Goal: Task Accomplishment & Management: Use online tool/utility

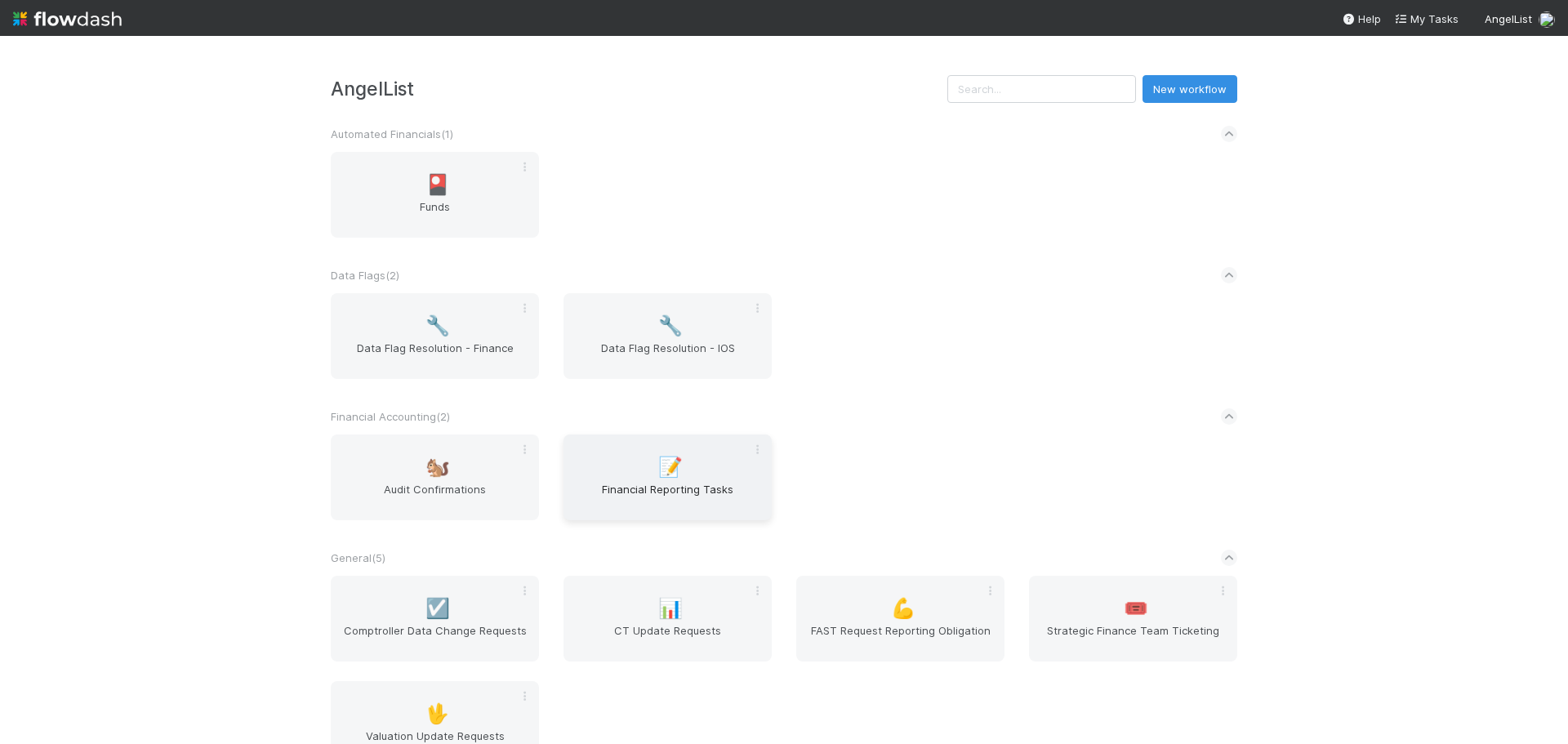
click at [671, 468] on span "📝" at bounding box center [671, 468] width 25 height 21
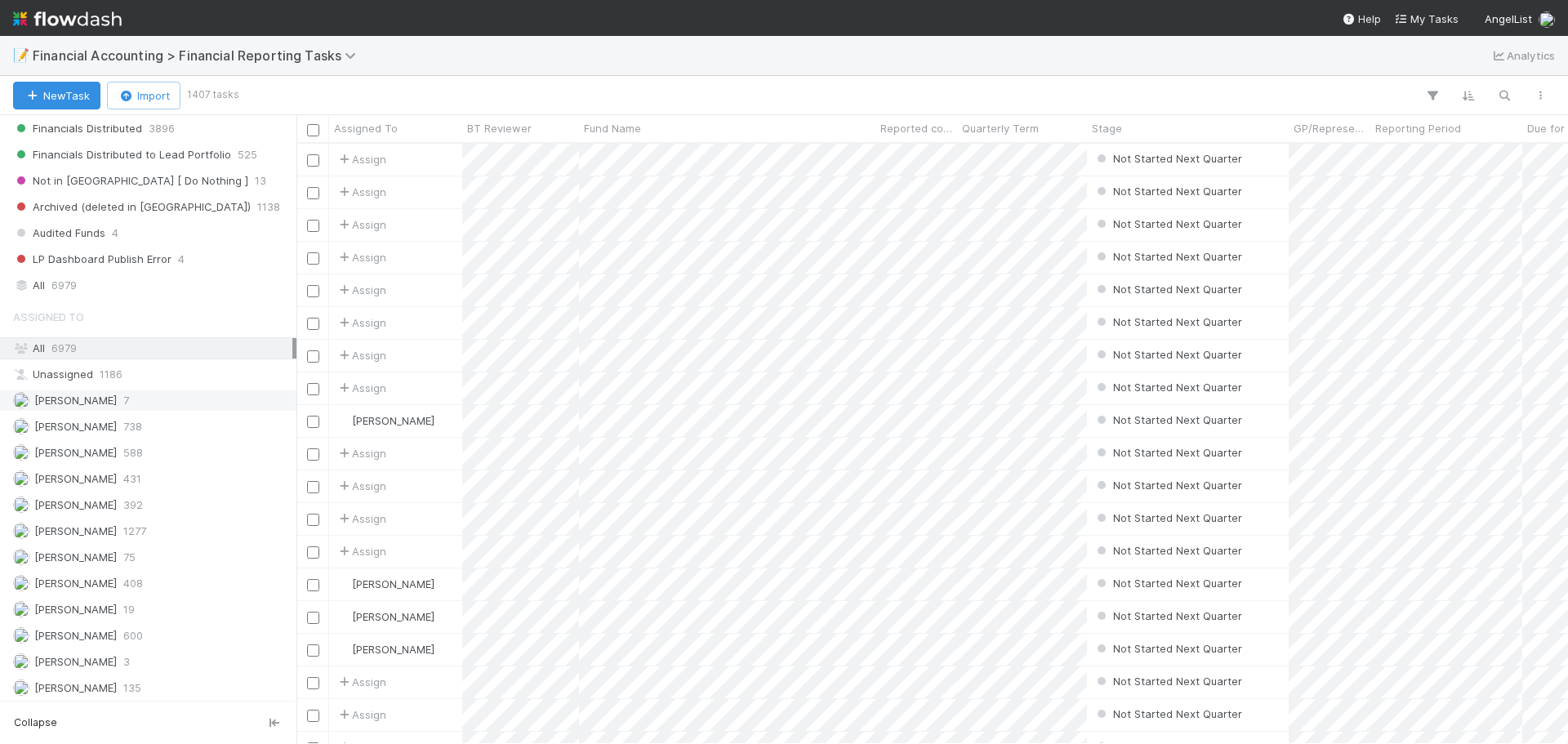
scroll to position [653, 0]
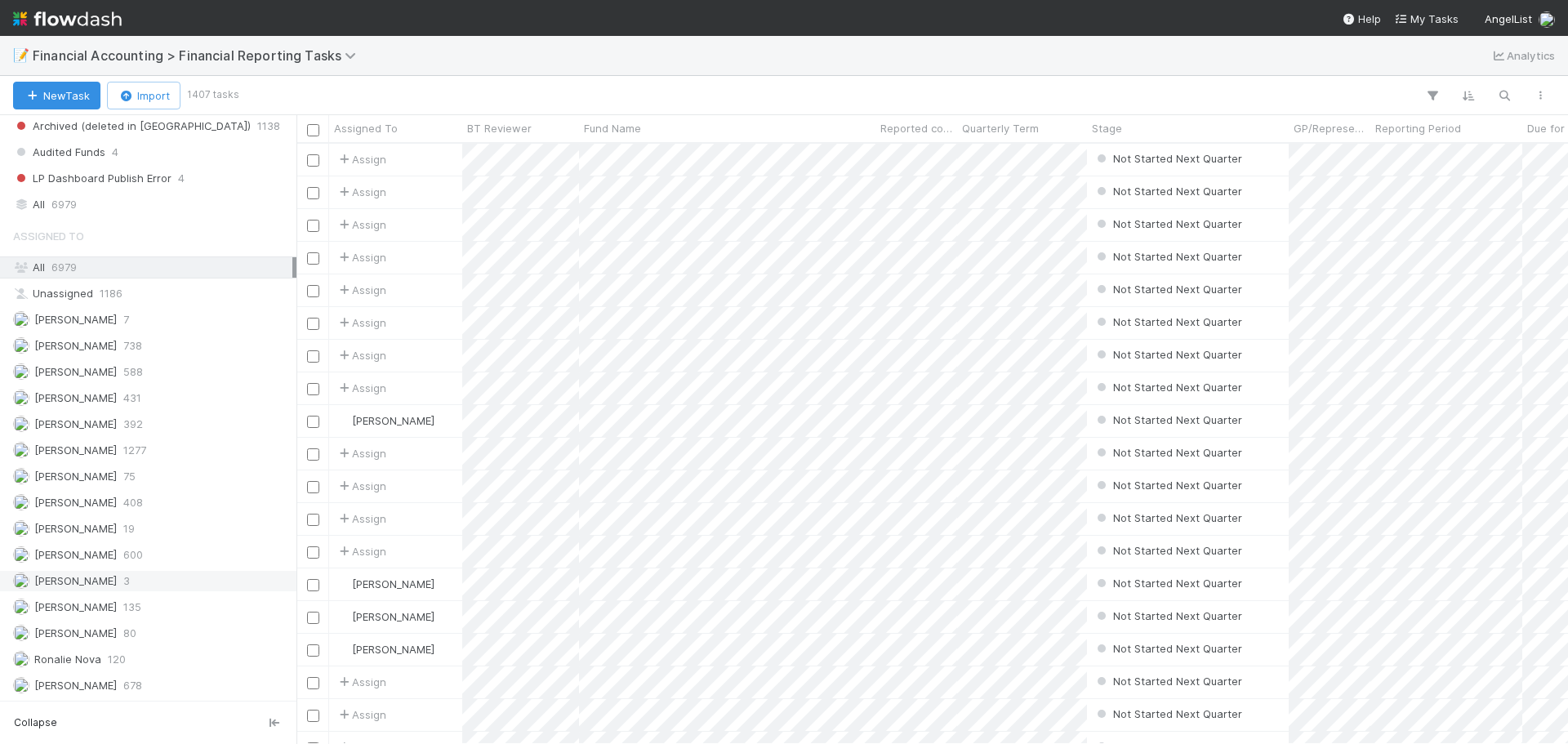
click at [139, 575] on div "Marenz Trajano 3" at bounding box center [153, 581] width 279 height 21
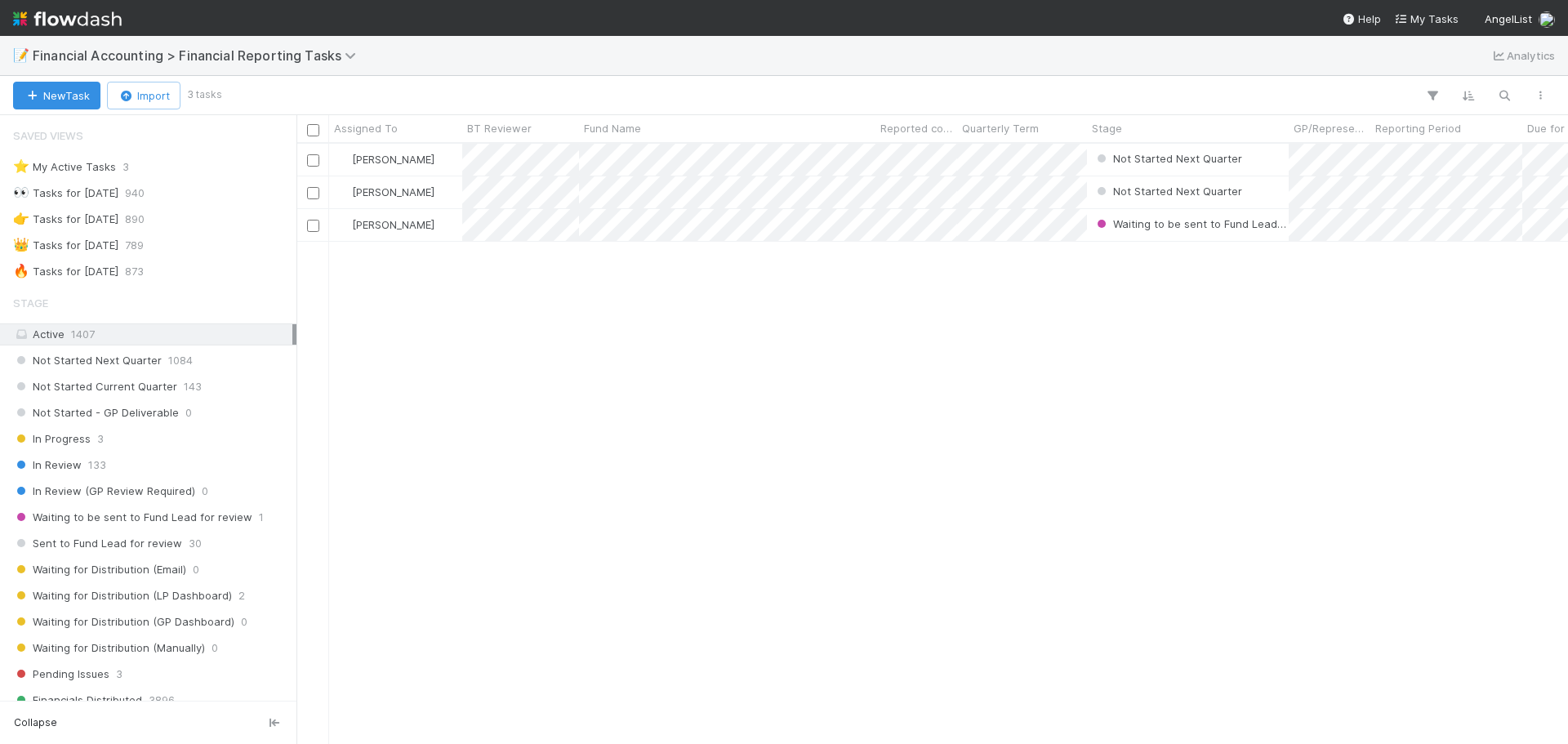
scroll to position [589, 1260]
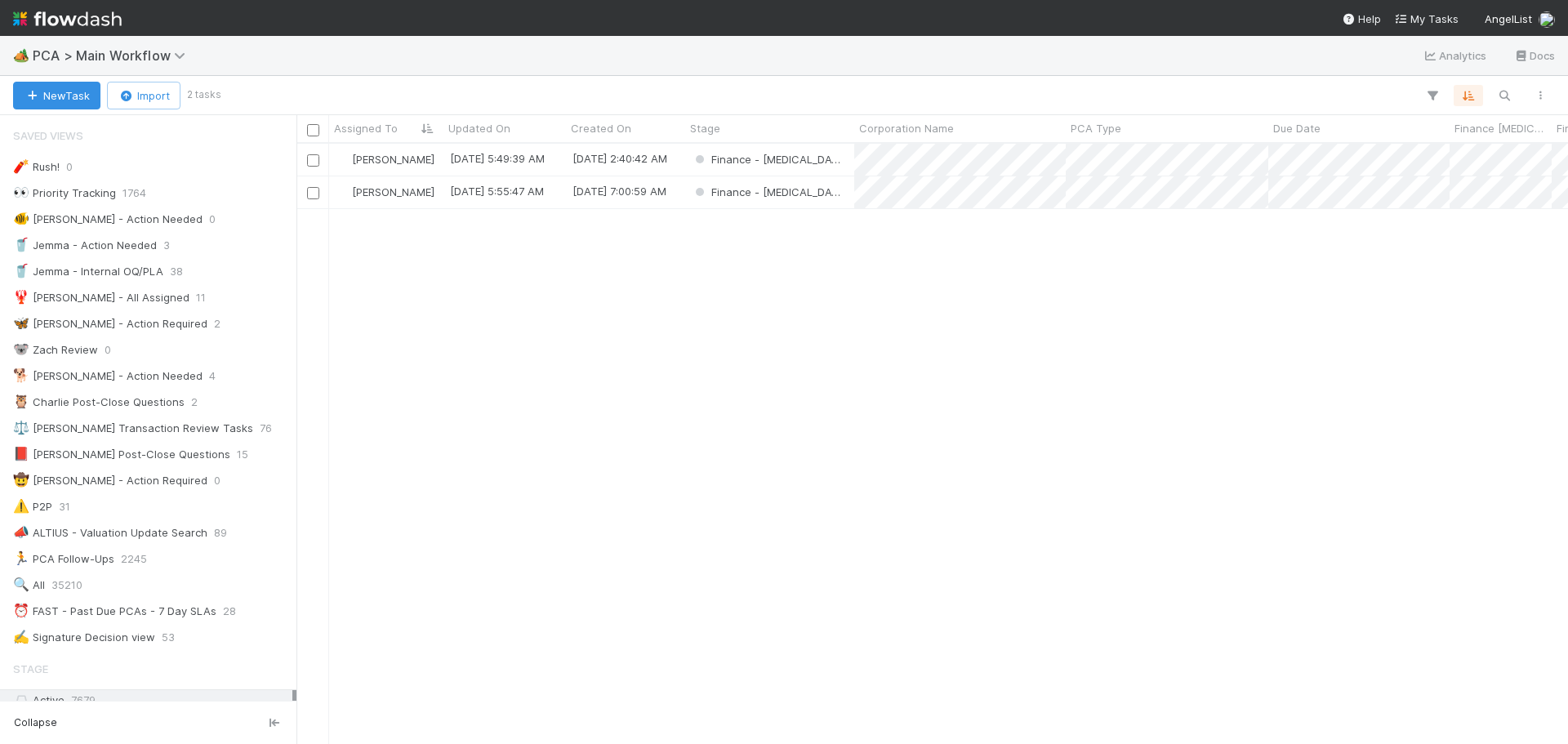
scroll to position [589, 1260]
click at [540, 406] on div "Marenz Trajano 8/18/25, 5:49:39 AM 7/23/25, 2:40:42 AM Finance - ICU 0 0 0 Mare…" at bounding box center [933, 444] width 1272 height 600
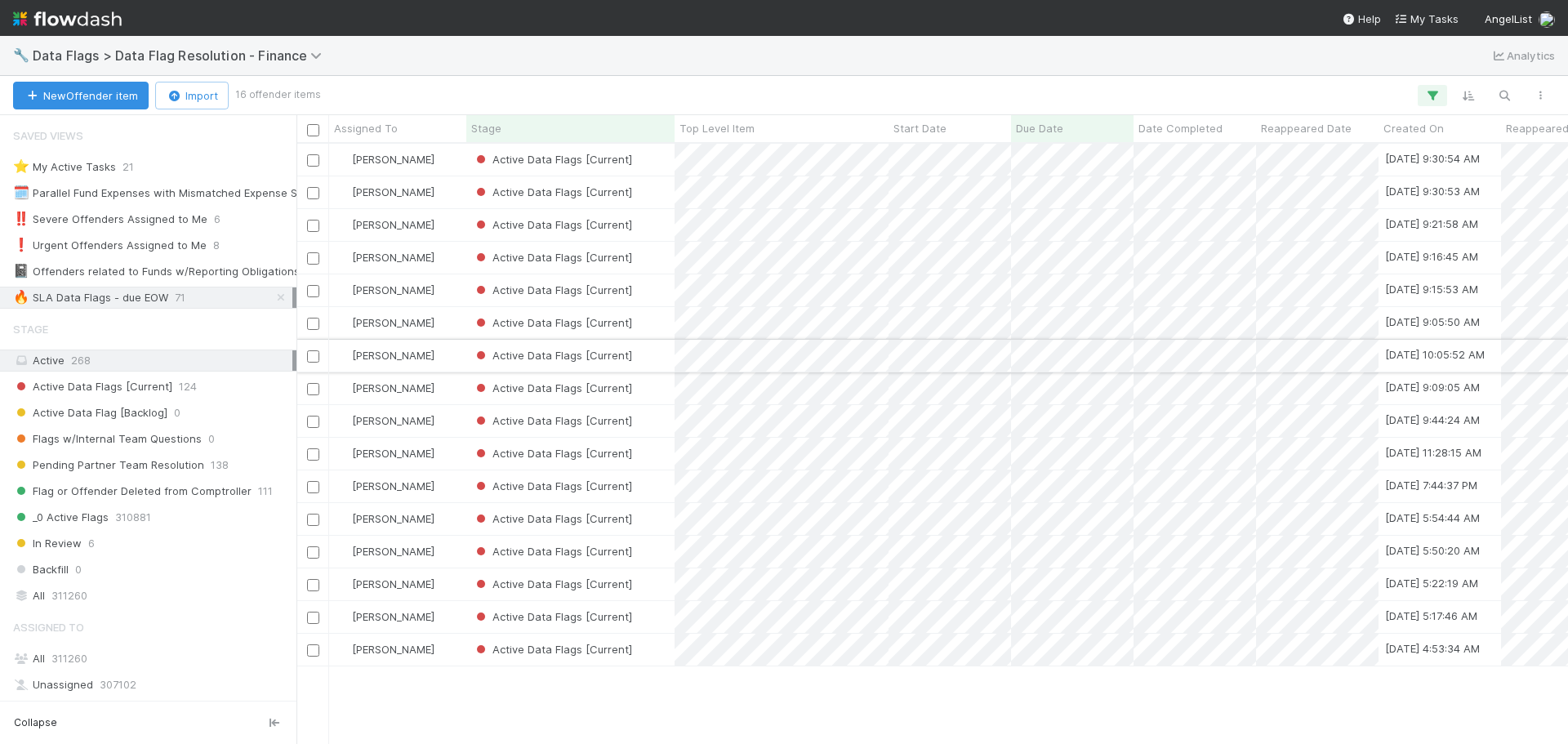
scroll to position [589, 1260]
click at [661, 253] on div "Active Data Flags [Current]" at bounding box center [570, 257] width 208 height 32
click at [654, 321] on div "Active Data Flags [Current]" at bounding box center [570, 323] width 208 height 32
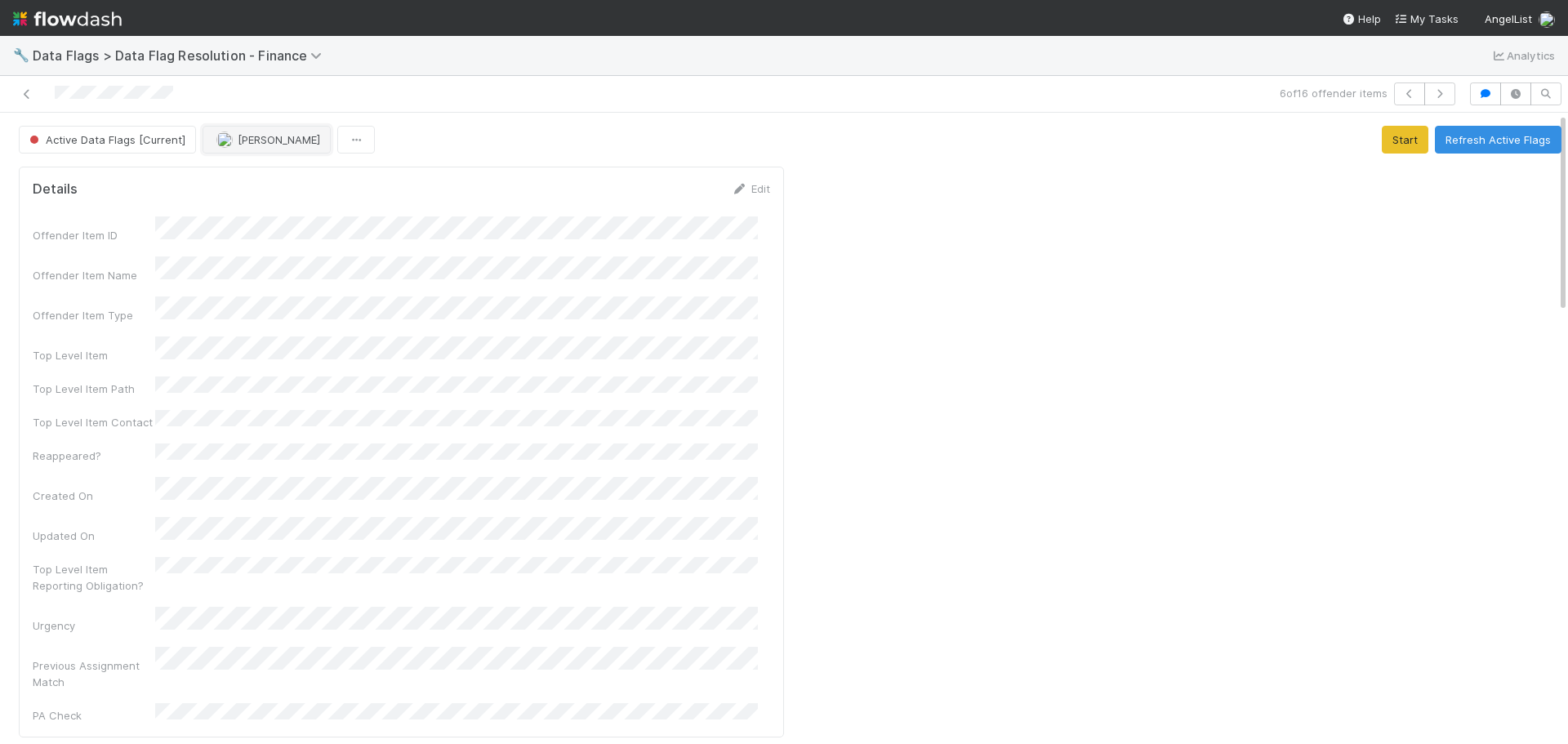
click at [274, 141] on span "[PERSON_NAME]" at bounding box center [279, 140] width 82 height 13
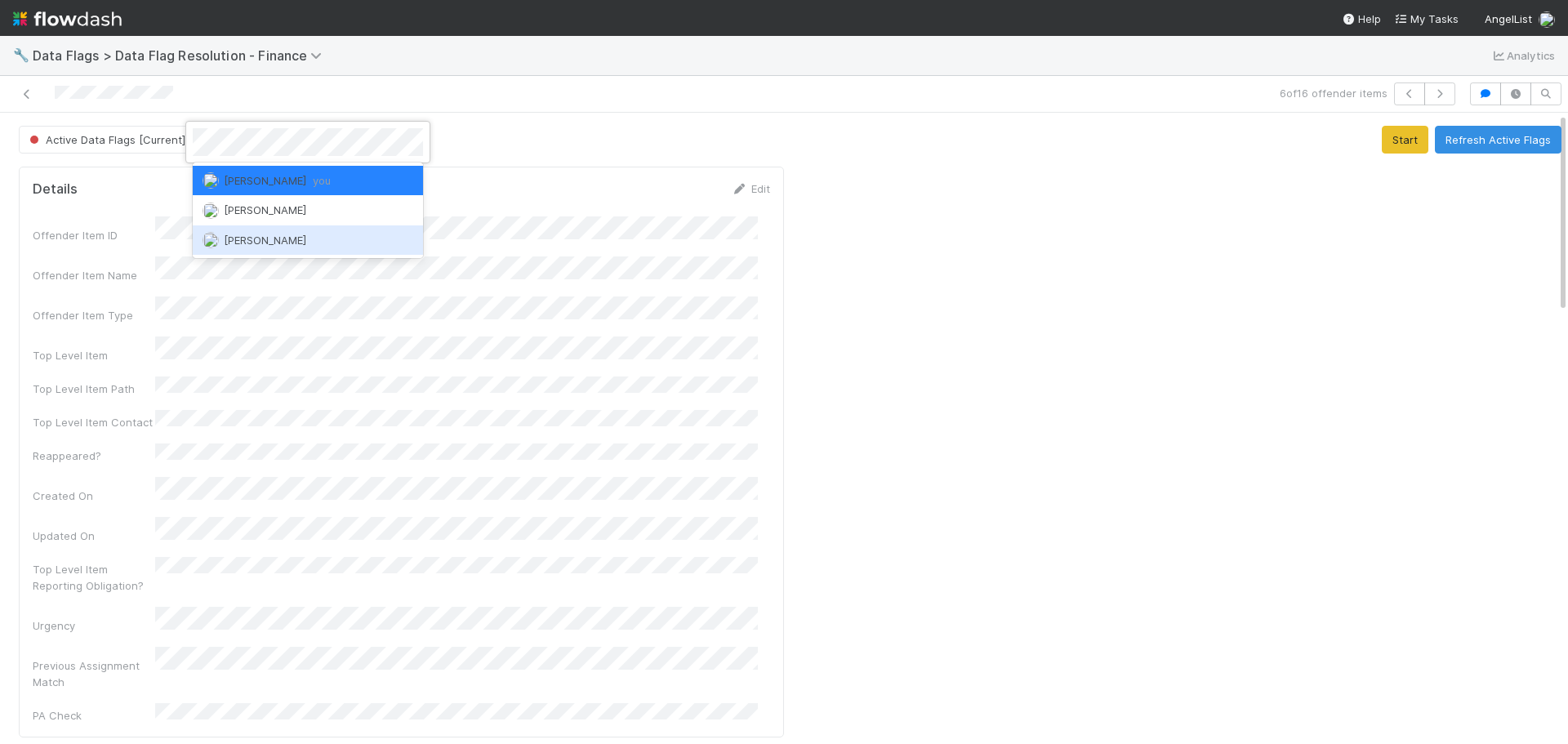
click at [333, 243] on div "[PERSON_NAME]" at bounding box center [308, 240] width 230 height 30
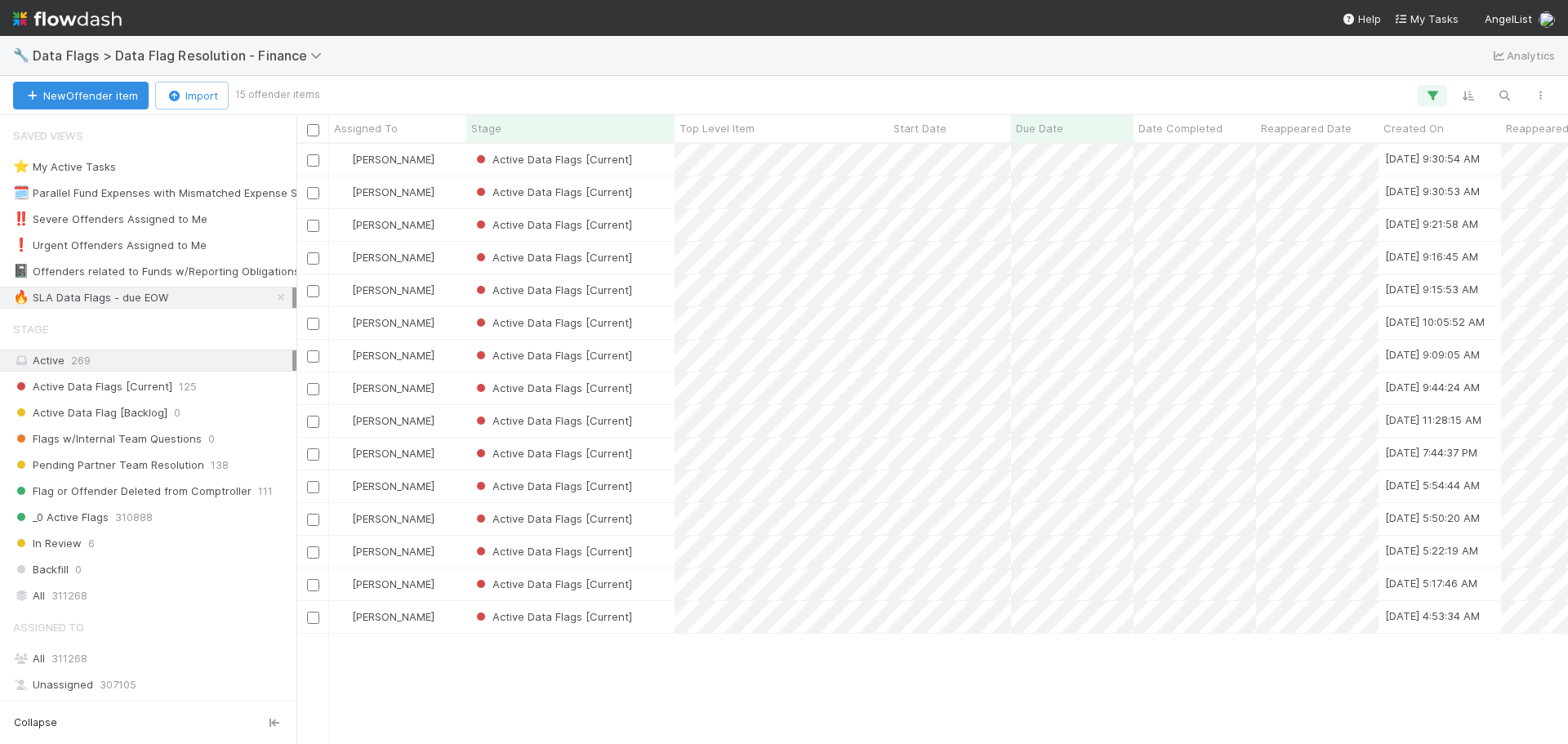
scroll to position [589, 1260]
click at [665, 334] on div "Active Data Flags [Current]" at bounding box center [570, 323] width 208 height 32
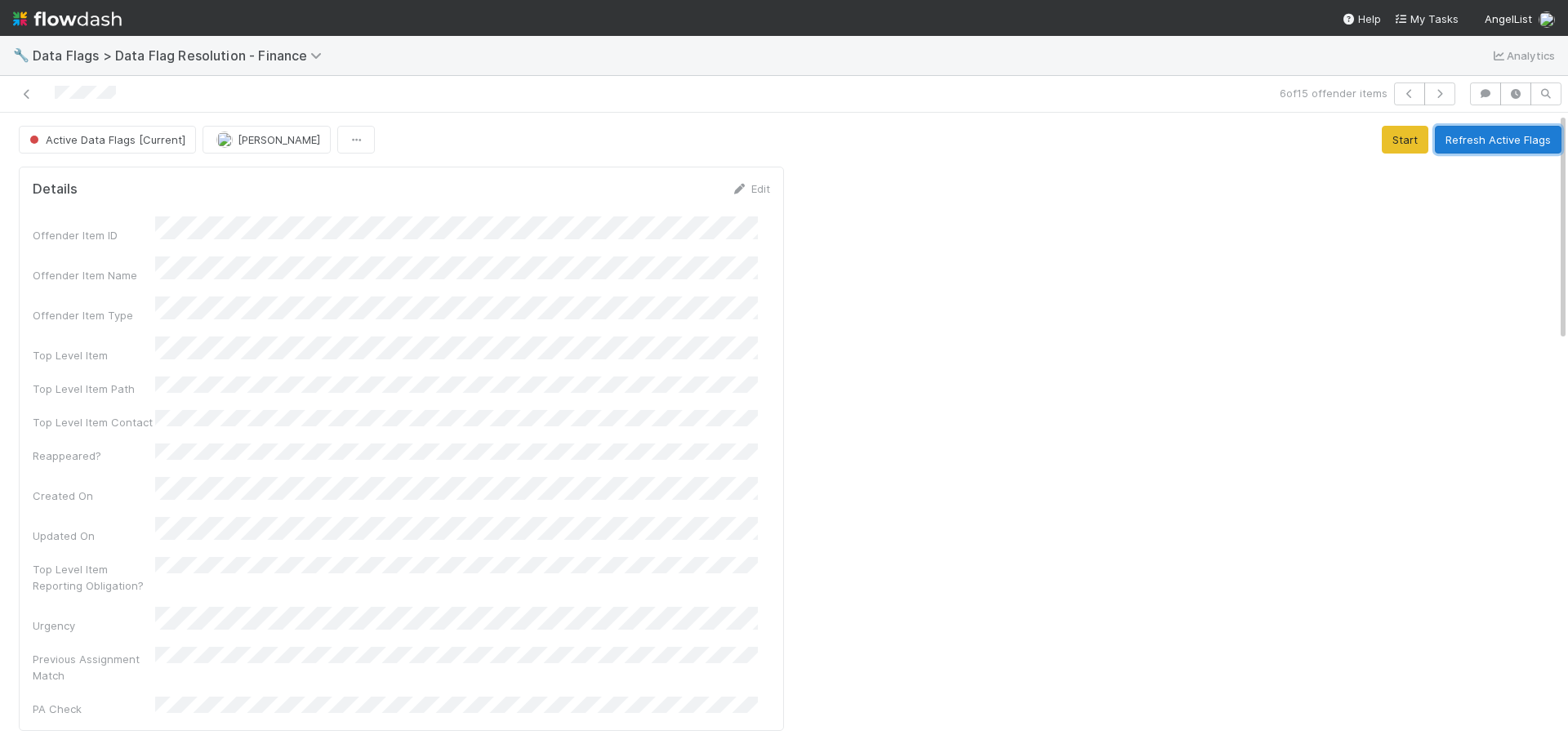
click at [1435, 139] on button "Refresh Active Flags" at bounding box center [1498, 140] width 127 height 28
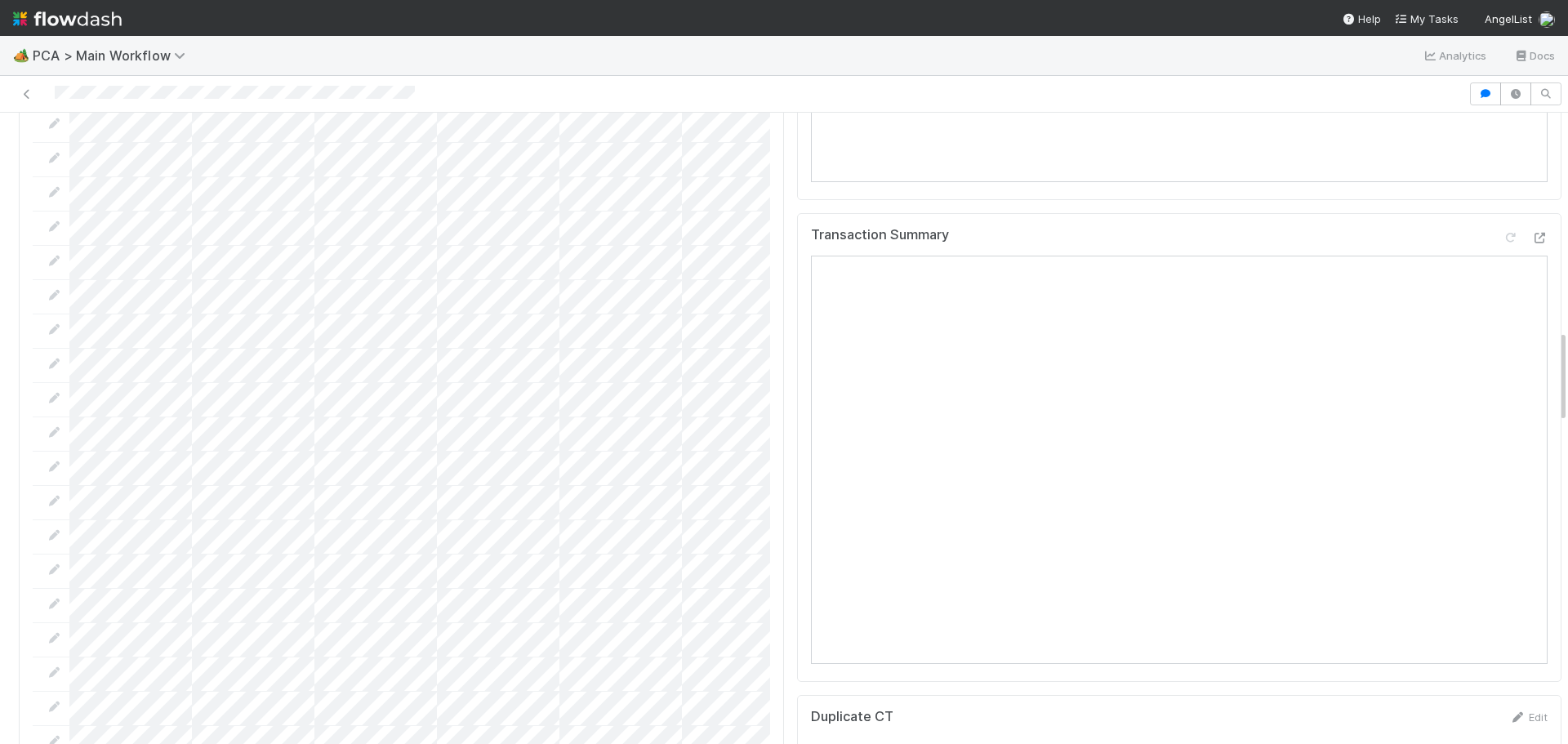
scroll to position [1471, 0]
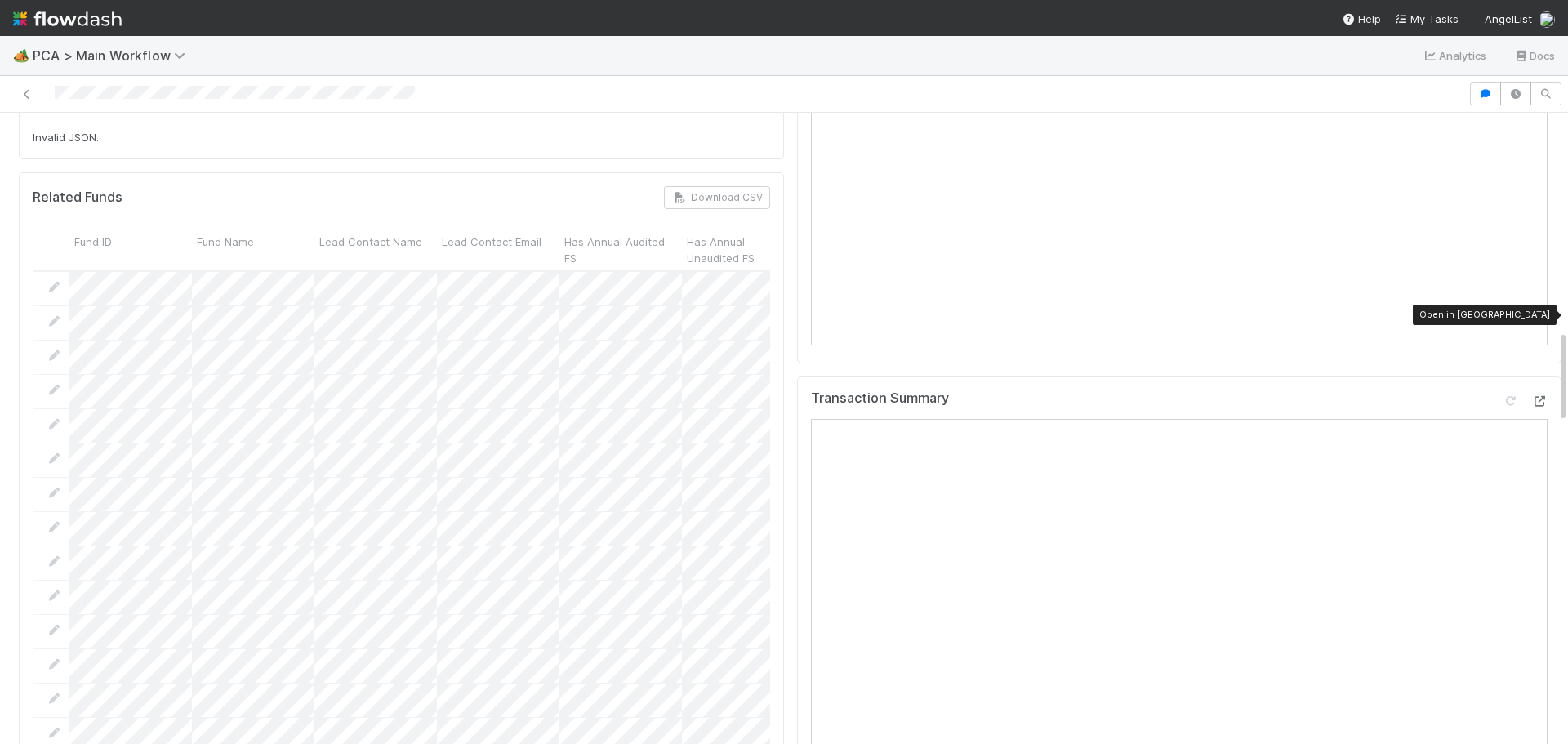
click at [1532, 396] on icon at bounding box center [1540, 401] width 16 height 11
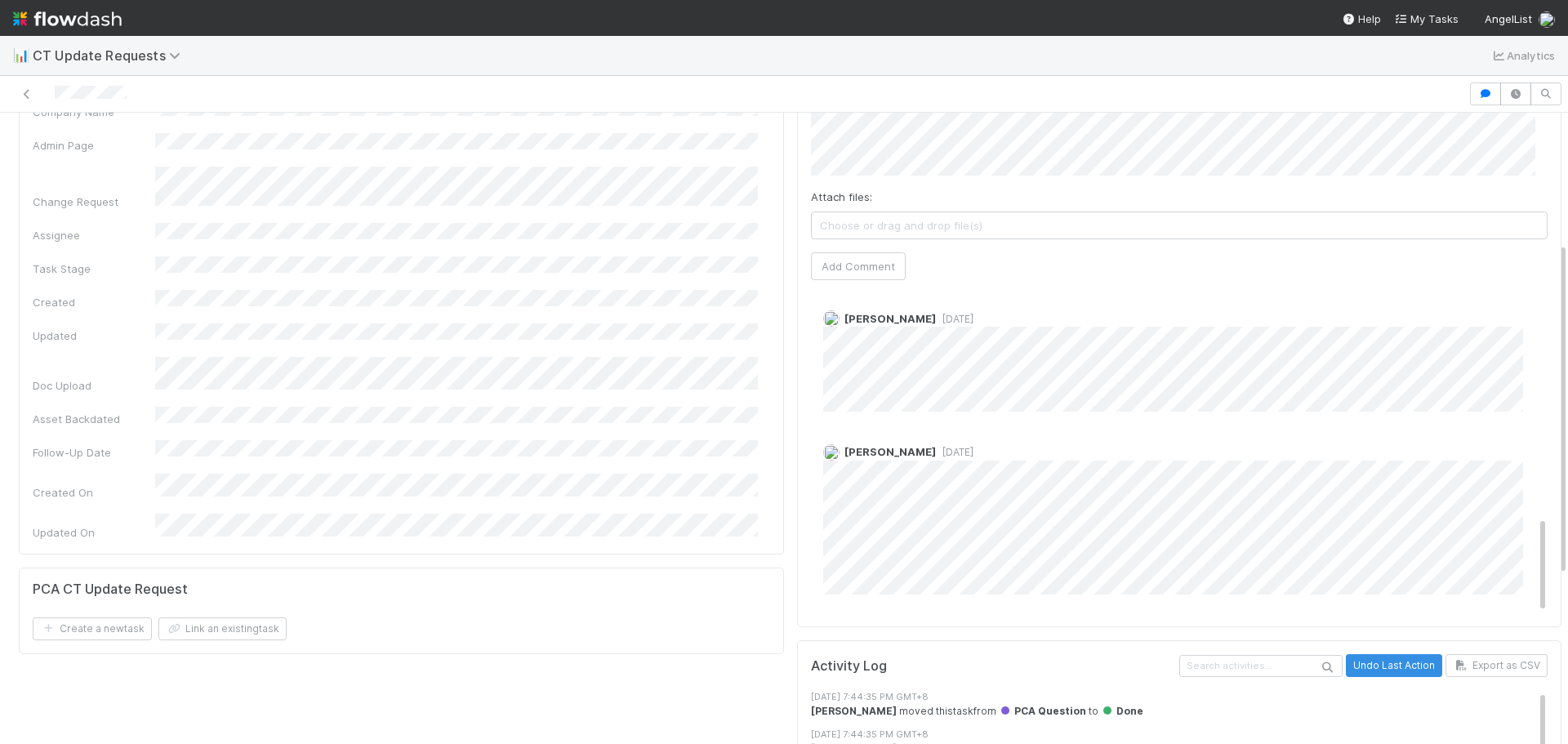
scroll to position [245, 0]
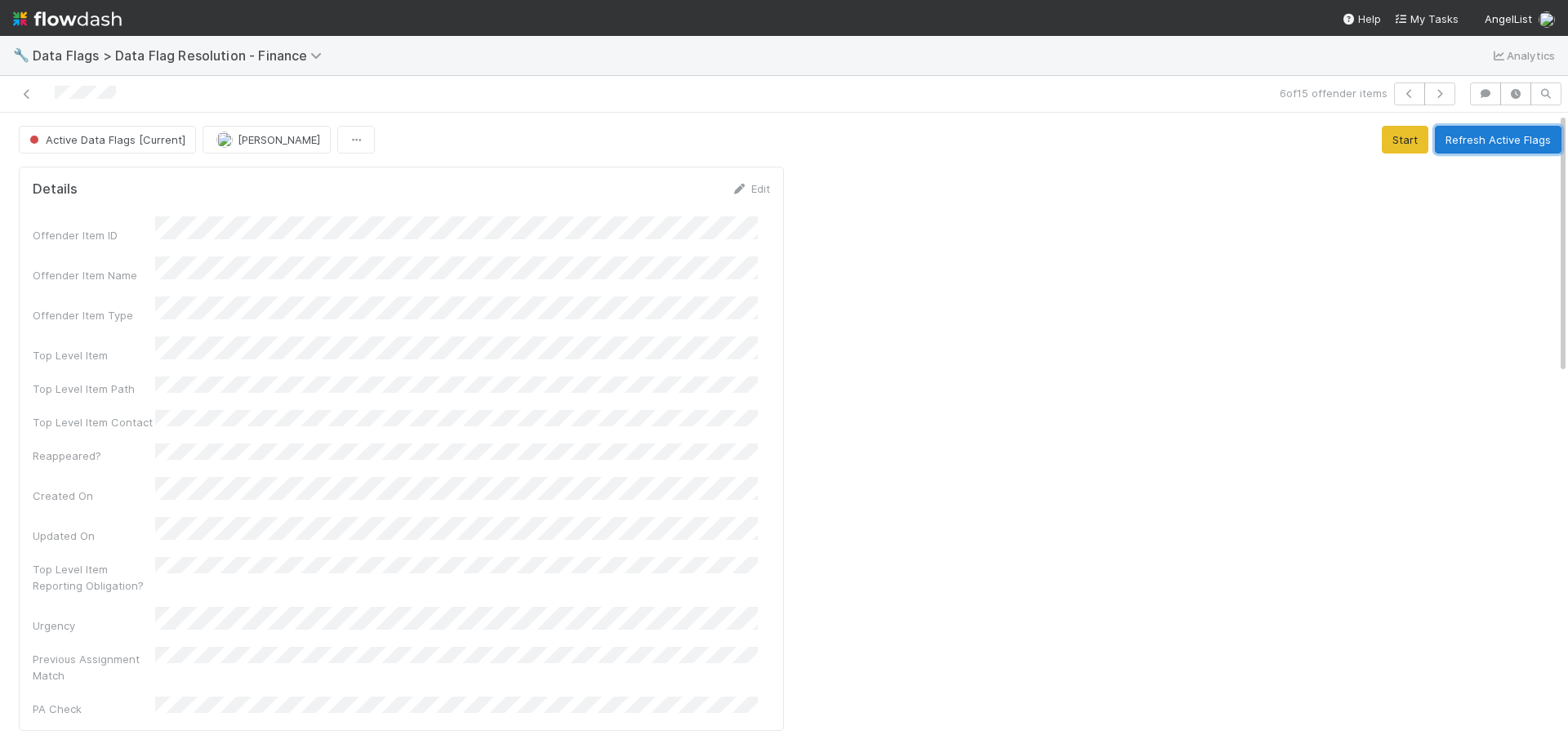
click at [1474, 147] on button "Refresh Active Flags" at bounding box center [1498, 140] width 127 height 28
click at [1479, 139] on button "Refresh Active Flags" at bounding box center [1498, 140] width 127 height 28
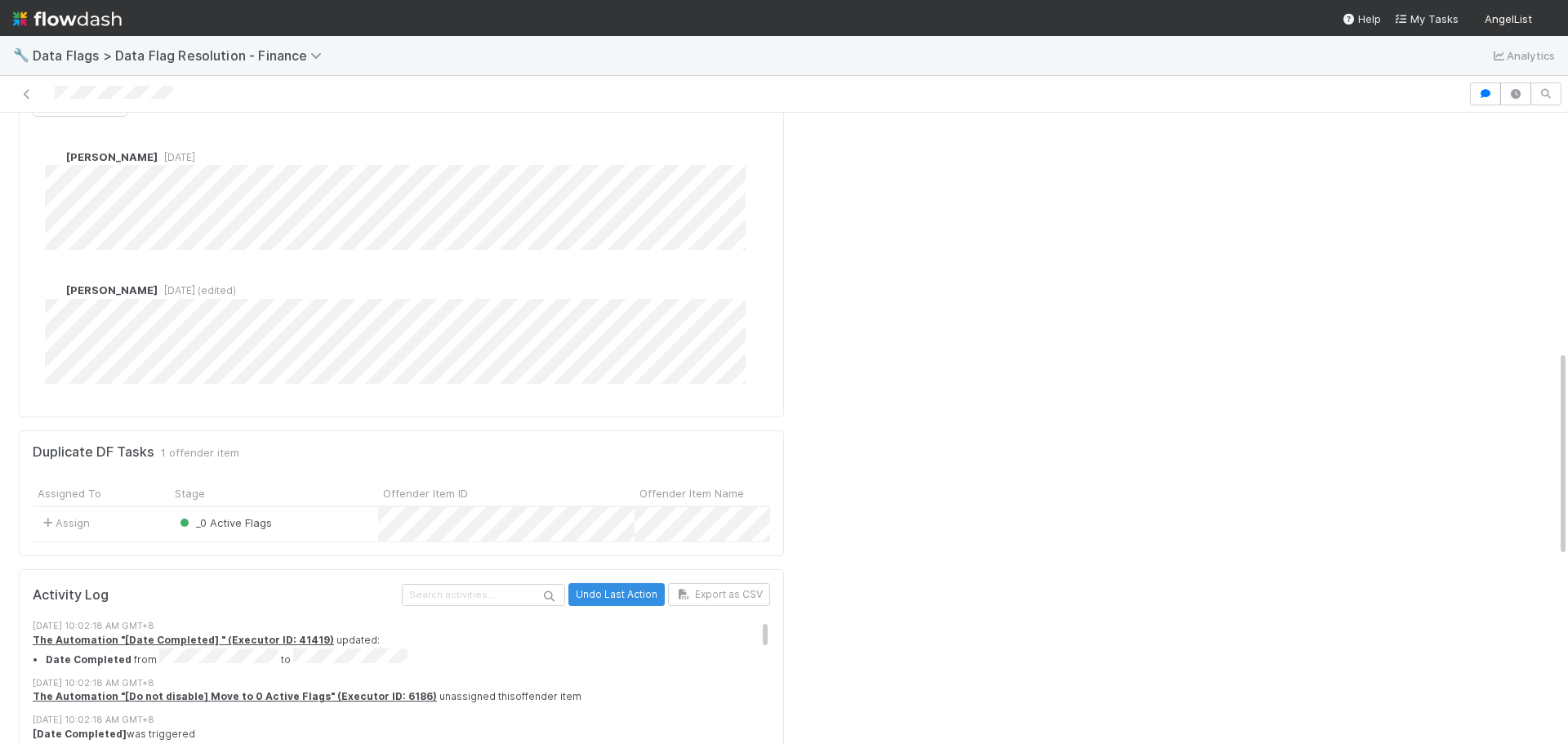
scroll to position [722, 0]
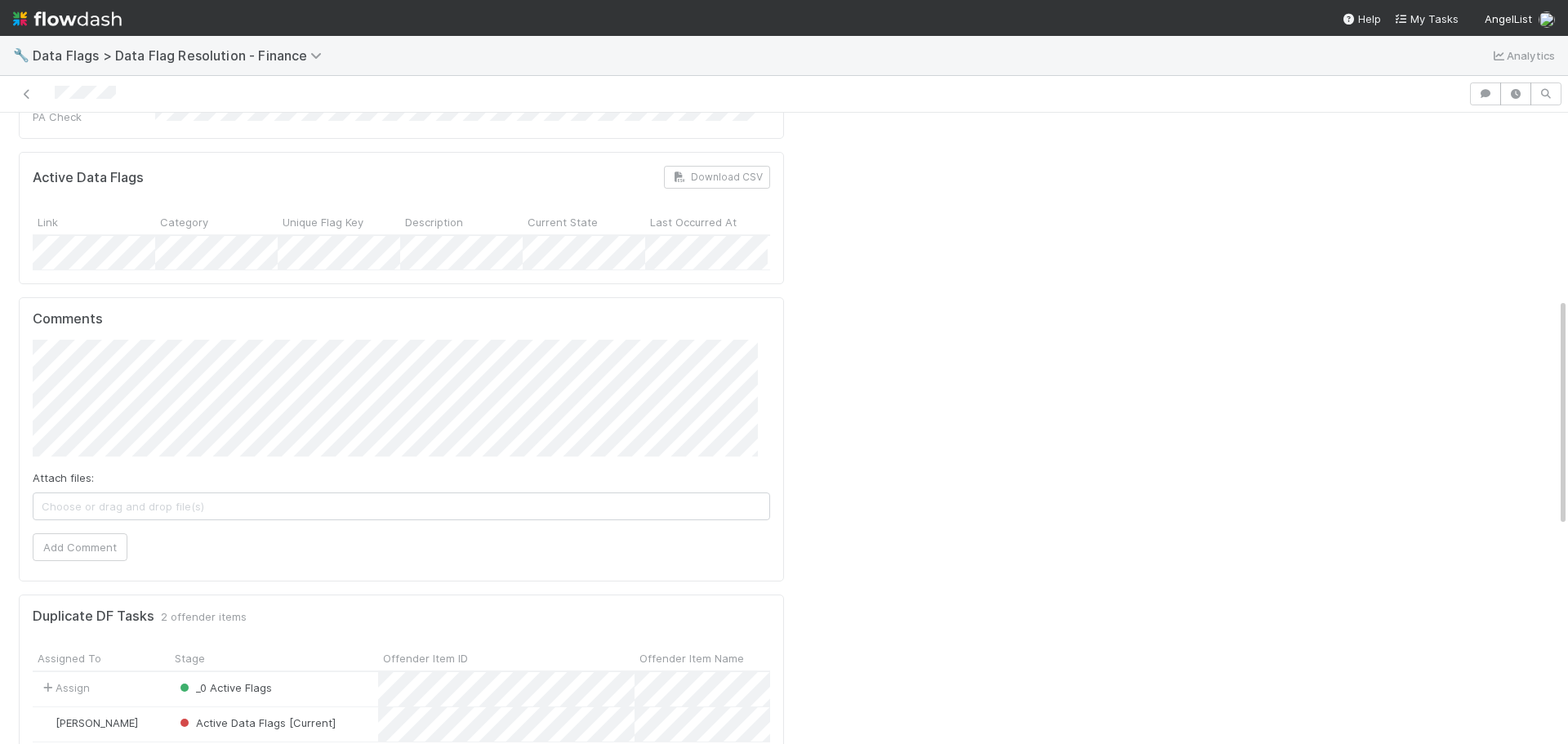
scroll to position [490, 0]
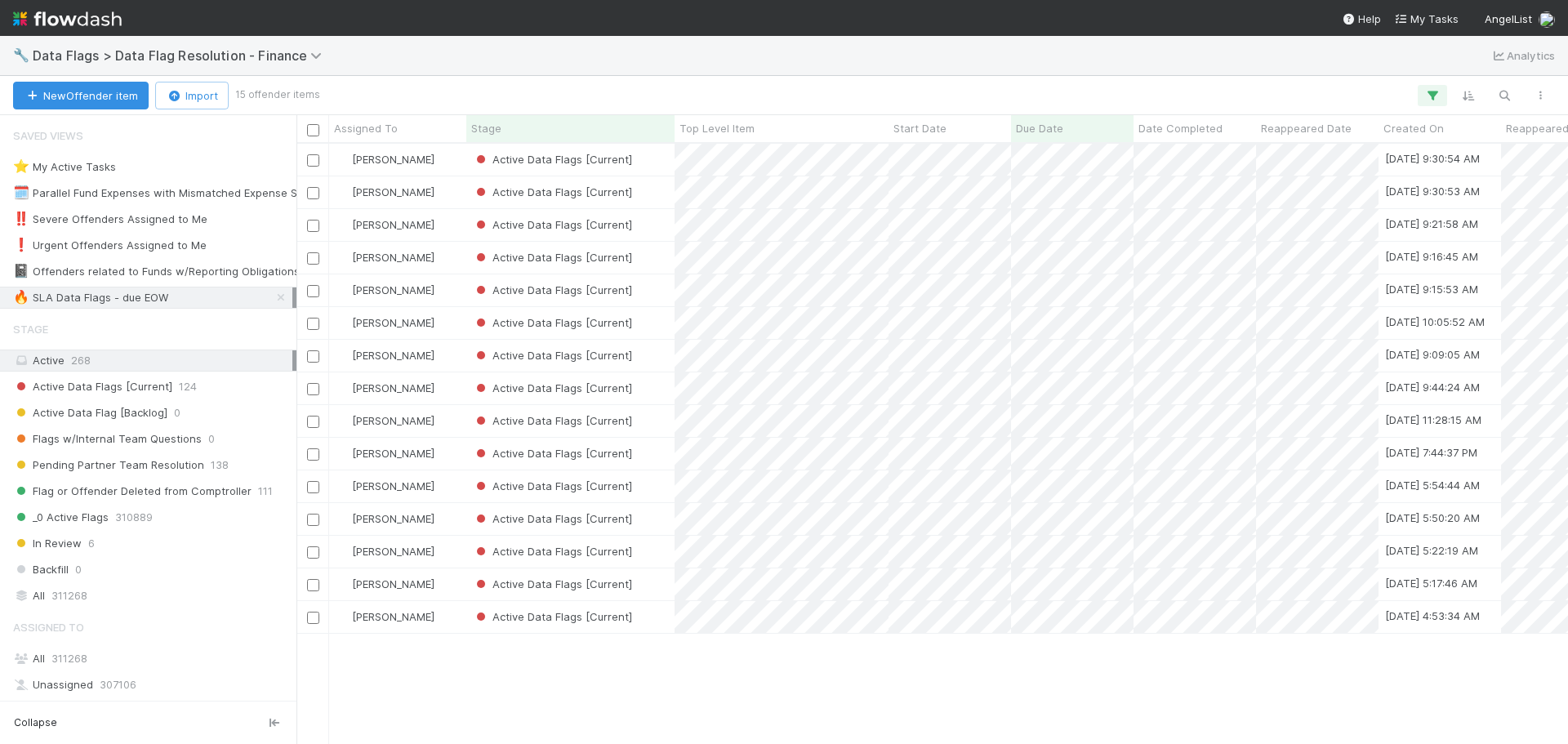
scroll to position [589, 1260]
click at [273, 303] on link at bounding box center [281, 298] width 16 height 21
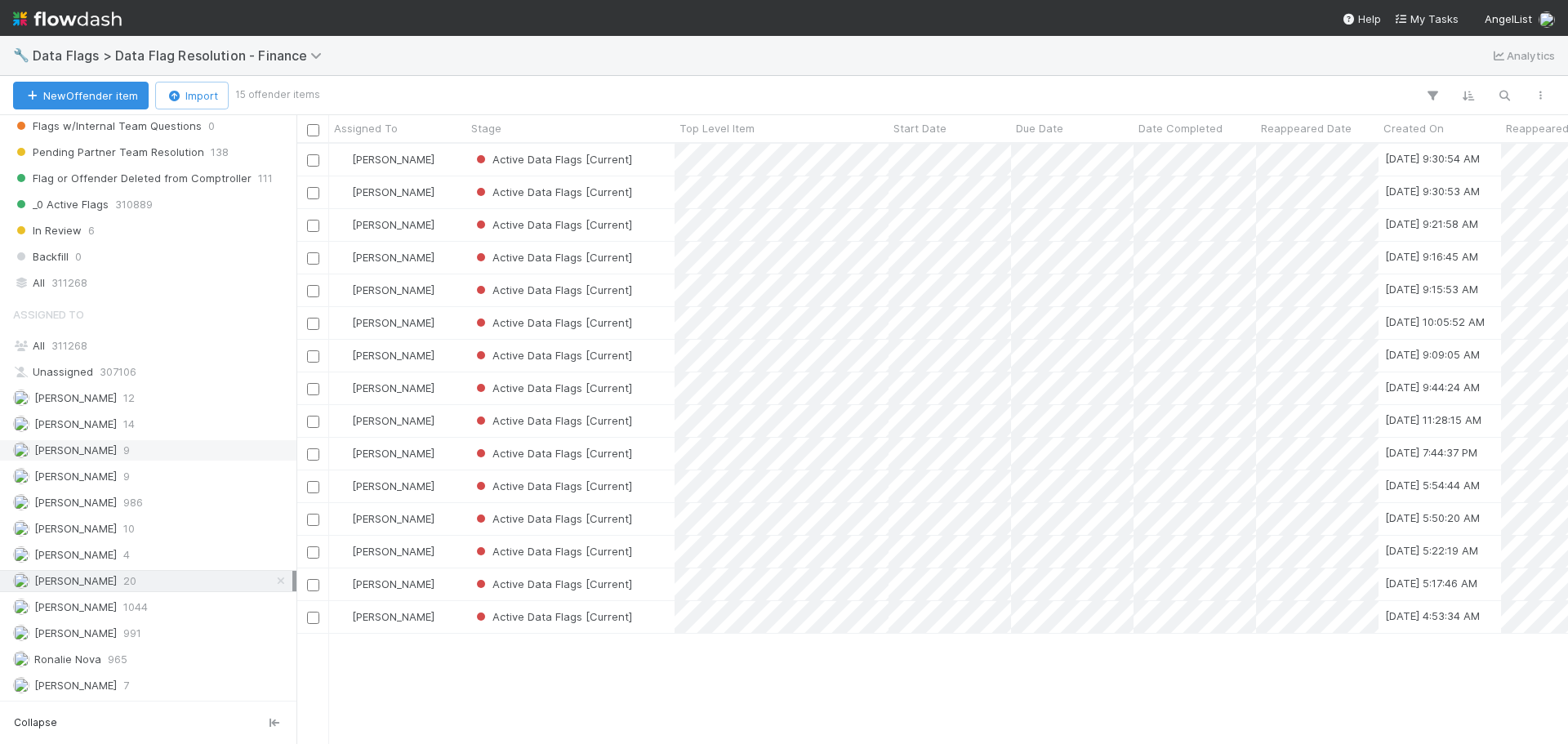
scroll to position [589, 1260]
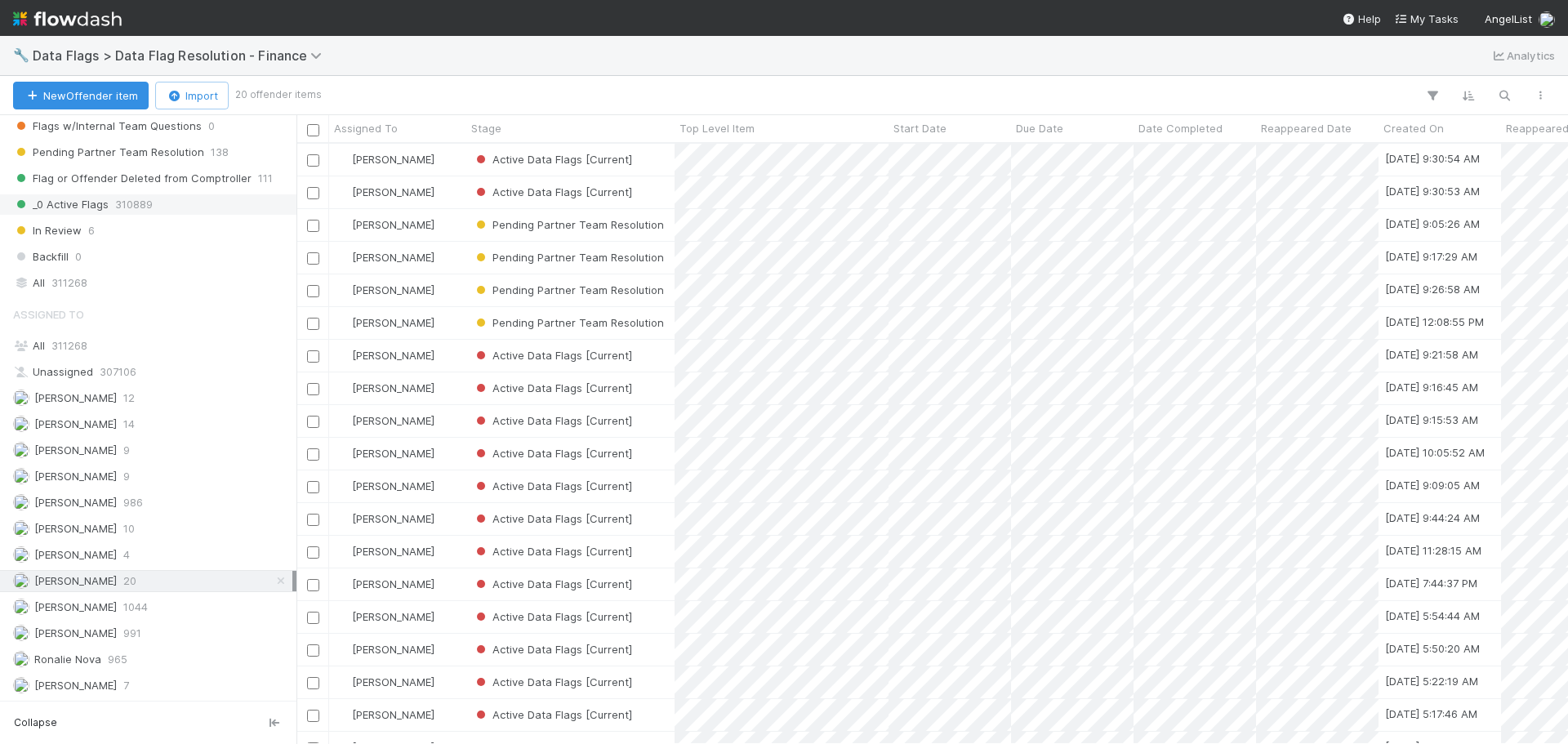
drag, startPoint x: 125, startPoint y: 198, endPoint x: 132, endPoint y: 210, distance: 13.9
click at [125, 198] on span "310889" at bounding box center [134, 205] width 38 height 21
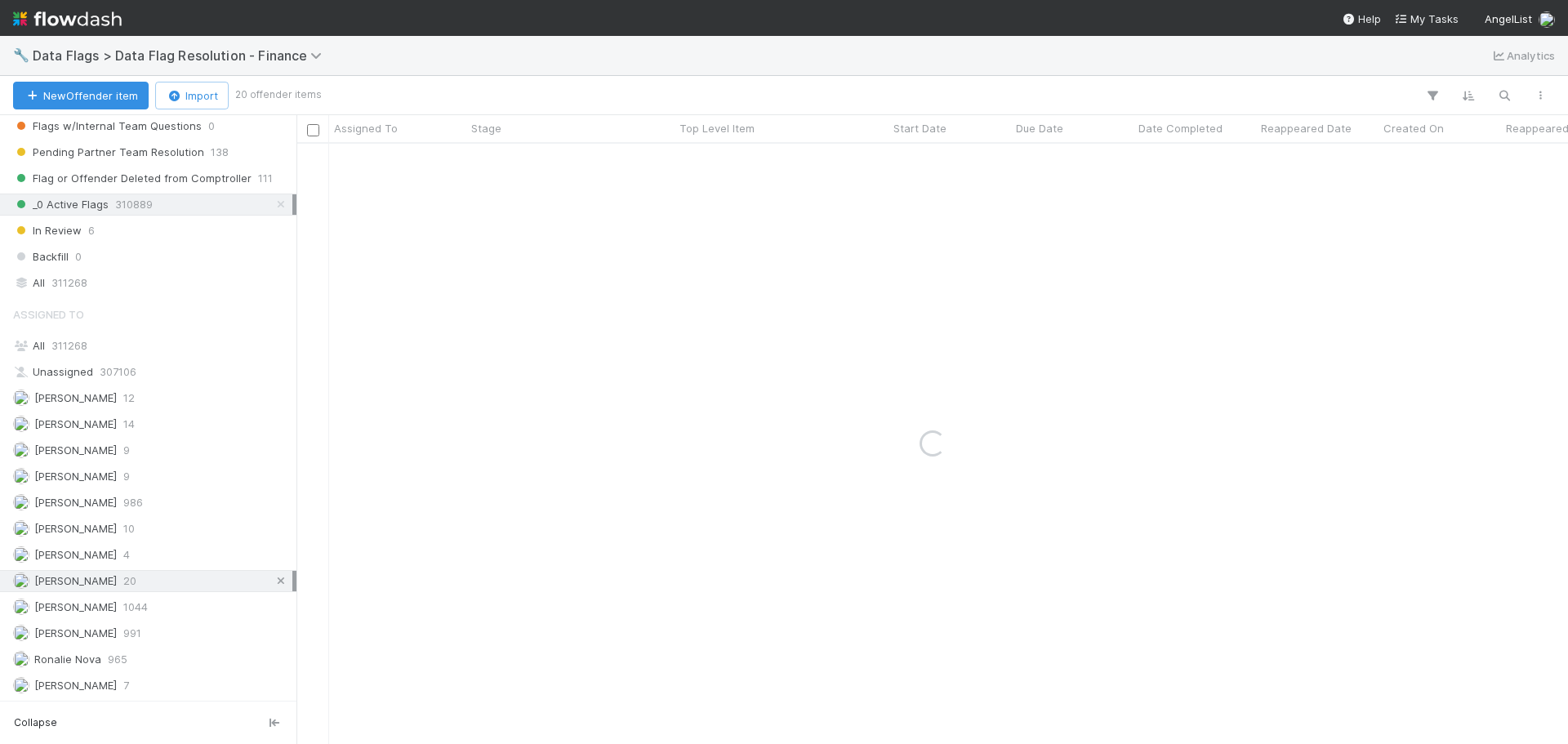
click at [273, 586] on icon at bounding box center [281, 581] width 16 height 11
click at [1205, 134] on span "Date Completed" at bounding box center [1181, 128] width 84 height 16
click at [1211, 188] on div "Sort Newest → Oldest" at bounding box center [1233, 184] width 187 height 25
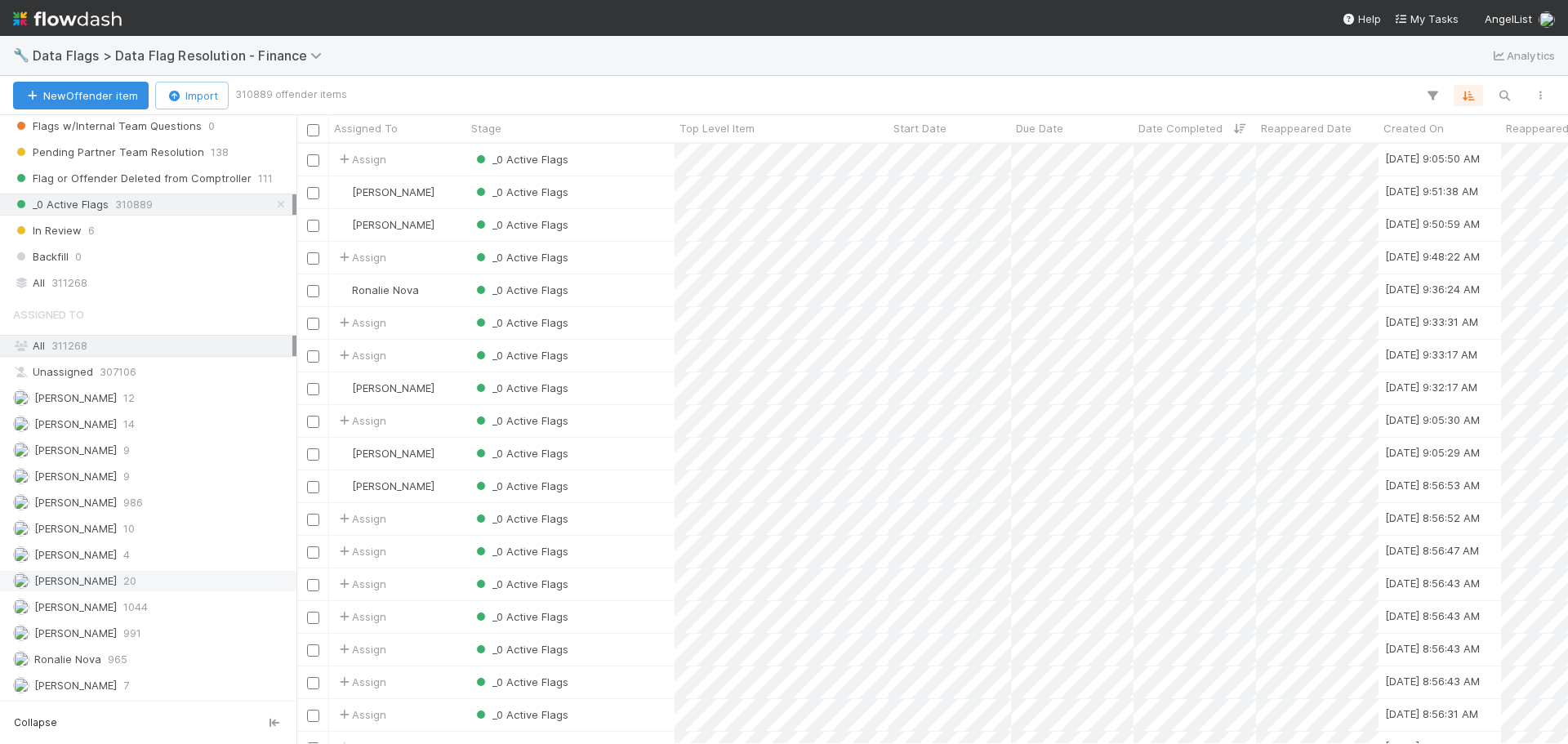
scroll to position [589, 1260]
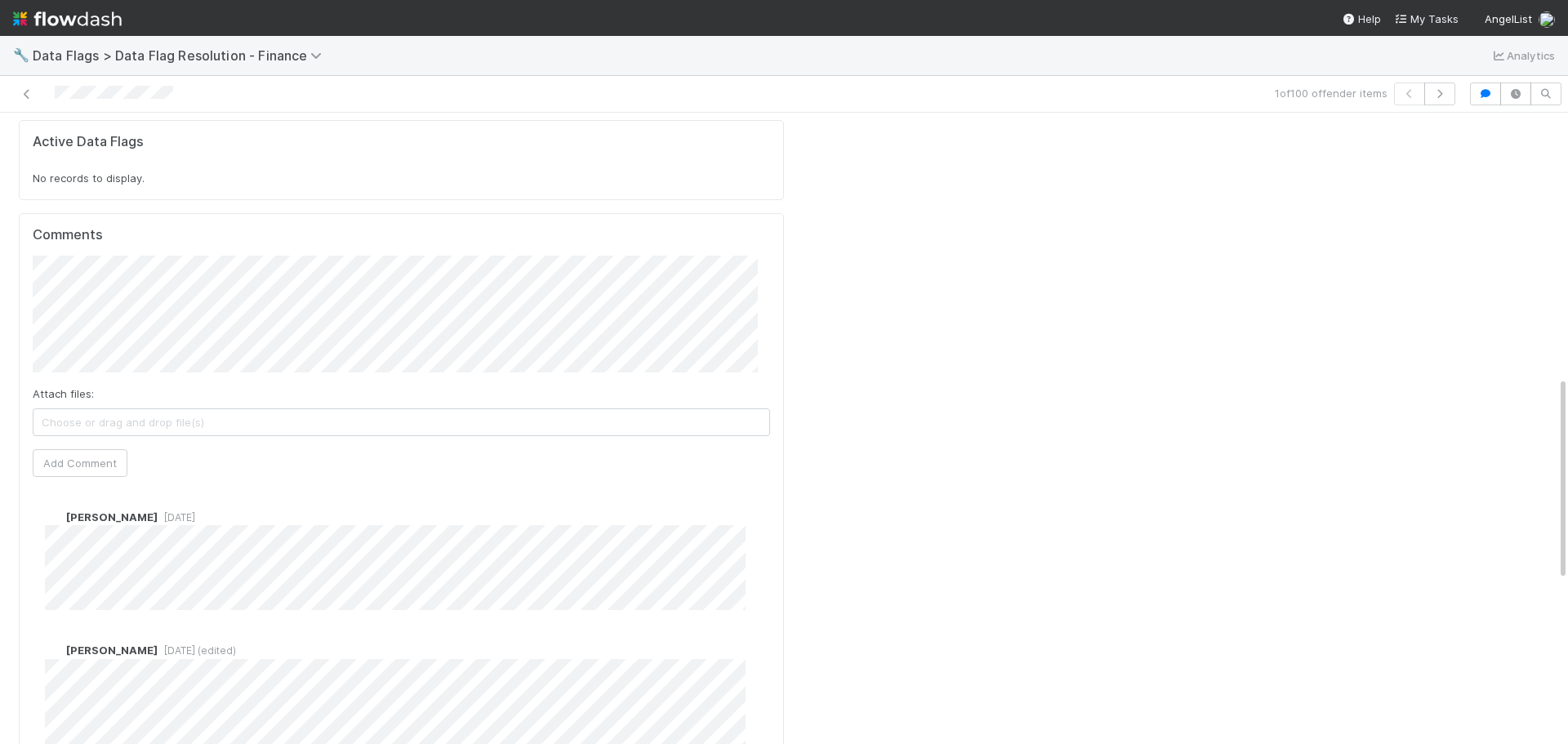
scroll to position [817, 0]
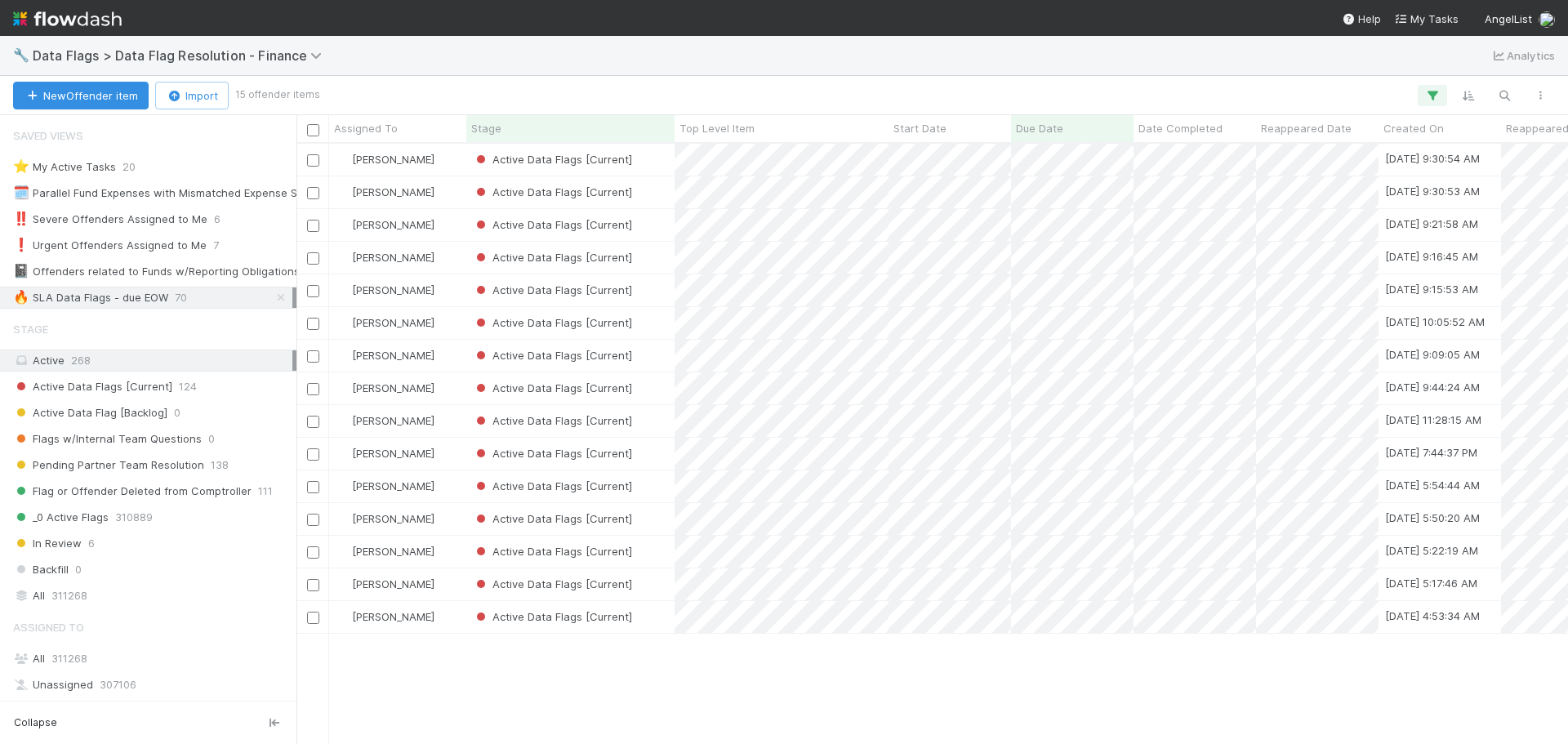
scroll to position [13, 13]
click at [665, 322] on div "Active Data Flags [Current]" at bounding box center [570, 323] width 208 height 32
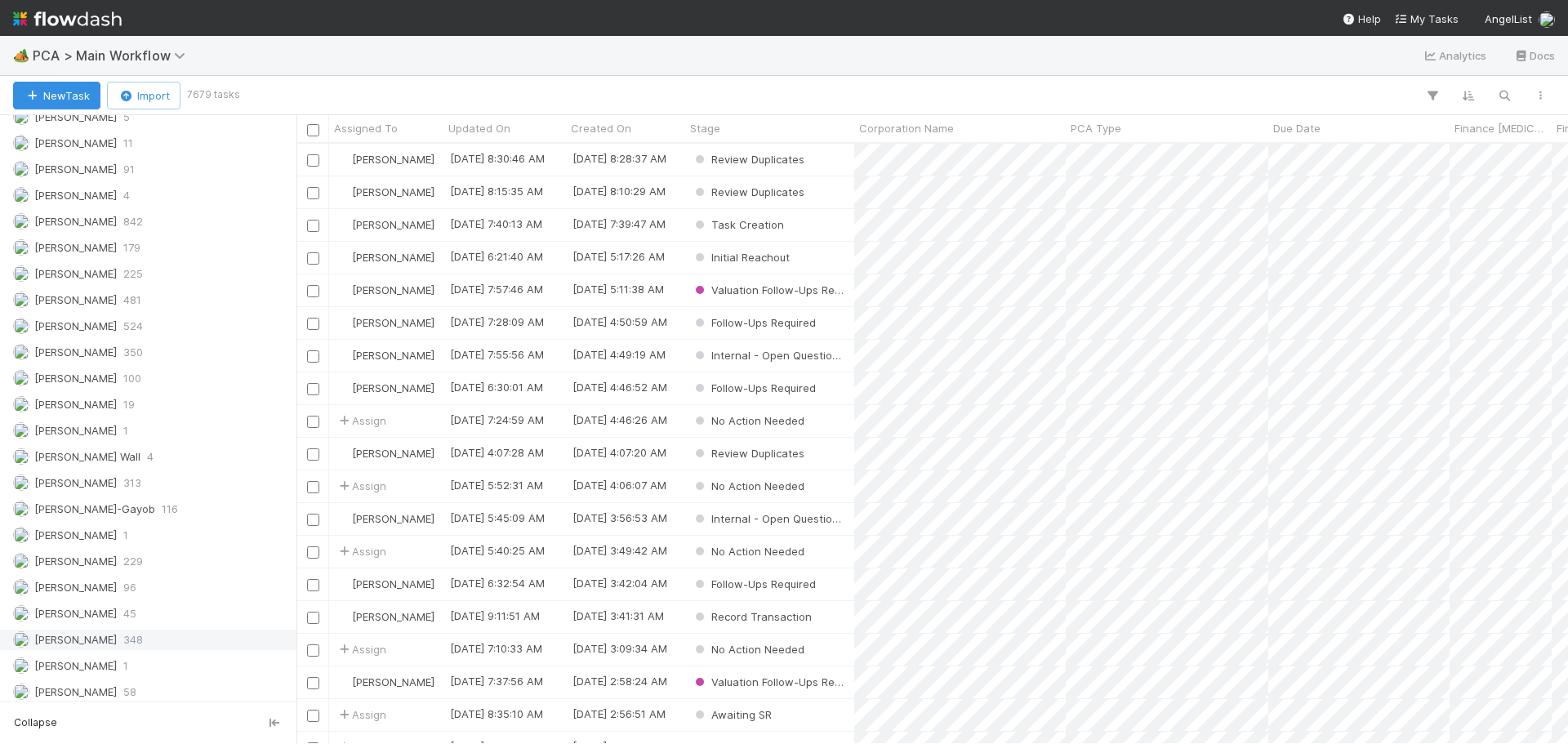
scroll to position [1810, 0]
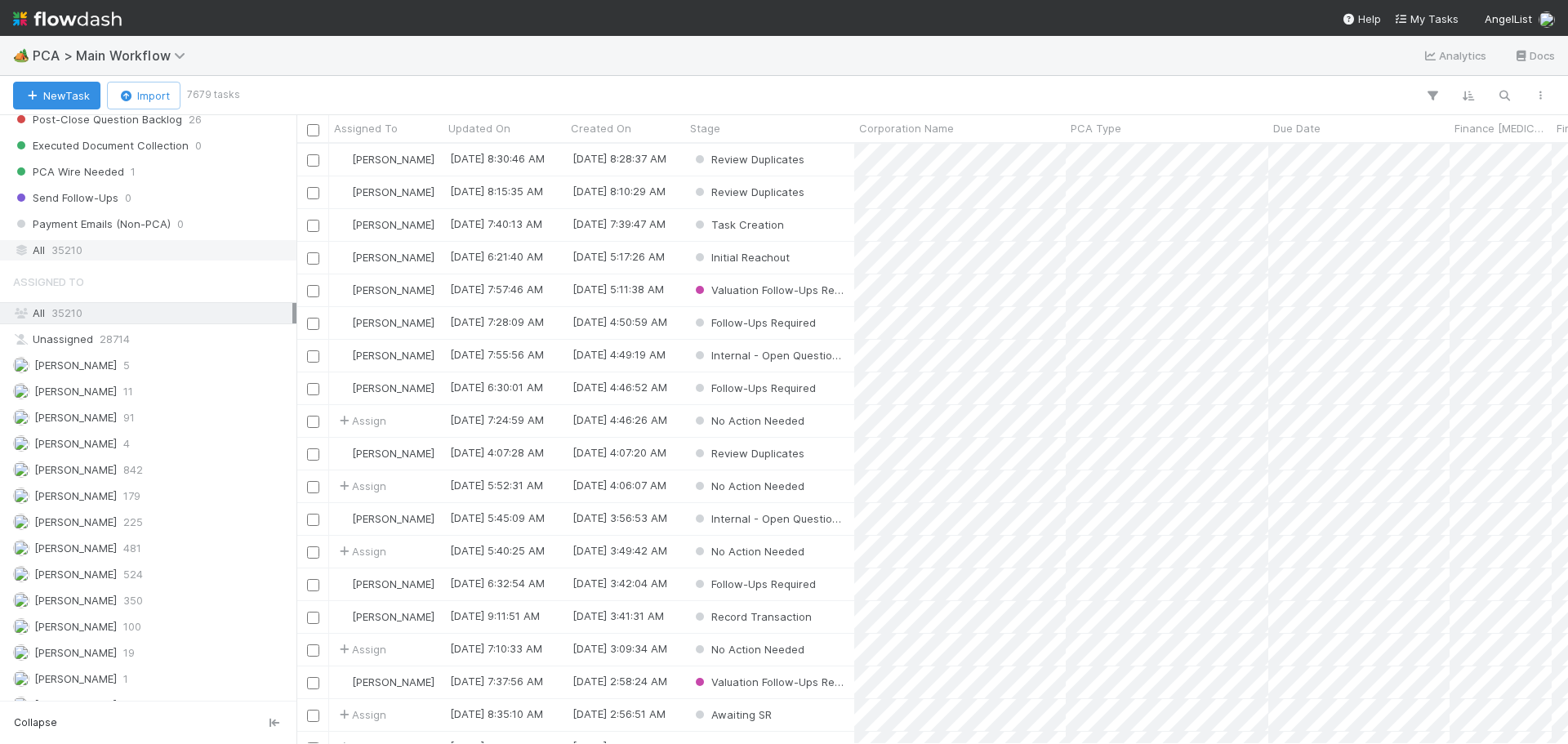
click at [108, 252] on div "All 35210" at bounding box center [153, 250] width 279 height 21
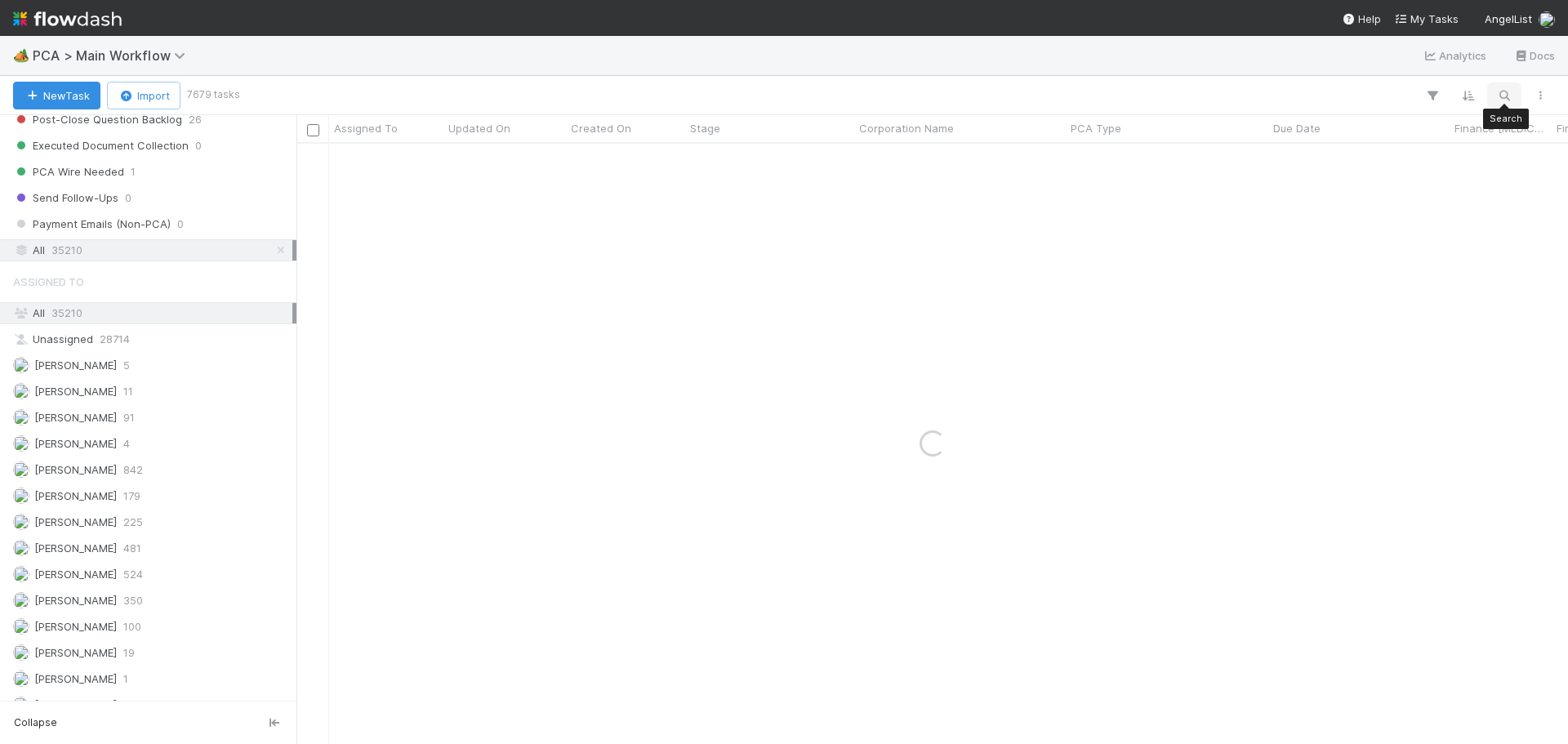
click at [1506, 94] on icon "button" at bounding box center [1505, 95] width 16 height 15
type input "Accrual, Inc."
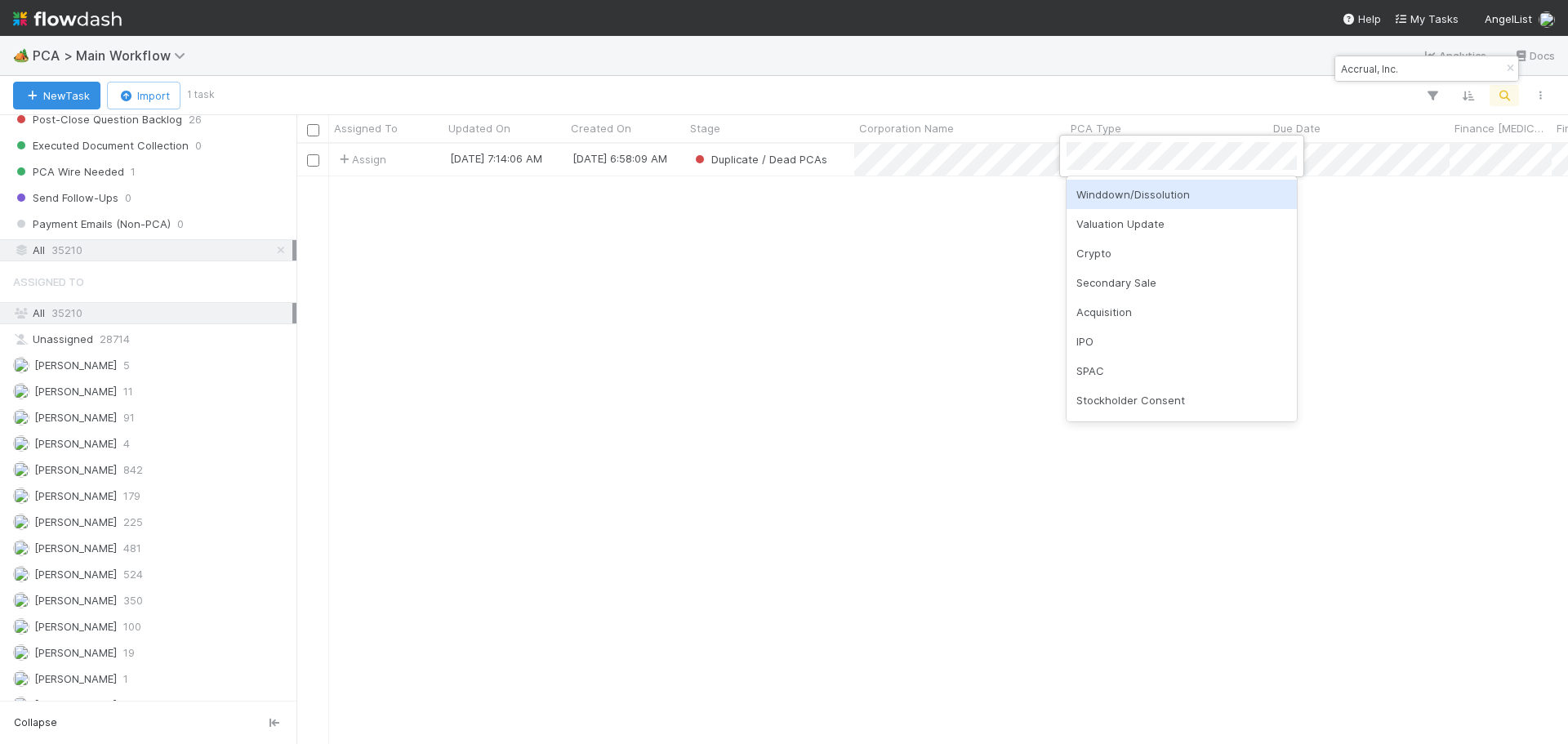
click at [888, 322] on div at bounding box center [784, 372] width 1568 height 744
click at [853, 164] on div "Duplicate / Dead PCAs" at bounding box center [770, 159] width 169 height 32
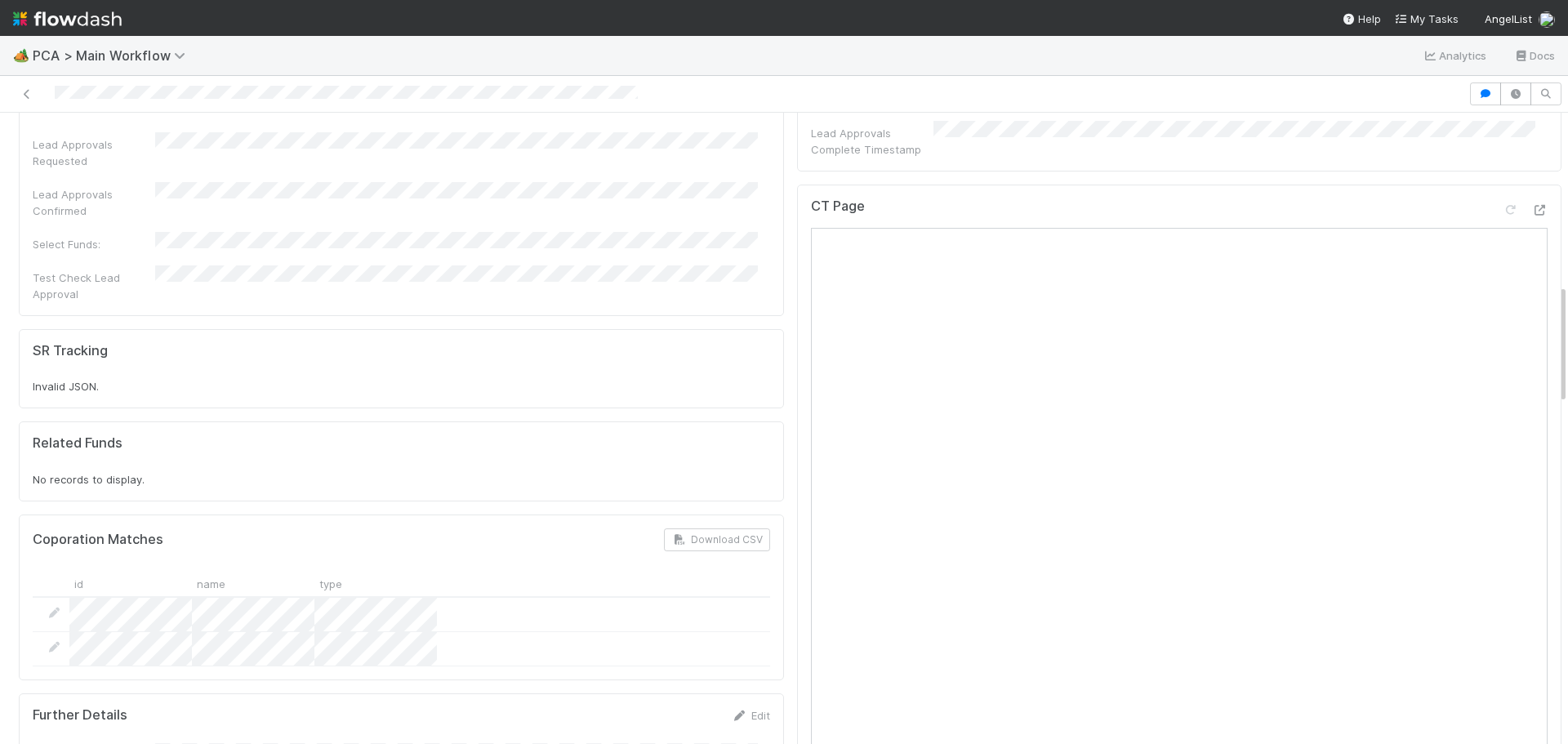
scroll to position [899, 0]
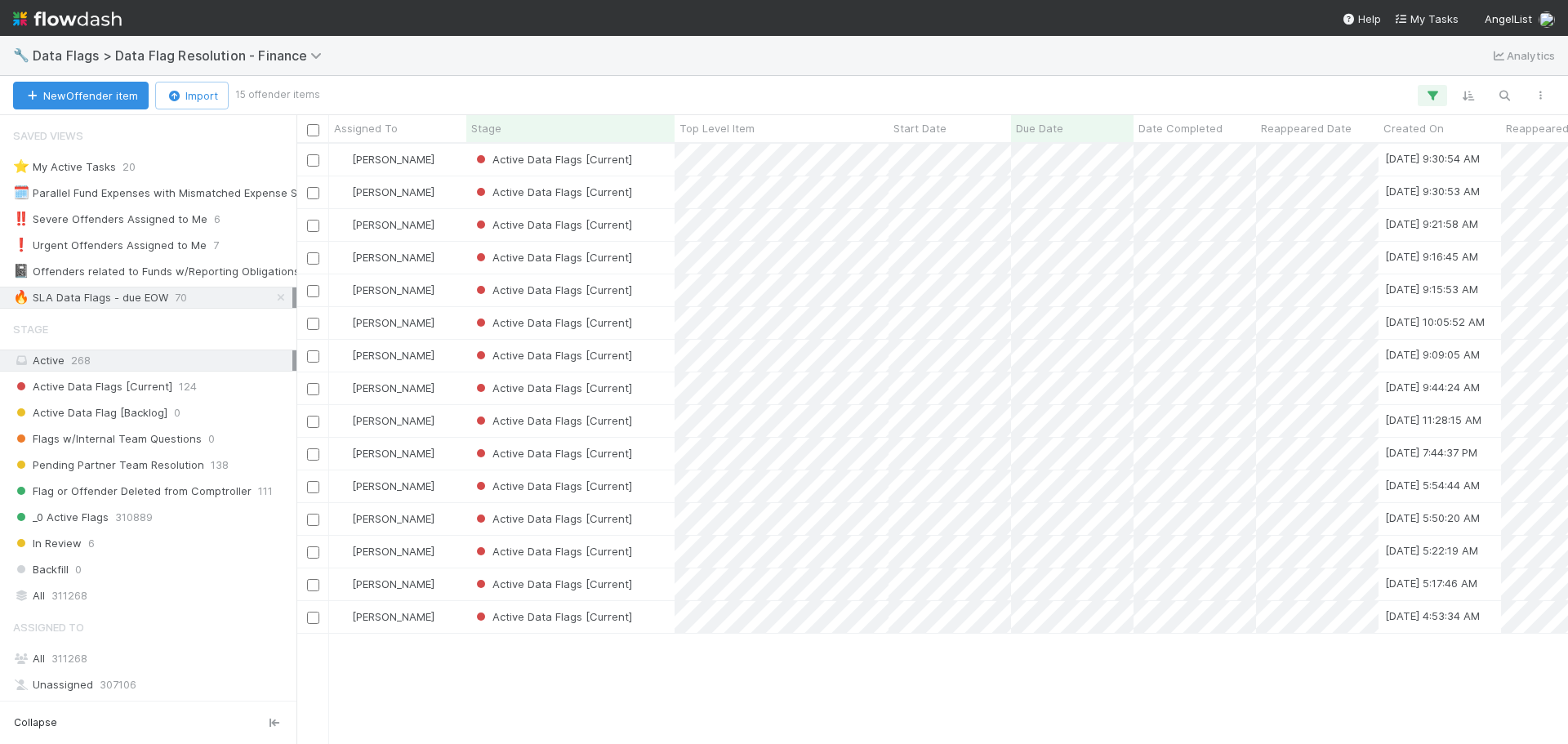
scroll to position [589, 1260]
click at [665, 400] on div "Active Data Flags [Current]" at bounding box center [570, 388] width 208 height 32
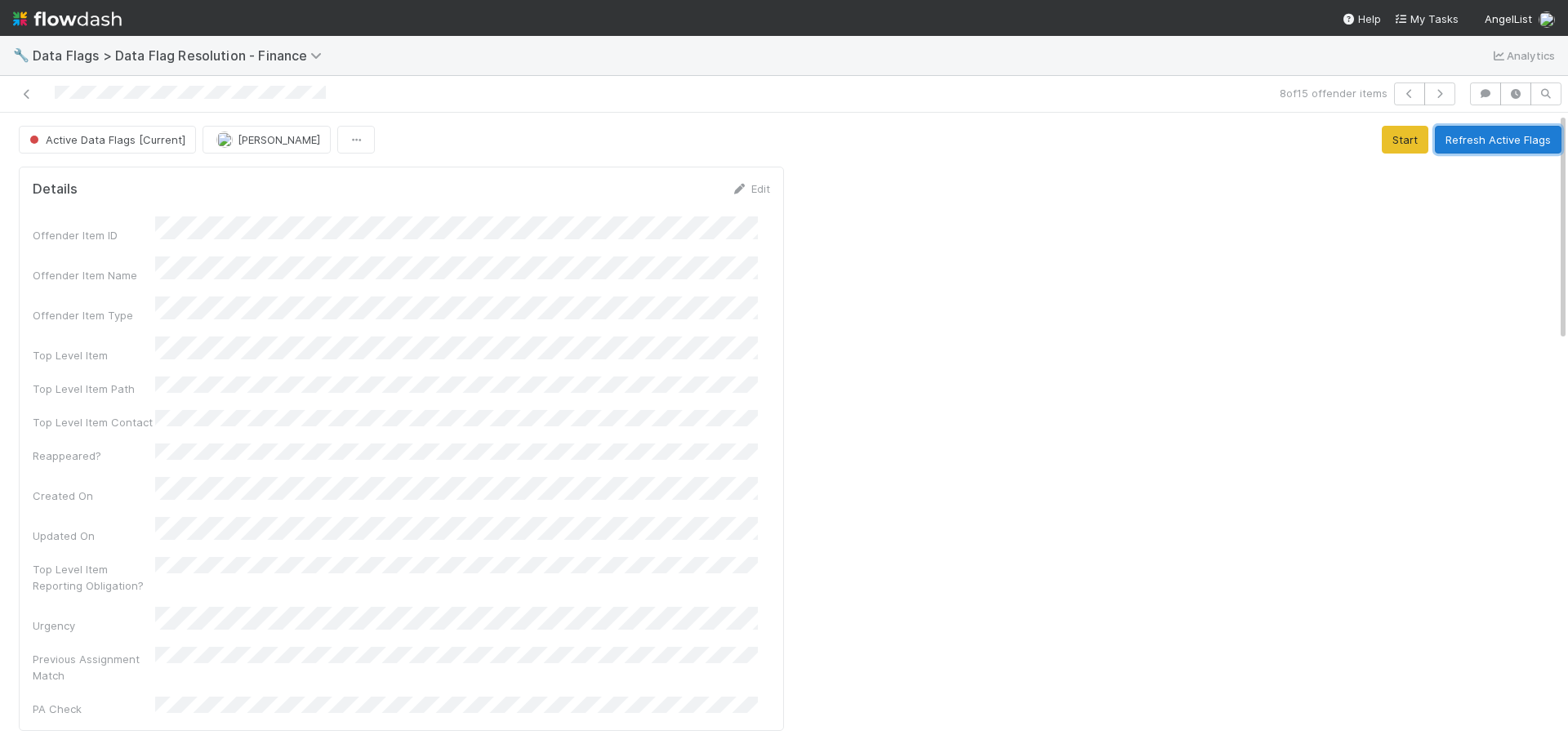
click at [1460, 132] on button "Refresh Active Flags" at bounding box center [1498, 140] width 127 height 28
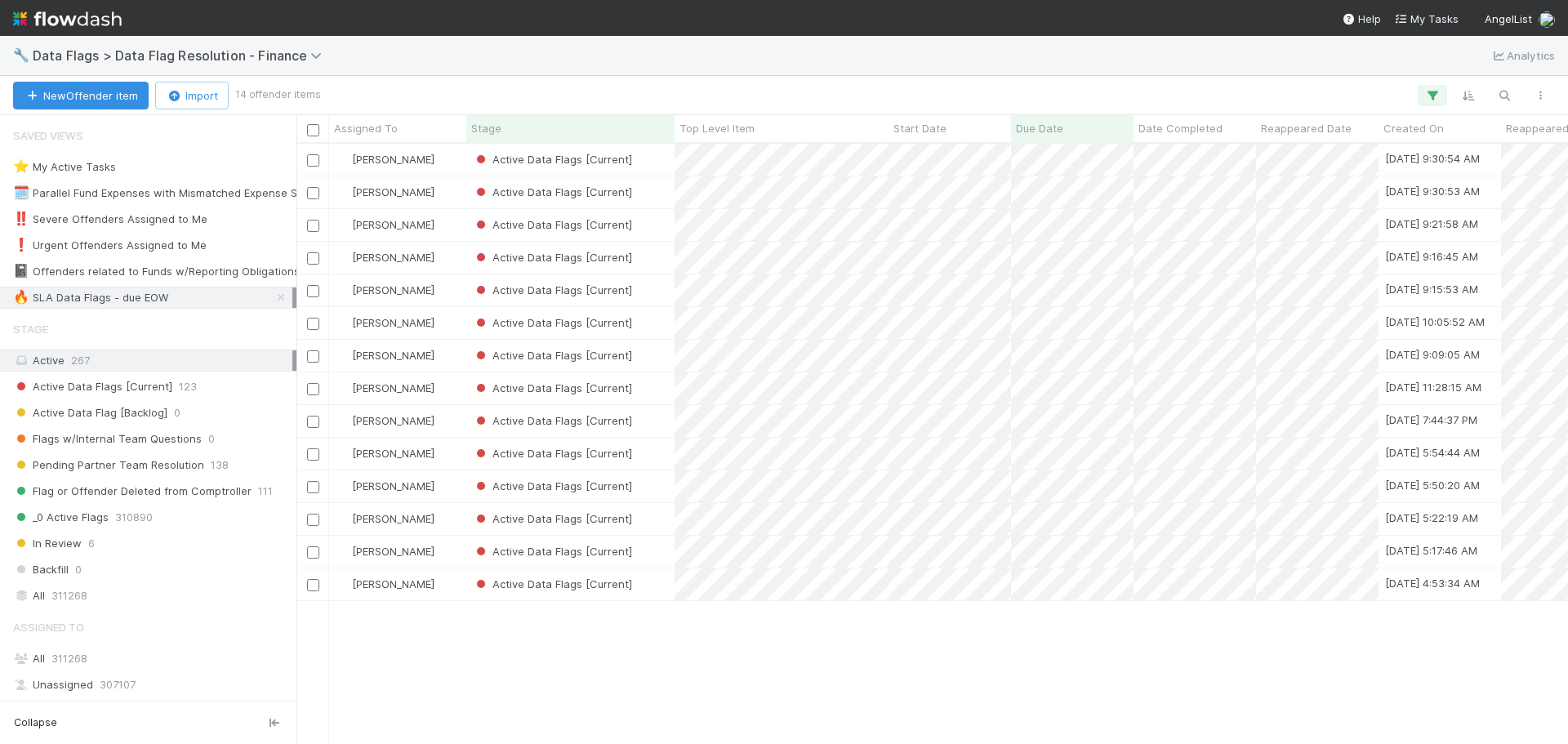
scroll to position [589, 1260]
click at [666, 393] on div "Active Data Flags [Current]" at bounding box center [570, 388] width 208 height 32
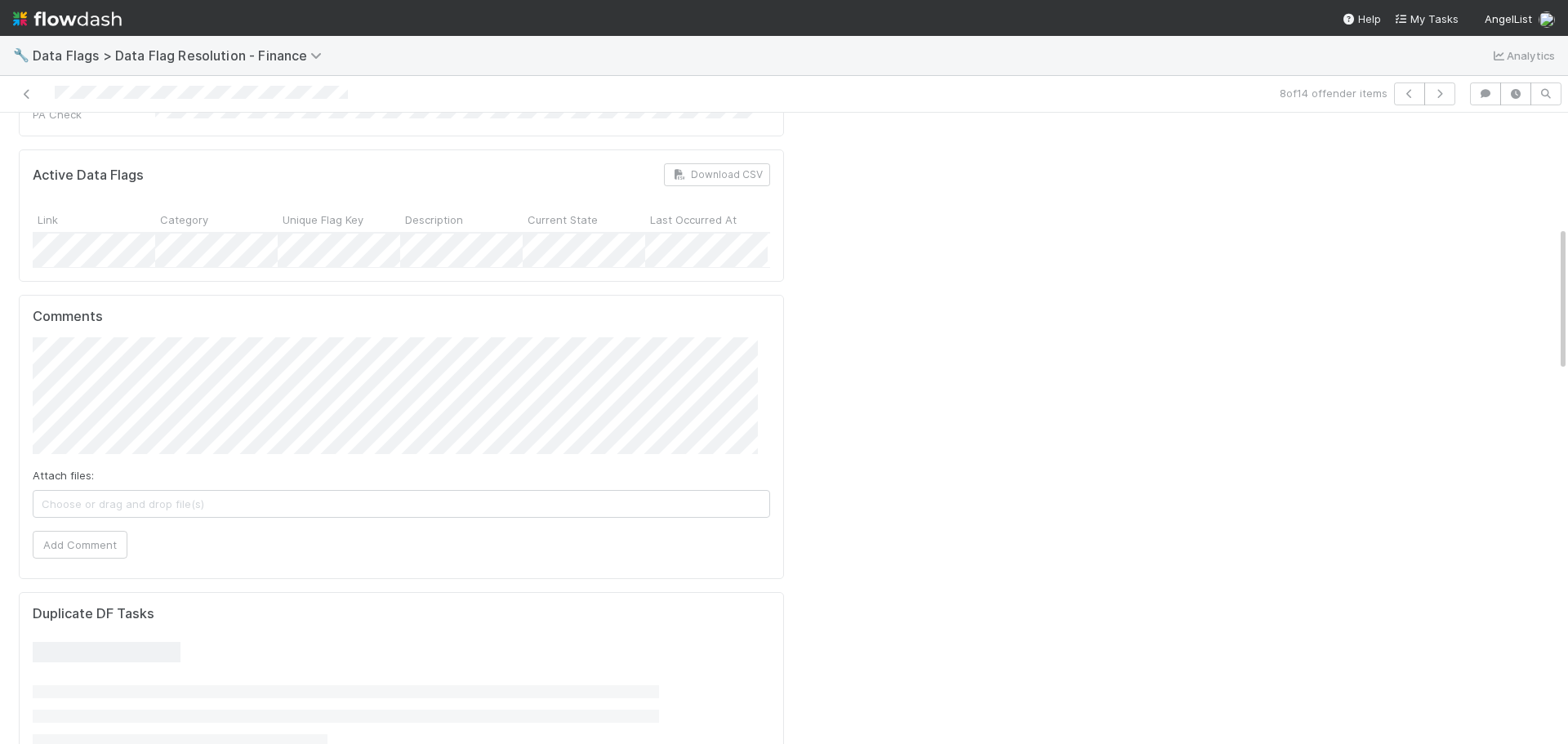
scroll to position [654, 0]
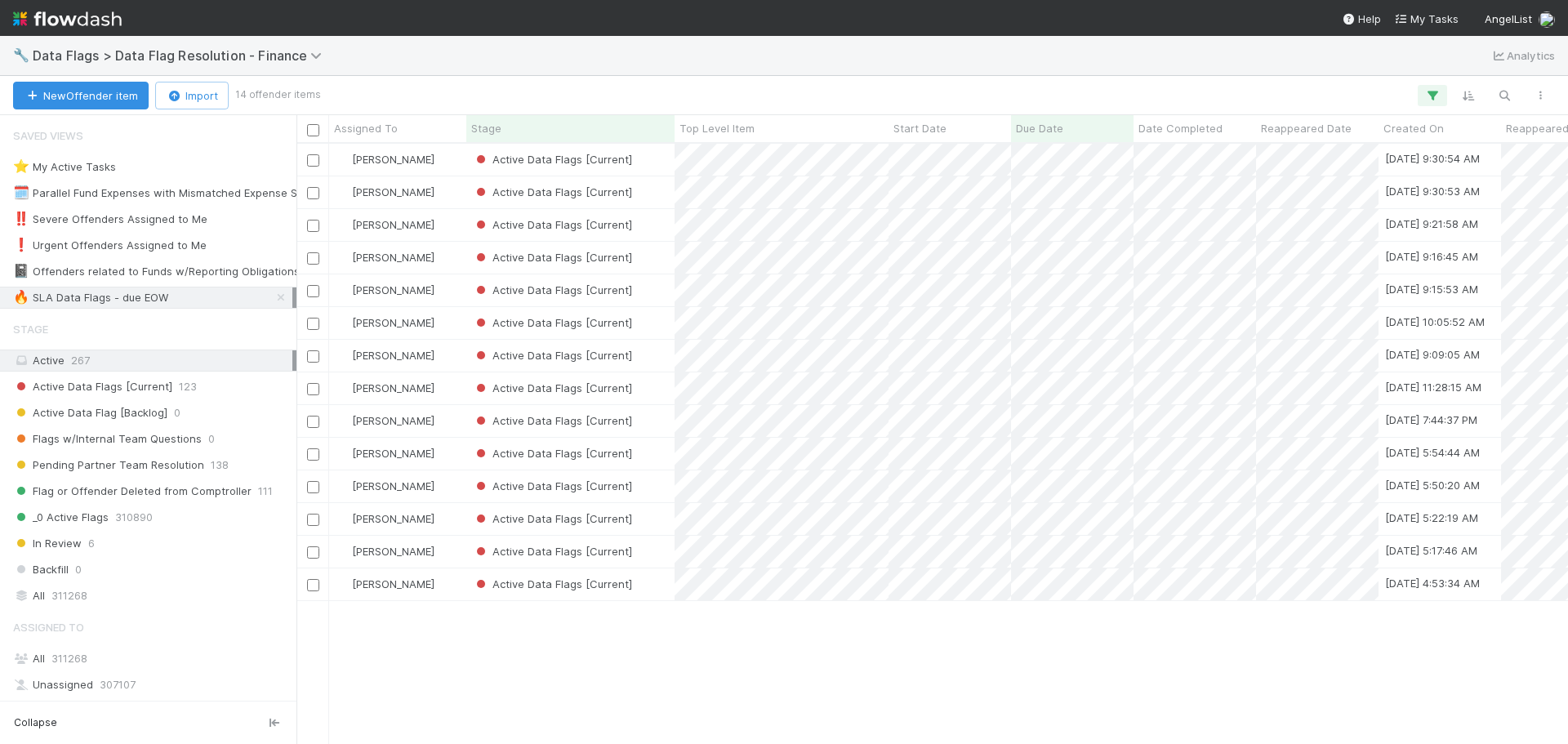
scroll to position [589, 1260]
click at [661, 423] on div "Active Data Flags [Current]" at bounding box center [570, 421] width 208 height 32
click at [661, 423] on div "Active Data Flags [Current]" at bounding box center [570, 421] width 208 height 32
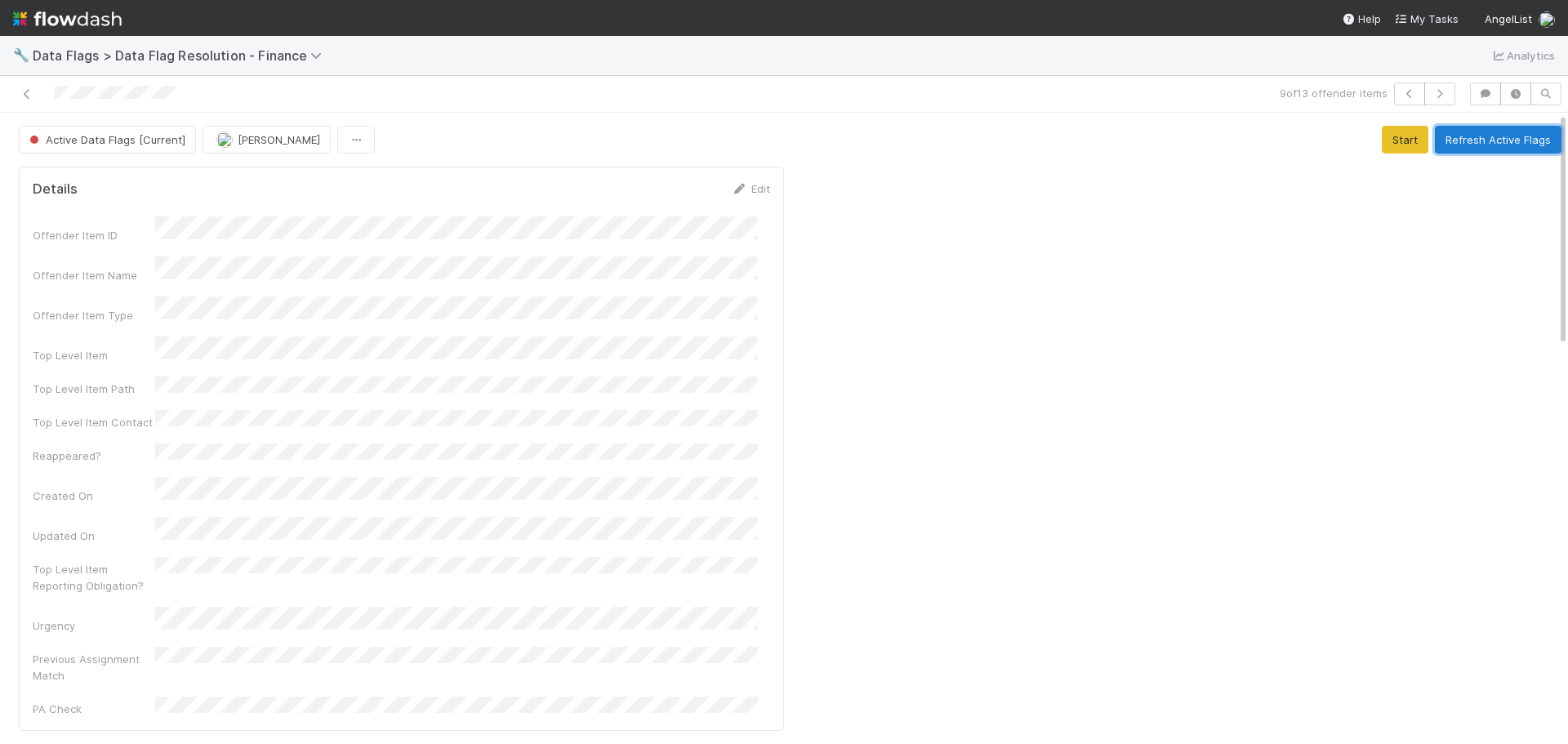
click at [1485, 146] on button "Refresh Active Flags" at bounding box center [1498, 140] width 127 height 28
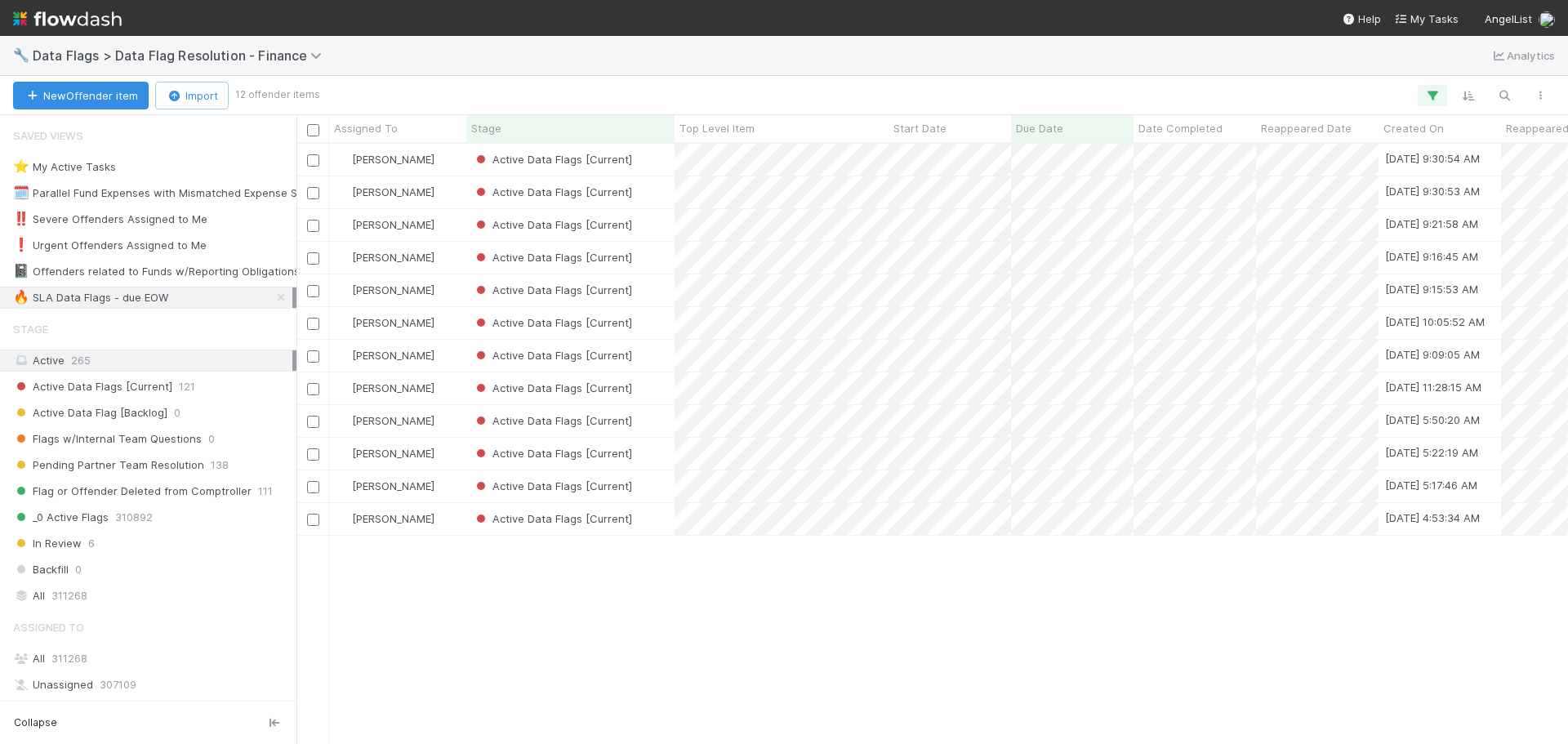
scroll to position [589, 1260]
click at [654, 426] on div "Active Data Flags [Current]" at bounding box center [570, 421] width 208 height 32
click at [653, 419] on div "Active Data Flags [Current]" at bounding box center [570, 421] width 208 height 32
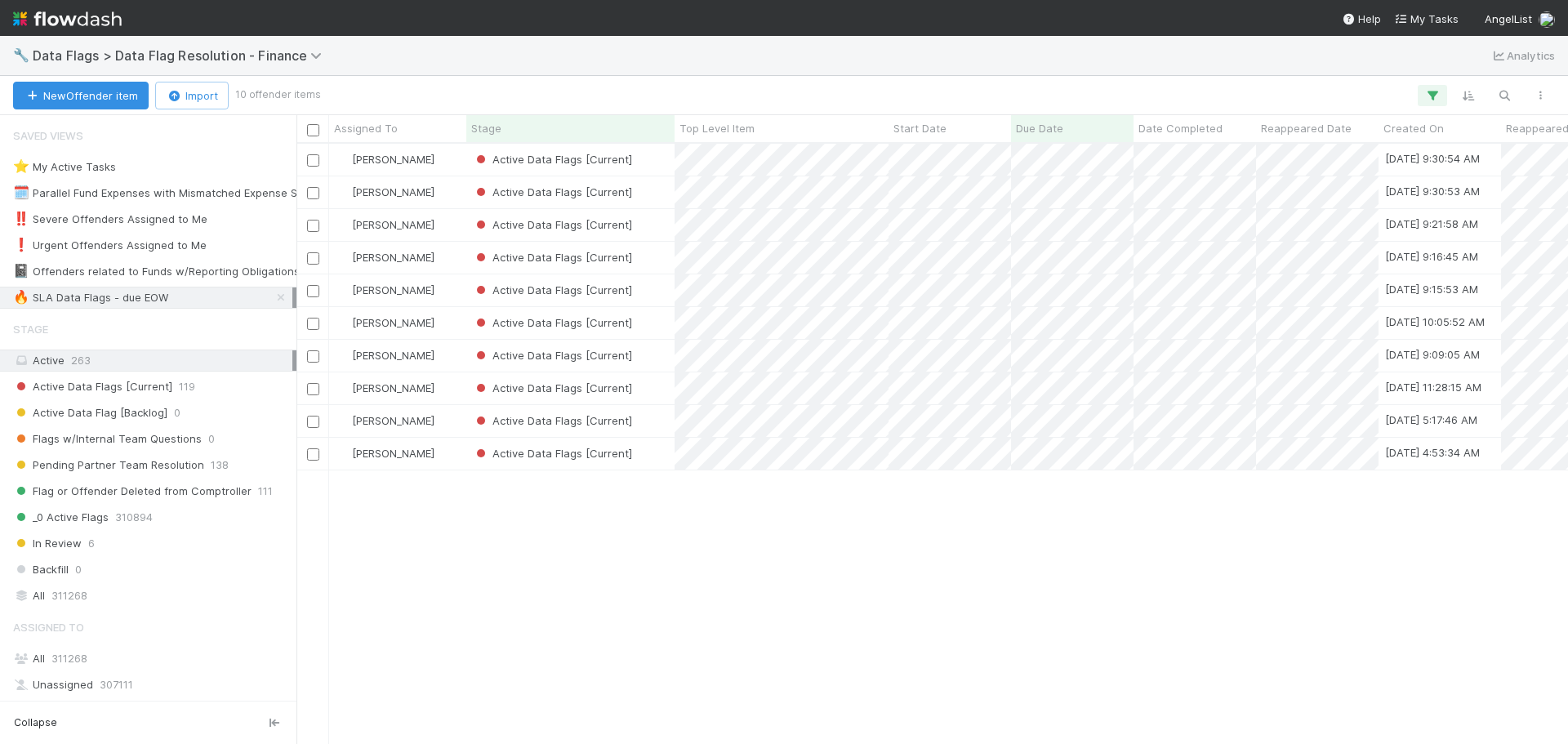
scroll to position [589, 1260]
click at [659, 425] on div "Active Data Flags [Current]" at bounding box center [570, 421] width 208 height 32
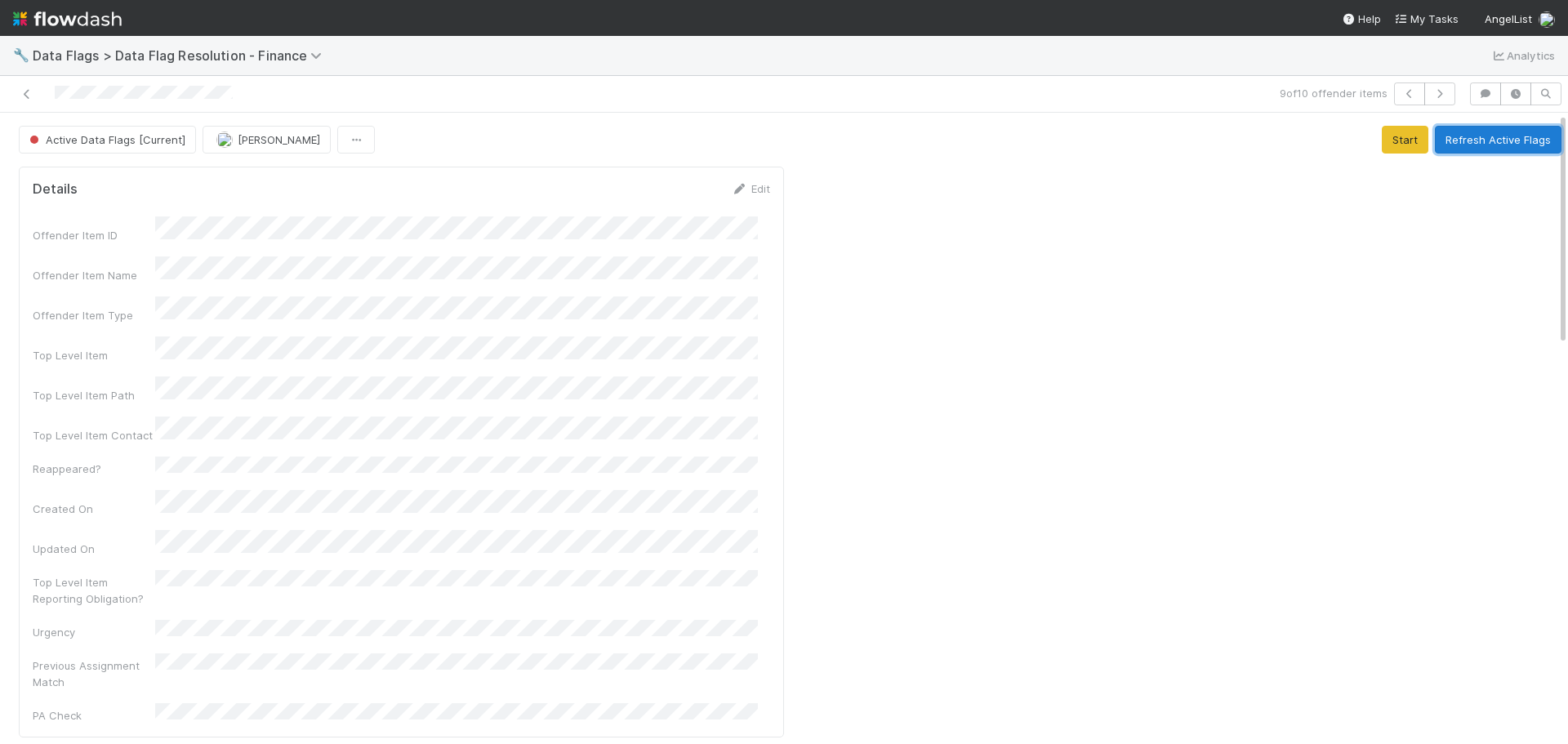
click at [1460, 141] on button "Refresh Active Flags" at bounding box center [1498, 140] width 127 height 28
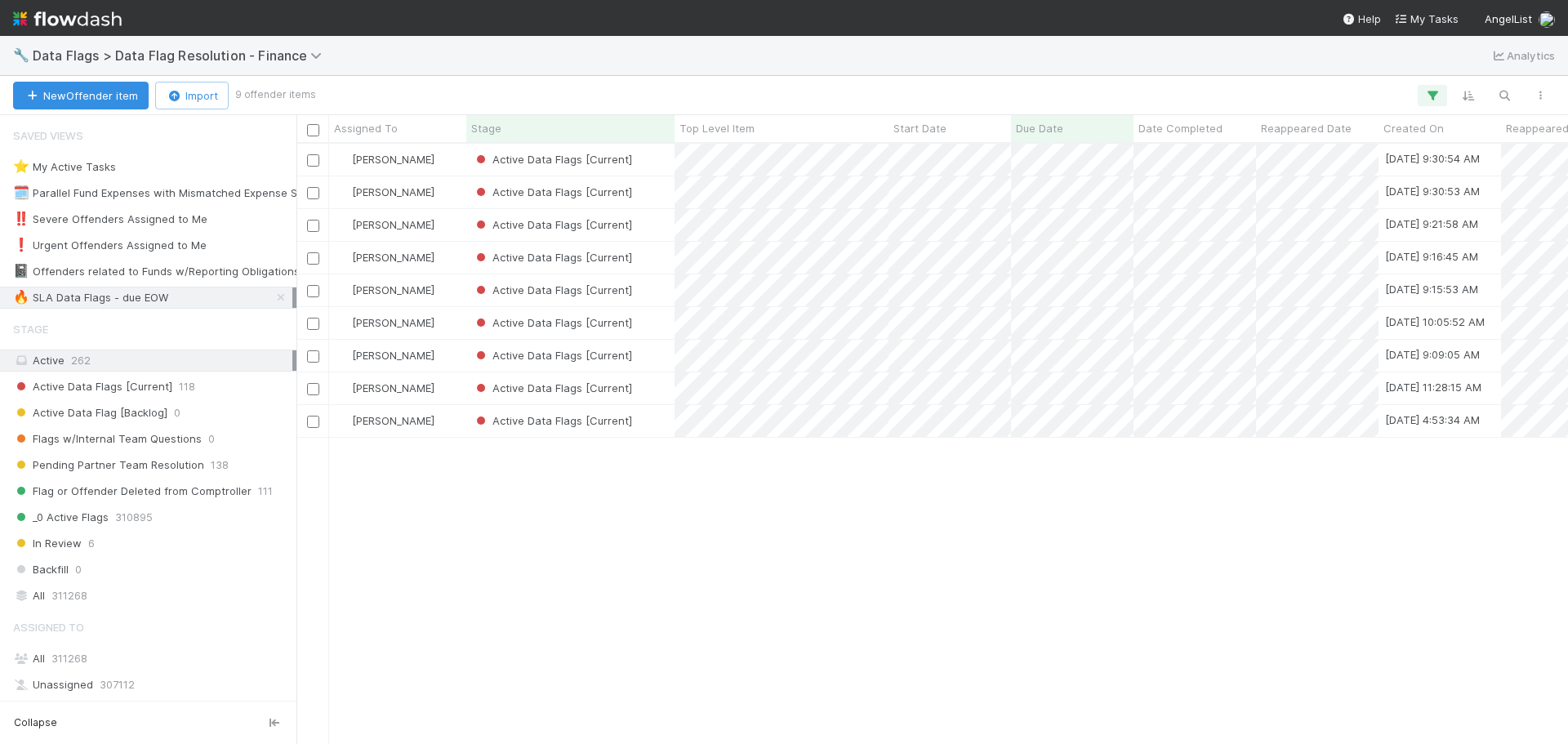
scroll to position [589, 1260]
click at [642, 414] on div "Active Data Flags [Current]" at bounding box center [570, 421] width 208 height 32
click at [665, 378] on div "Active Data Flags [Current]" at bounding box center [570, 388] width 208 height 32
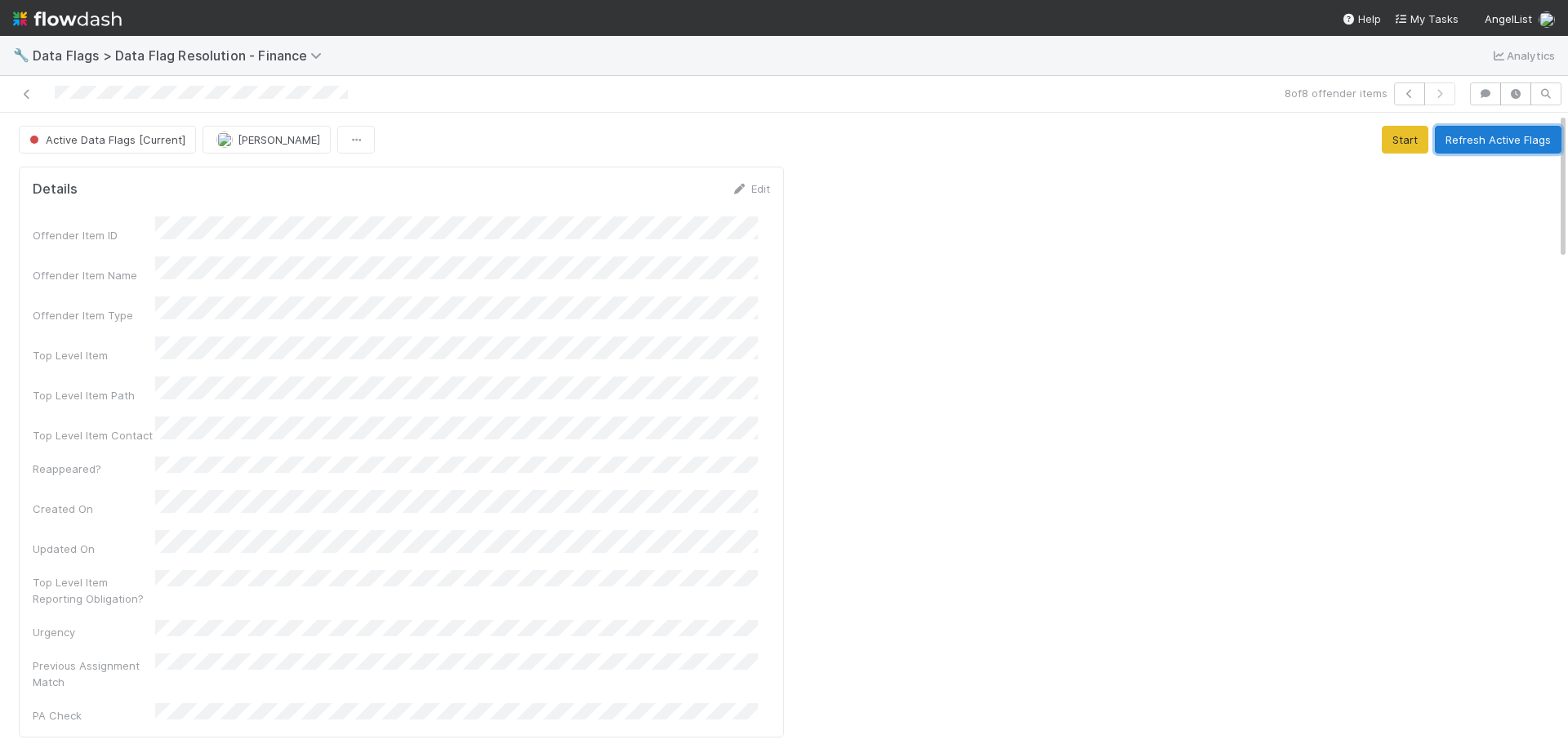
click at [1455, 132] on button "Refresh Active Flags" at bounding box center [1498, 140] width 127 height 28
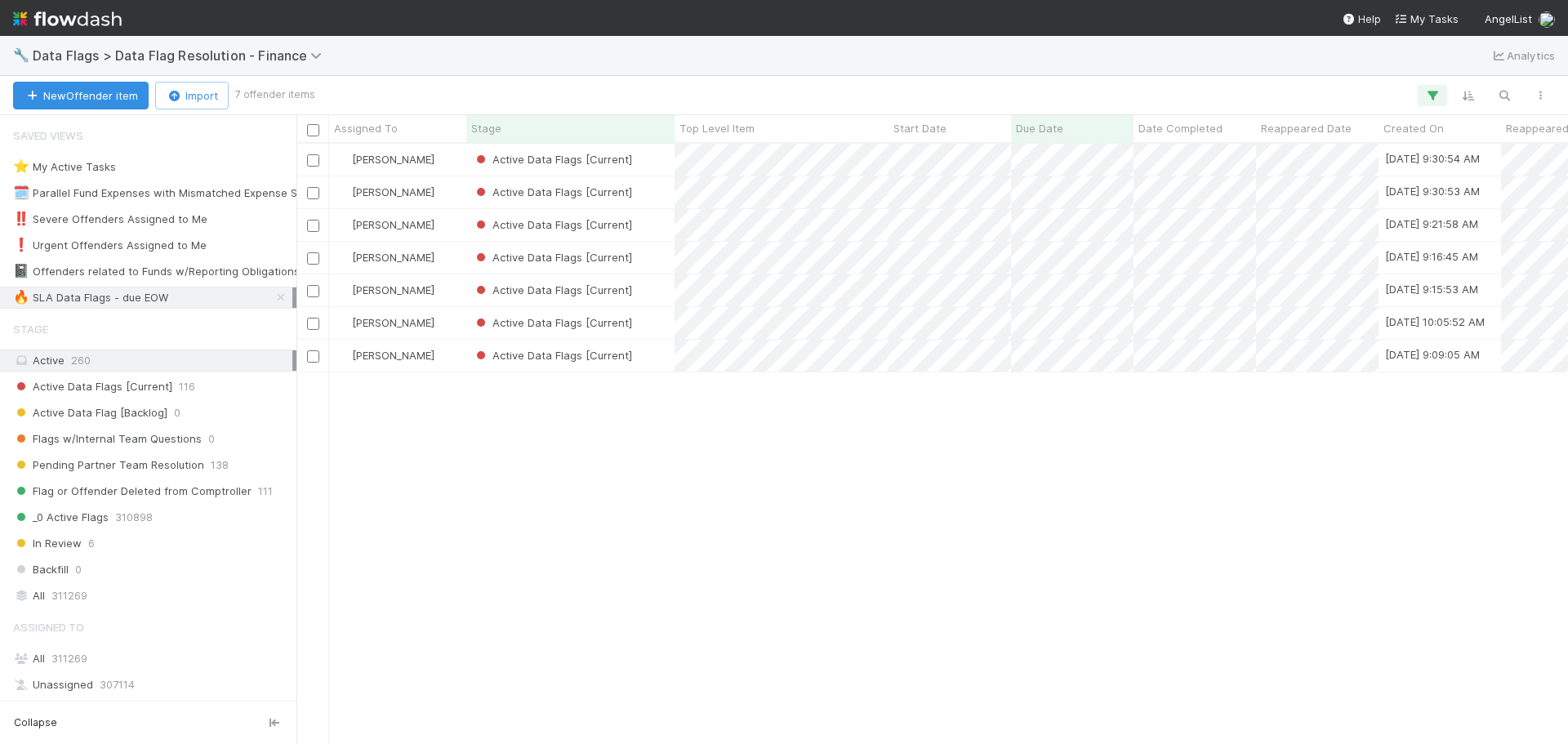
scroll to position [589, 1260]
click at [659, 286] on div "Active Data Flags [Current]" at bounding box center [570, 290] width 208 height 32
click at [651, 260] on div "Active Data Flags [Current]" at bounding box center [570, 257] width 208 height 32
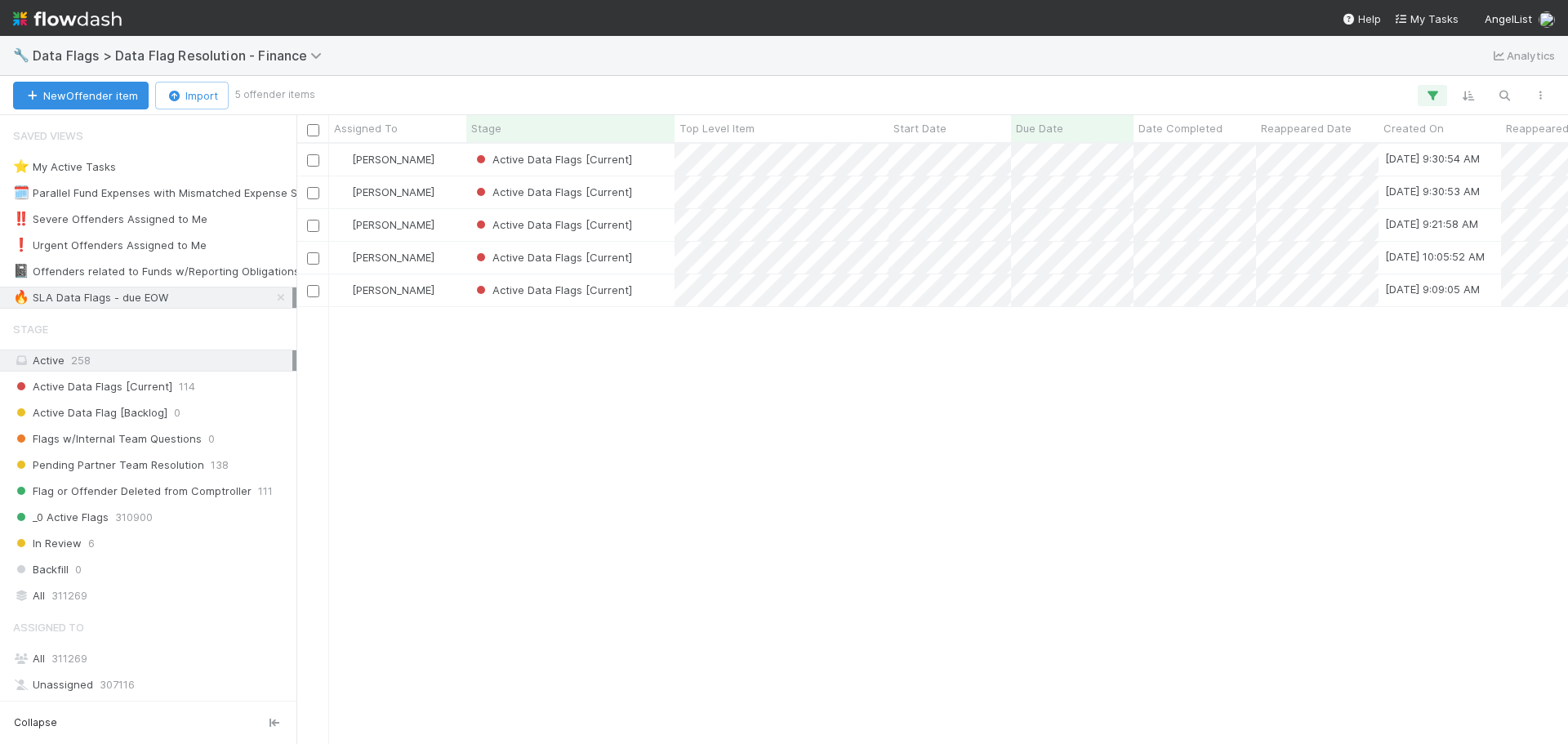
scroll to position [589, 1260]
click at [653, 227] on div "Active Data Flags [Current]" at bounding box center [570, 224] width 208 height 32
click at [1552, 481] on div "Marenz Trajano Active Data Flags [Current] 8/9/25, 9:30:54 AM 8/20/25, 2:37:53 …" at bounding box center [933, 444] width 1272 height 600
click at [656, 156] on div "Active Data Flags [Current]" at bounding box center [570, 159] width 208 height 32
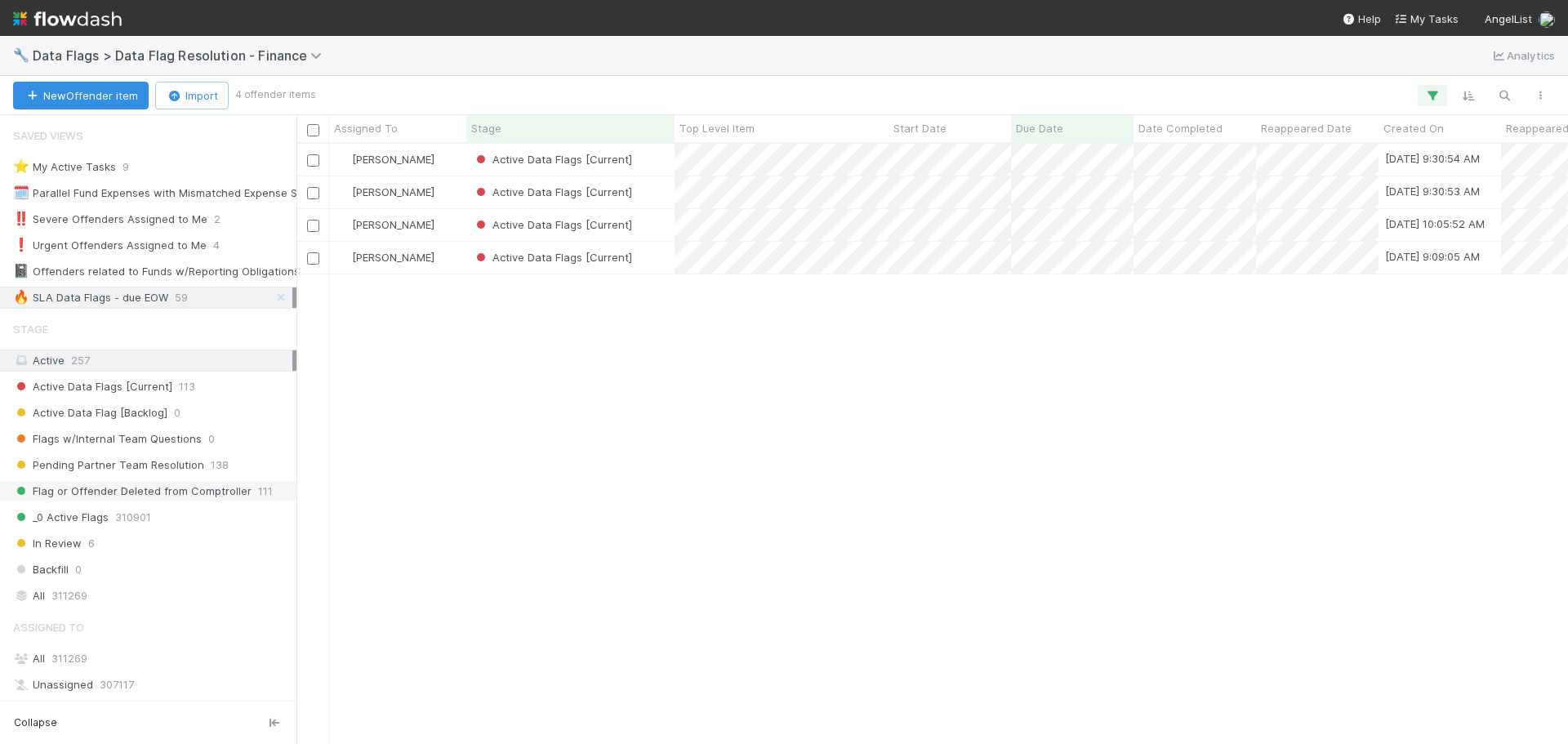
scroll to position [313, 0]
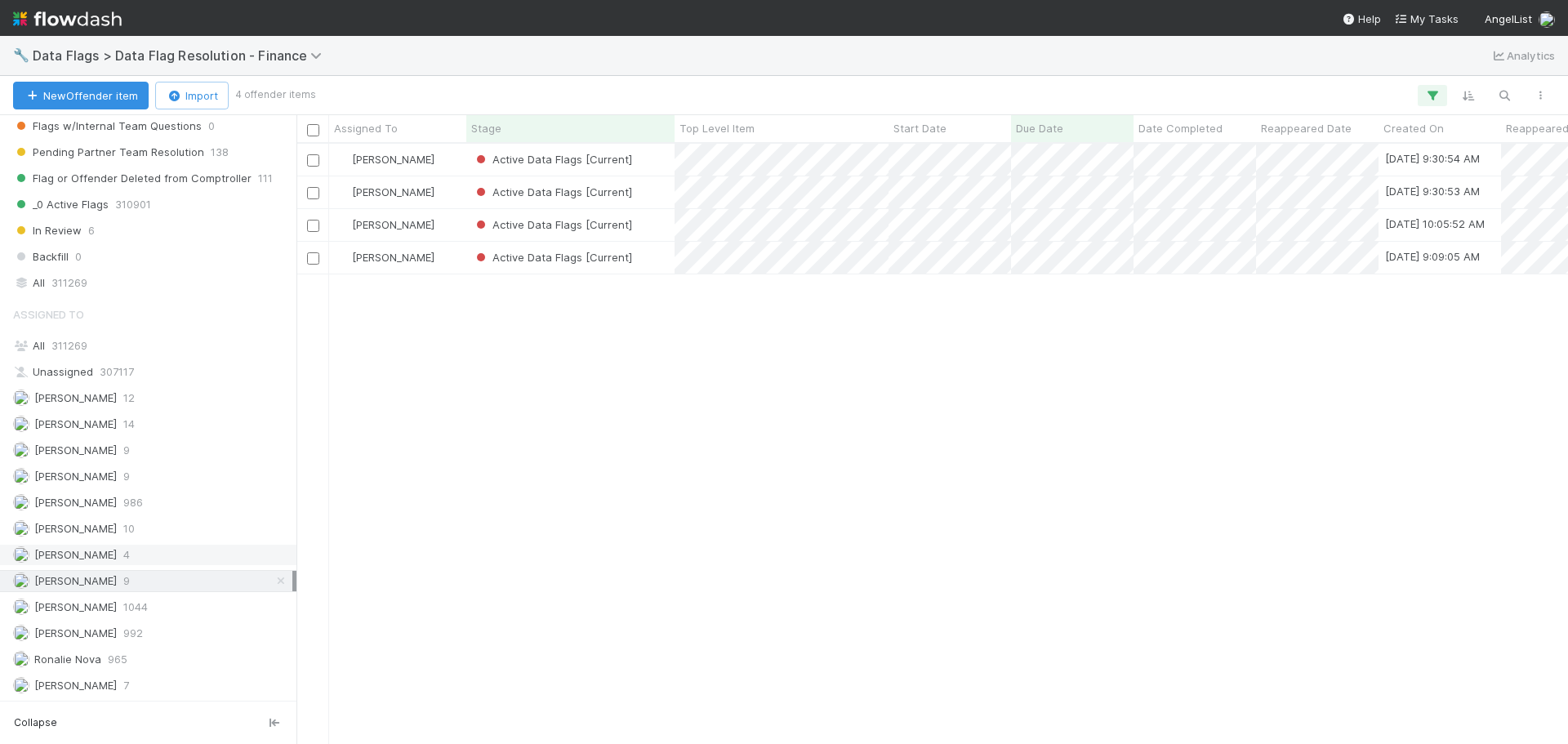
drag, startPoint x: 268, startPoint y: 583, endPoint x: 280, endPoint y: 558, distance: 27.7
click at [273, 583] on icon at bounding box center [281, 581] width 16 height 11
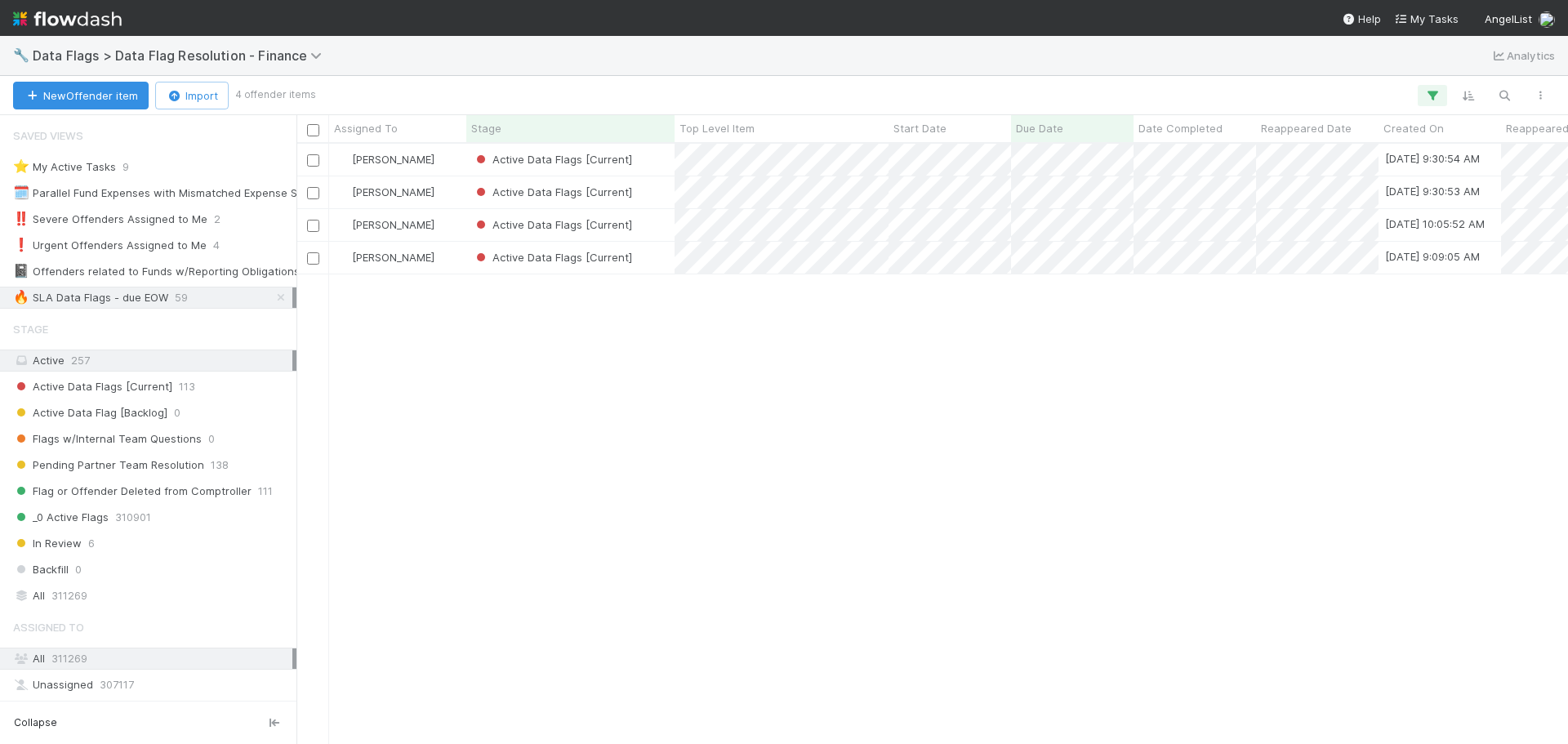
scroll to position [589, 1260]
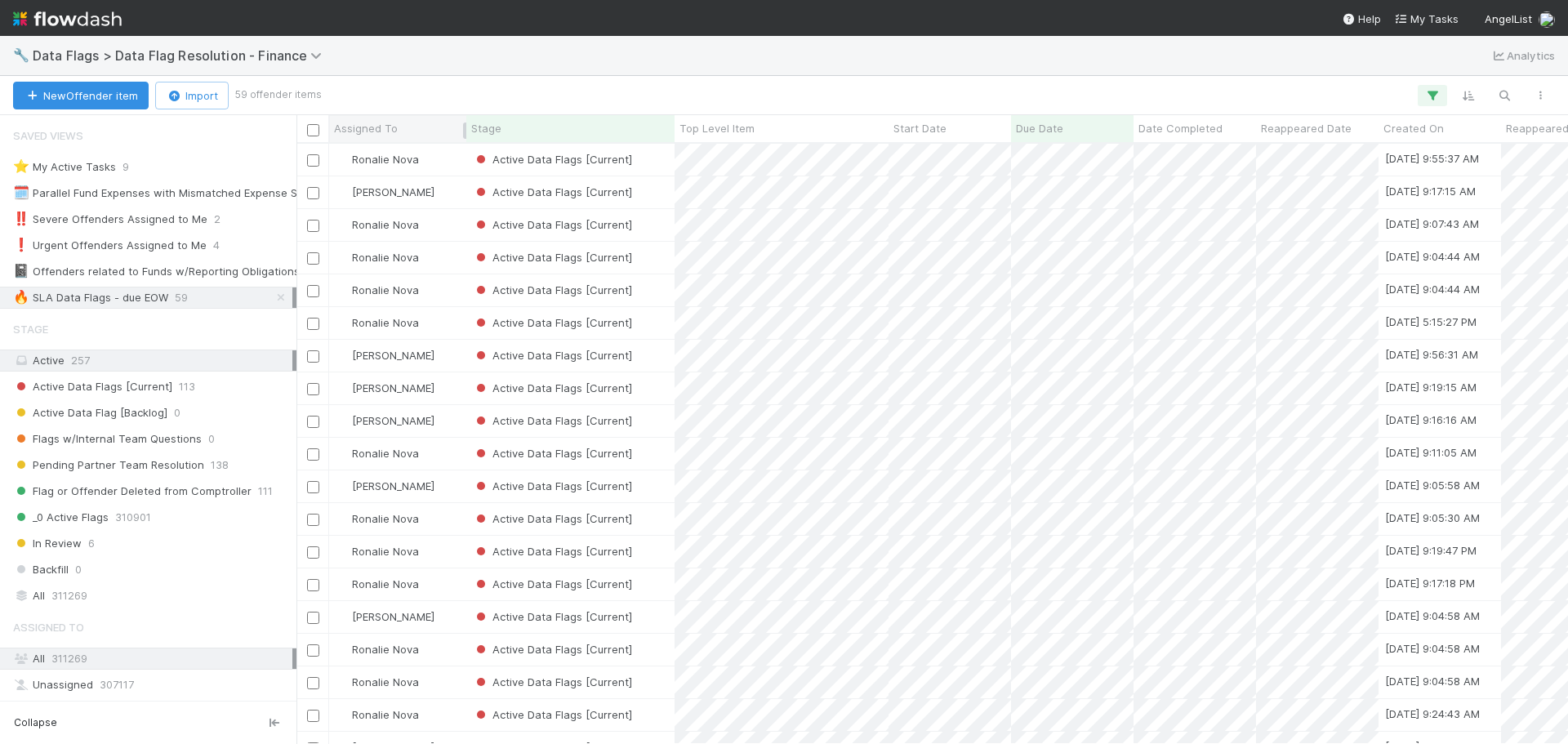
click at [381, 132] on span "Assigned To" at bounding box center [367, 128] width 64 height 16
click at [383, 159] on div "Sort A → Z" at bounding box center [428, 159] width 187 height 25
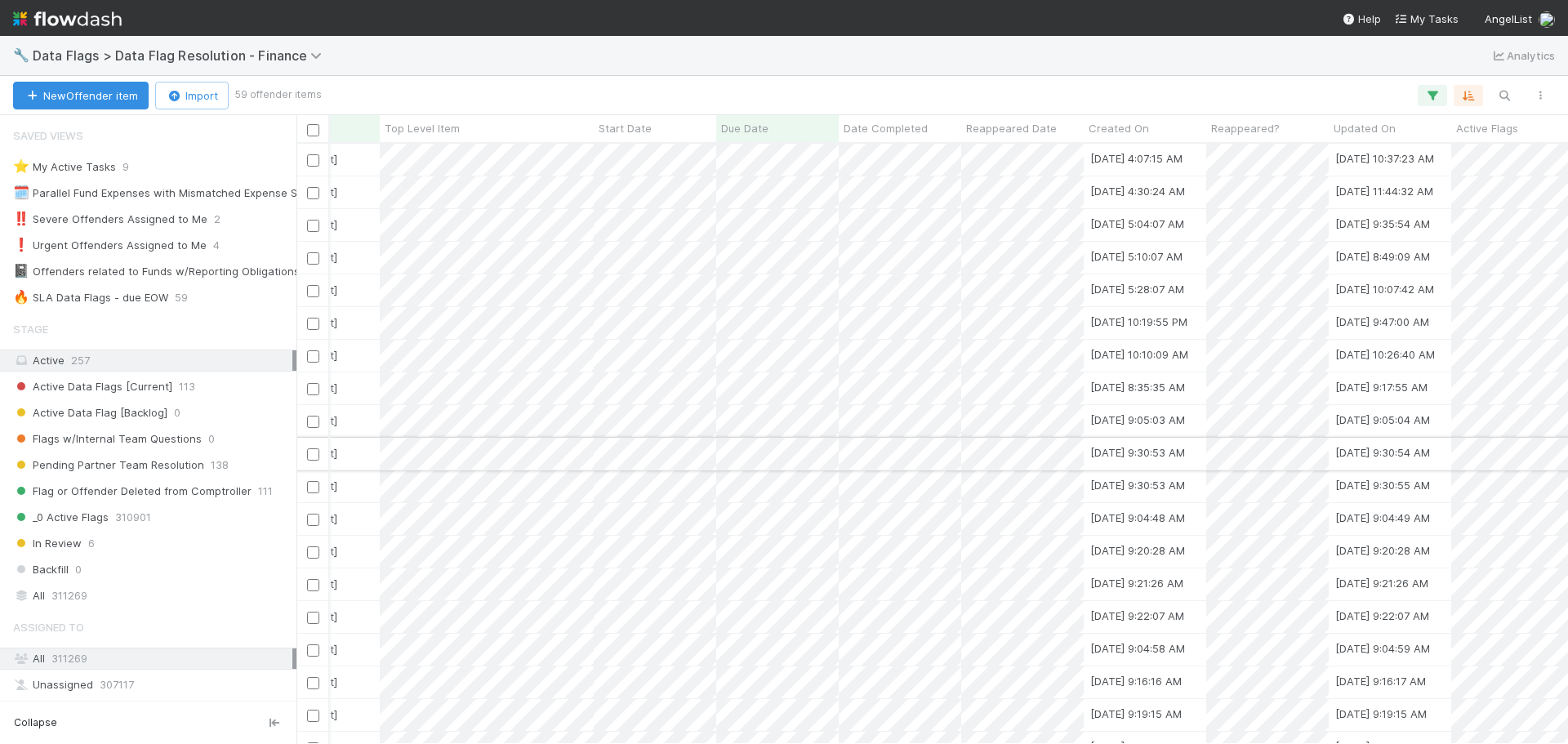
click at [363, 447] on div "Active Data Flags [Current]" at bounding box center [275, 454] width 208 height 32
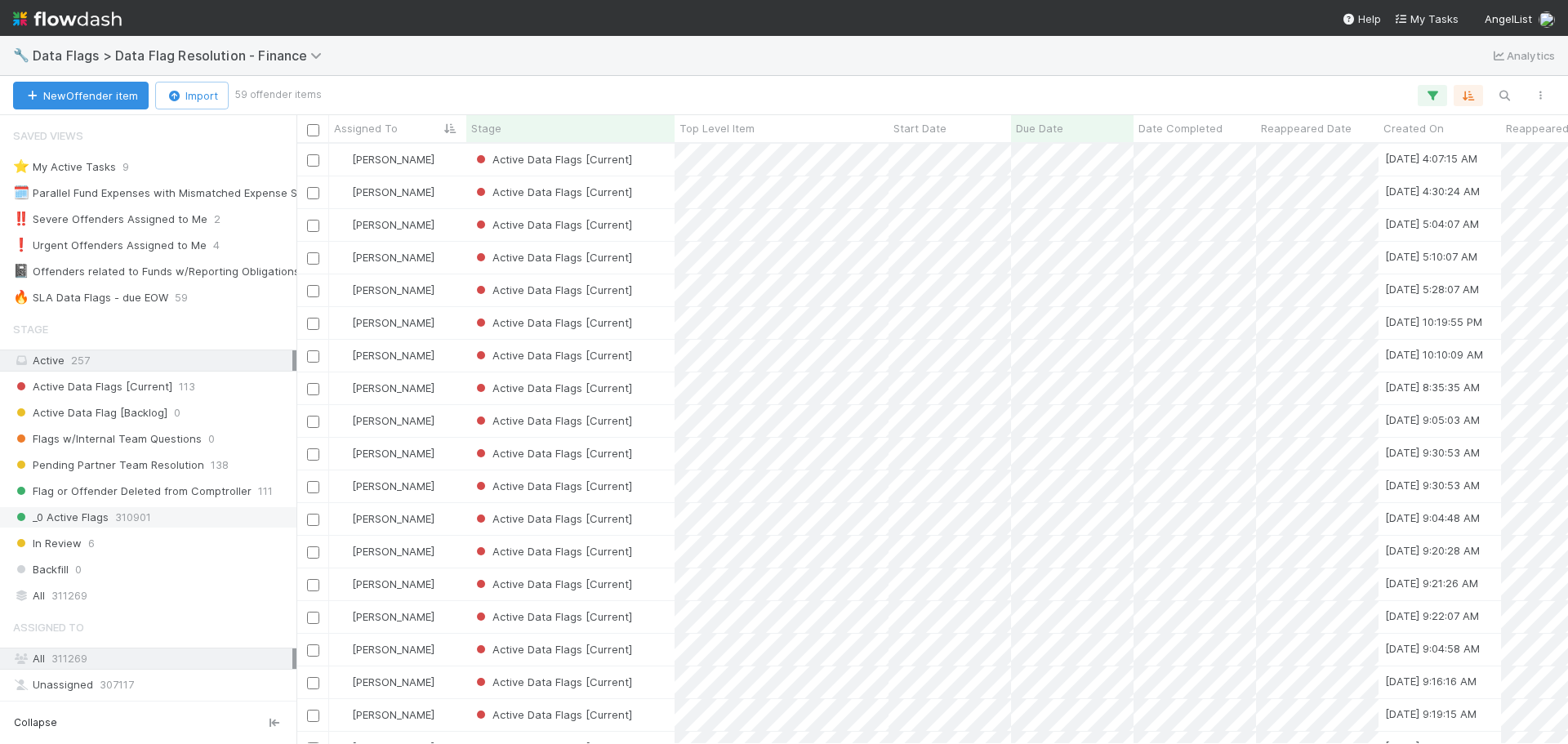
click at [112, 518] on div "_0 Active Flags 310901" at bounding box center [153, 517] width 279 height 21
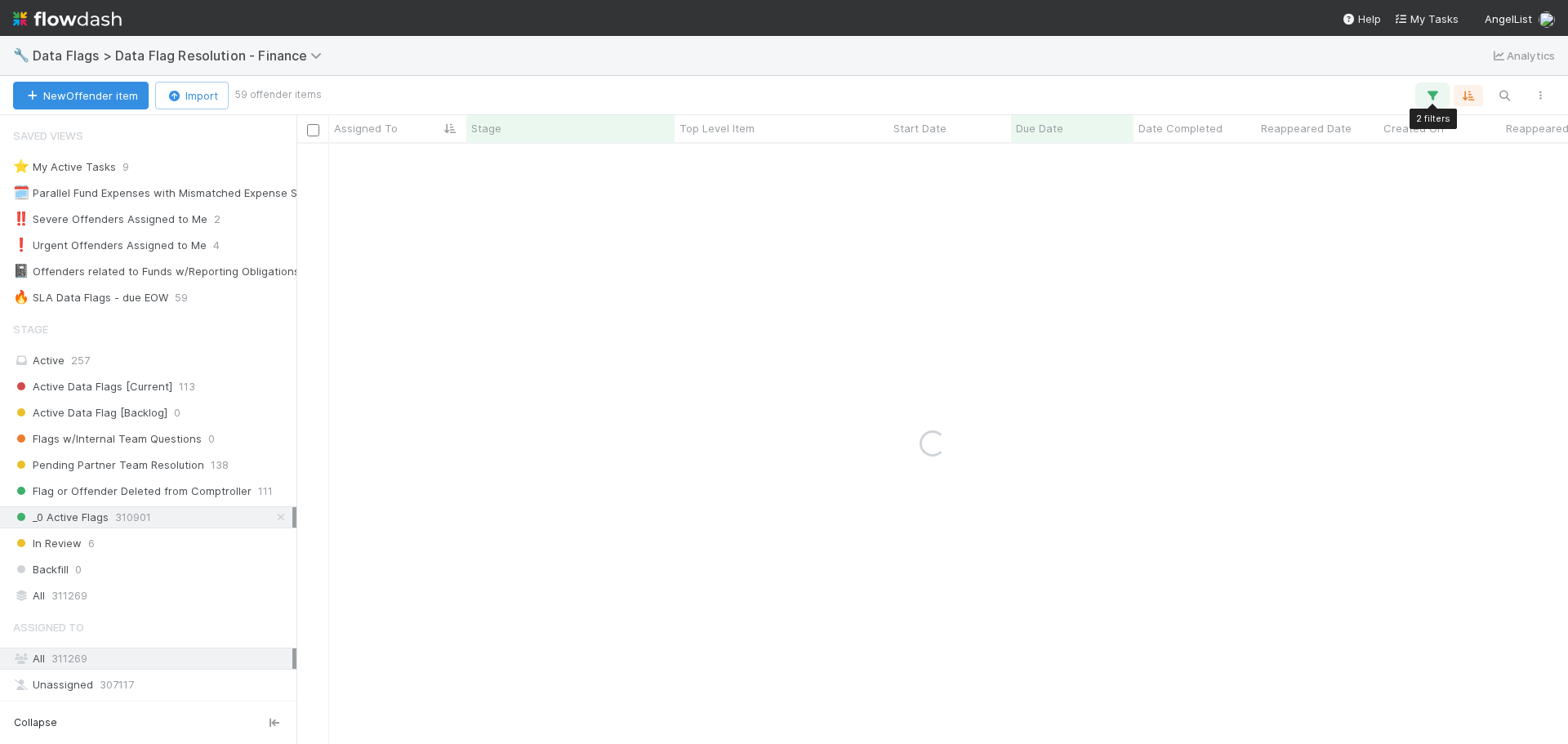
click at [1439, 90] on icon "button" at bounding box center [1432, 95] width 16 height 15
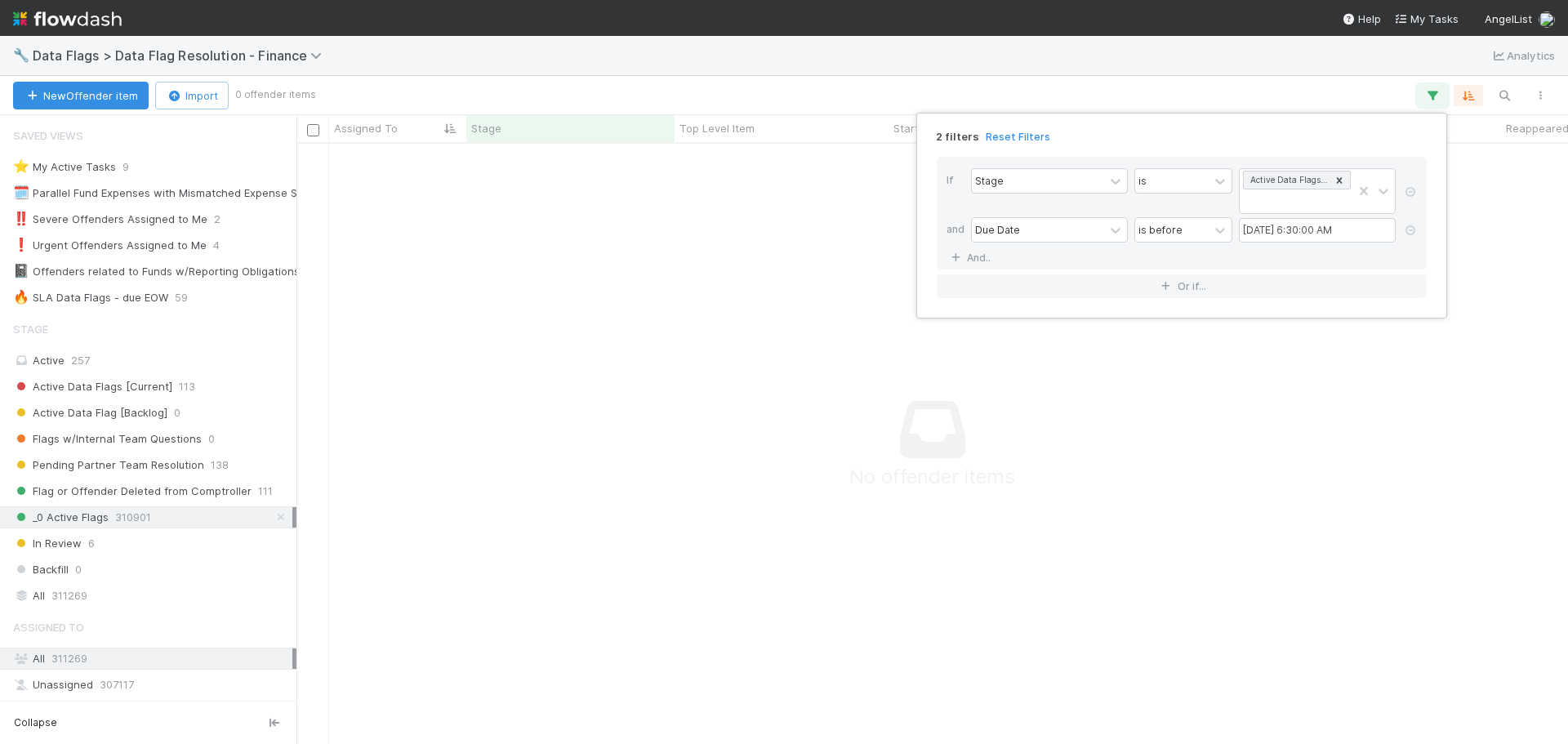
scroll to position [576, 1260]
click at [1005, 137] on link "Reset Filters" at bounding box center [1018, 136] width 65 height 14
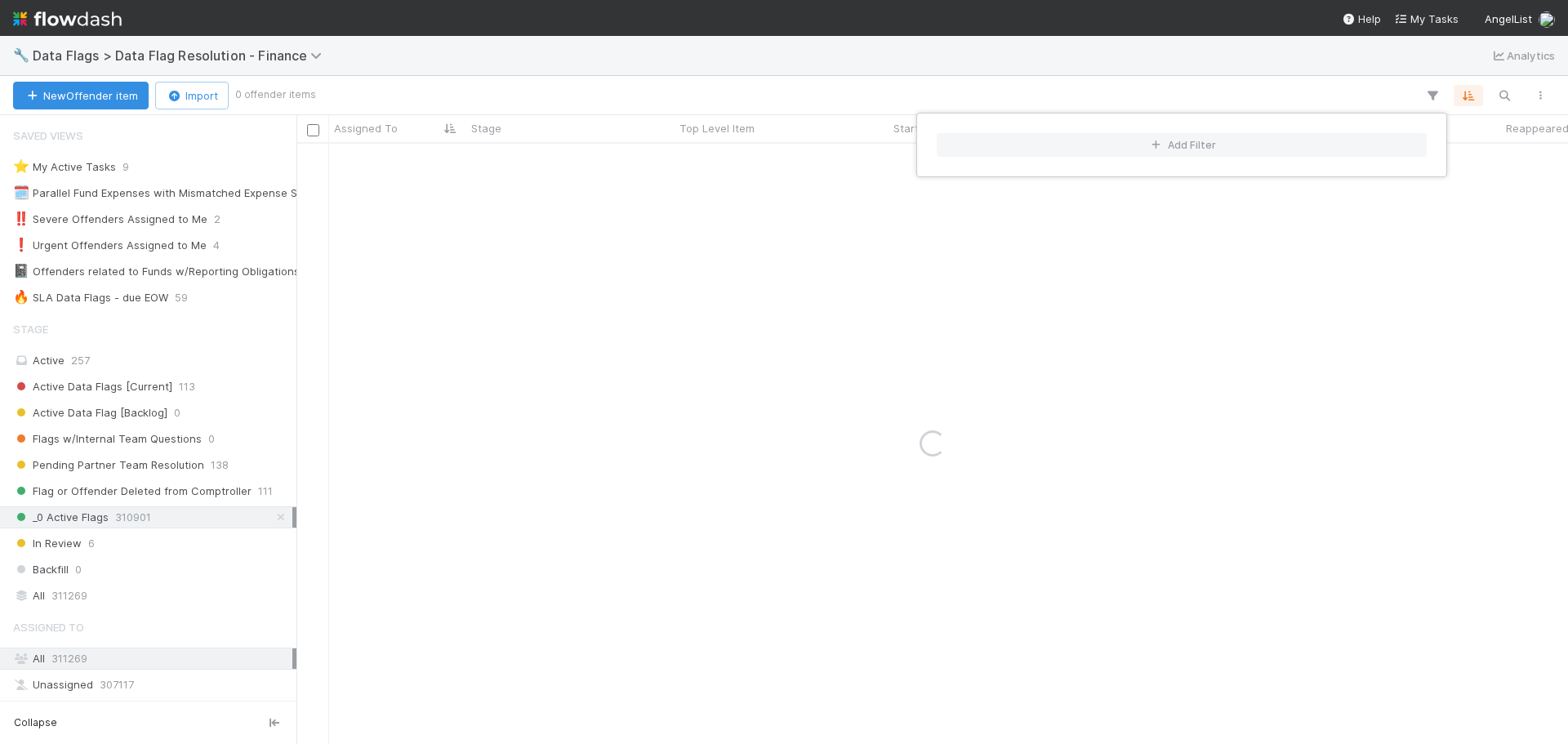
click at [1336, 46] on div "Add Filter" at bounding box center [784, 372] width 1568 height 744
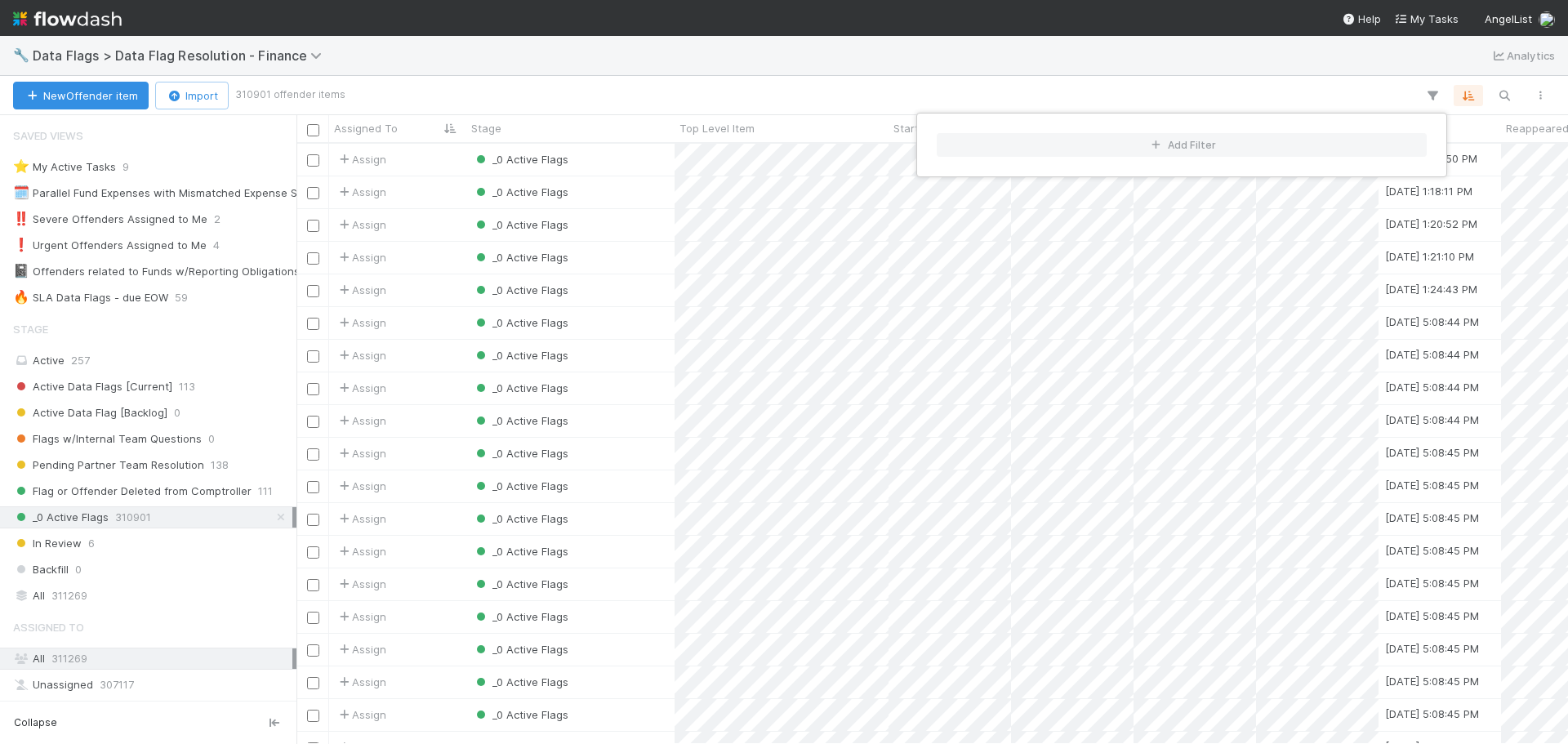
scroll to position [589, 1260]
click at [1508, 98] on div "Add Filter" at bounding box center [784, 372] width 1568 height 744
click at [1508, 98] on icon "button" at bounding box center [1505, 95] width 16 height 15
type input "recycling"
click at [612, 155] on div "_0 Active Flags" at bounding box center [570, 159] width 208 height 32
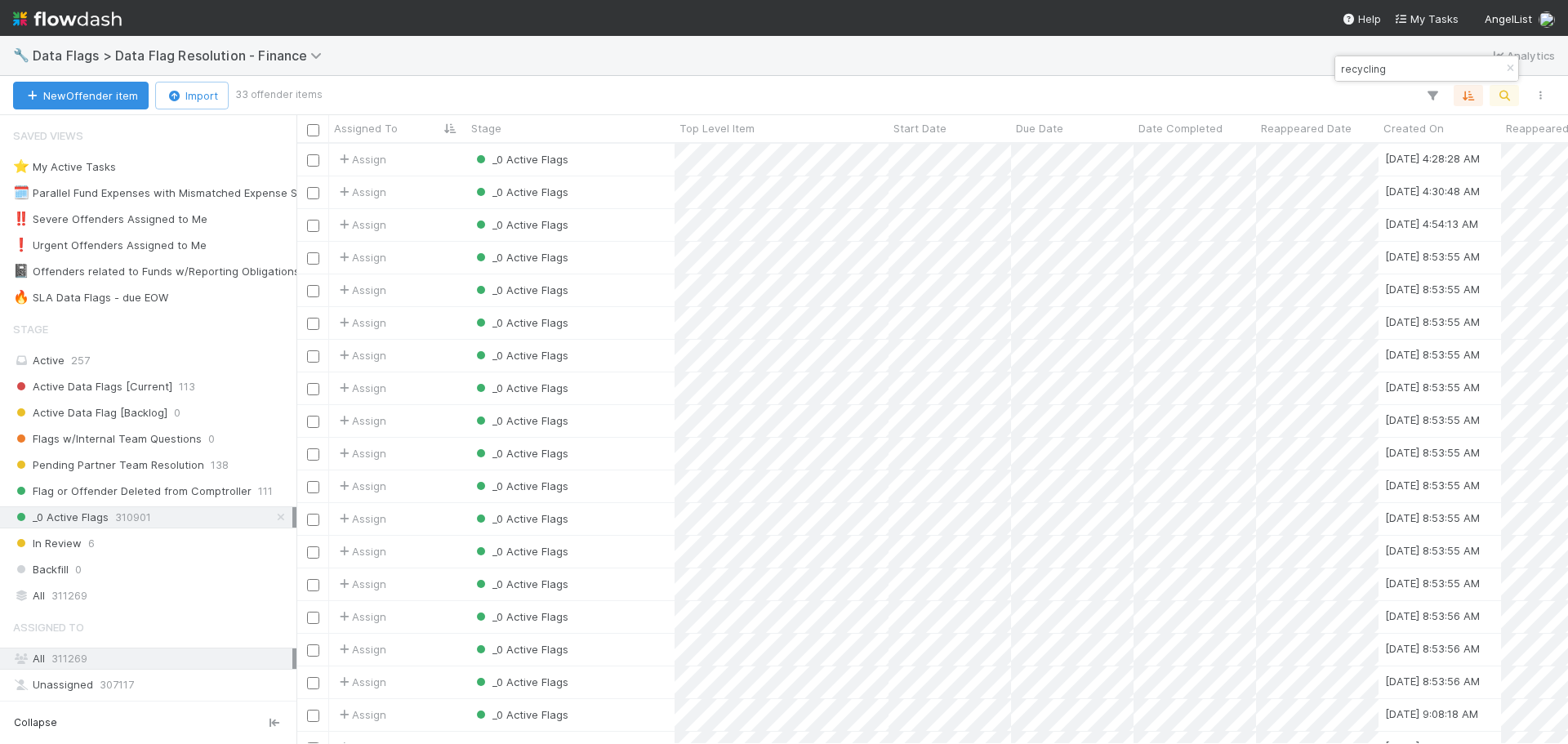
scroll to position [589, 1260]
click at [639, 193] on div "_0 Active Flags" at bounding box center [570, 192] width 208 height 32
click at [650, 256] on div "_0 Active Flags" at bounding box center [570, 257] width 208 height 32
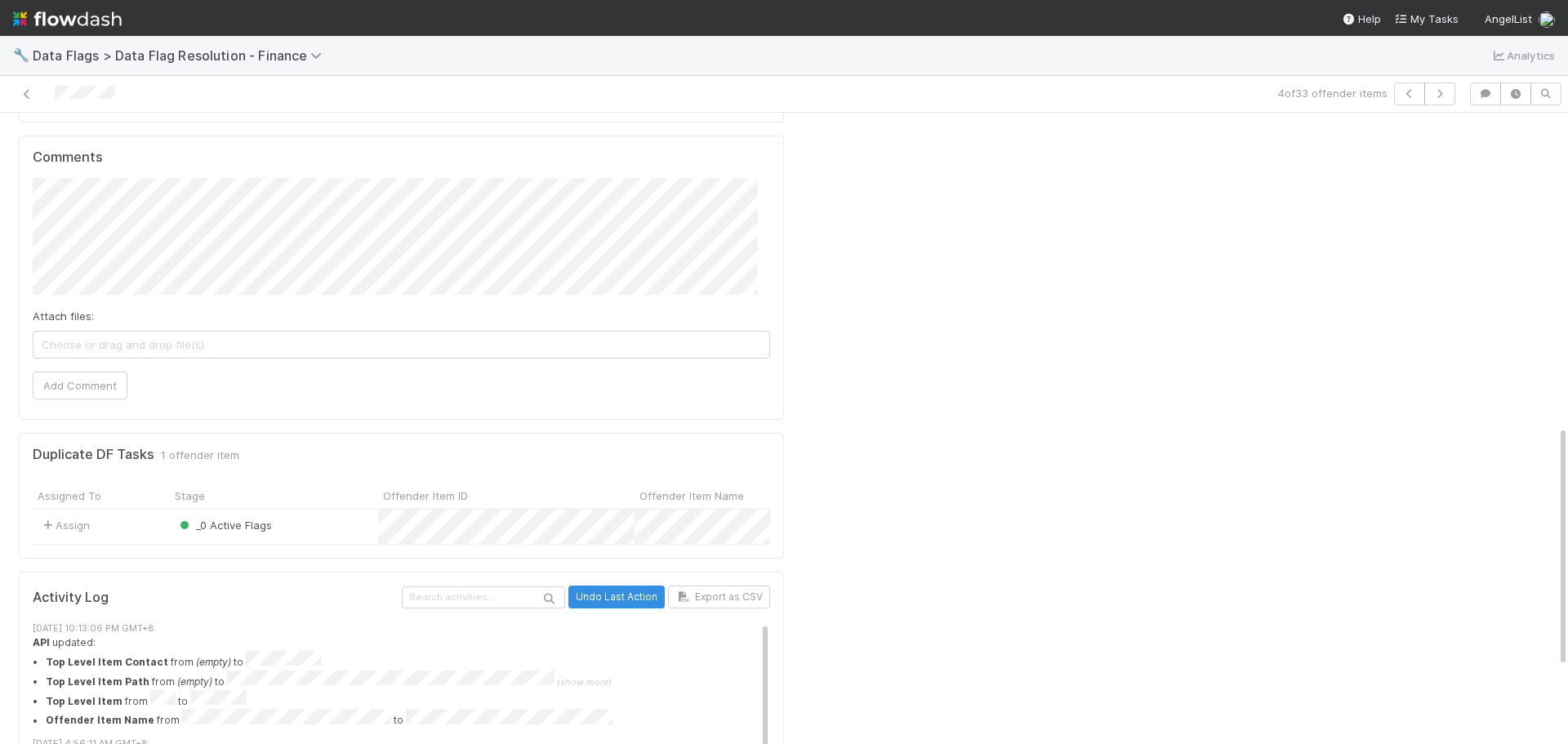
scroll to position [817, 0]
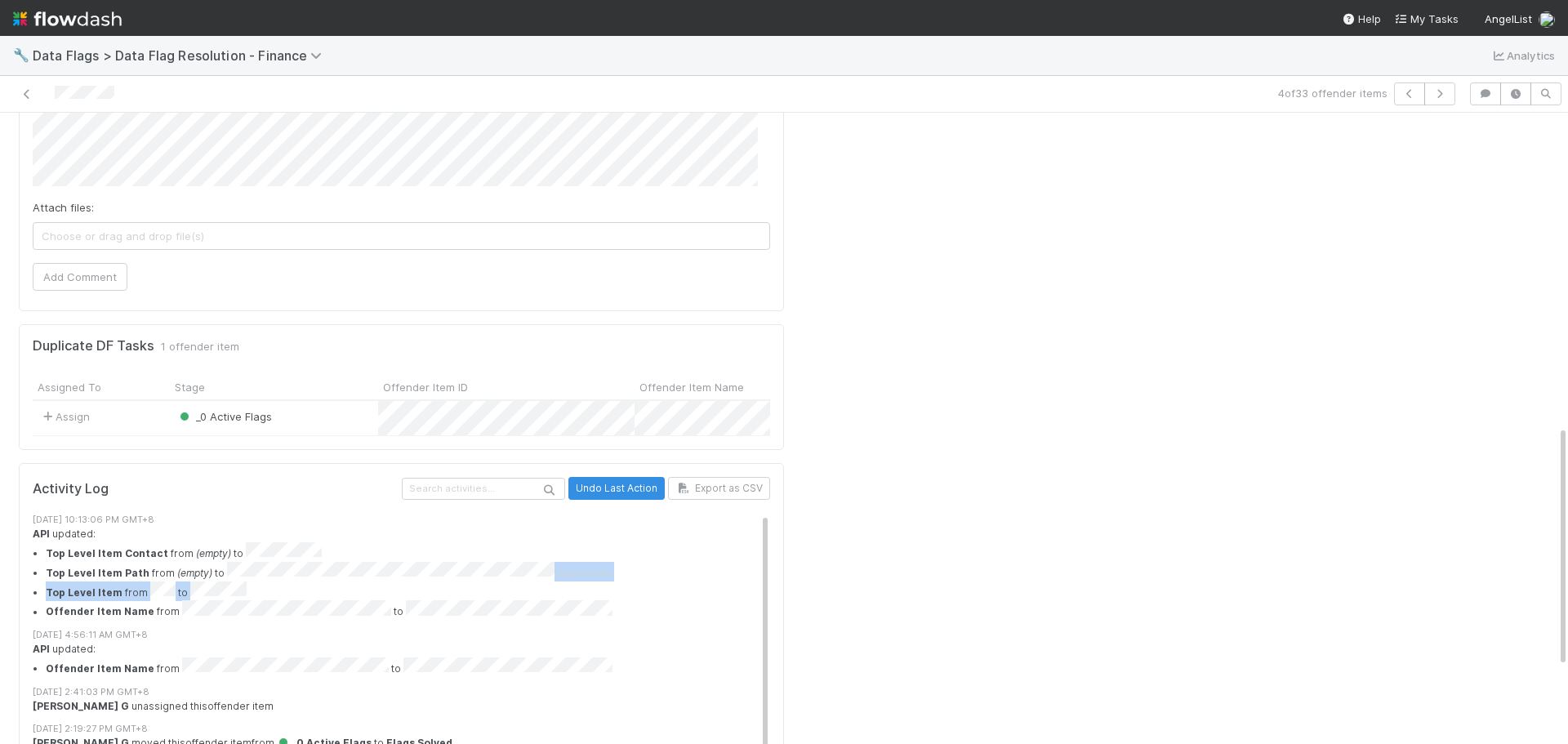
click at [295, 543] on ul "Top Level Item Contact from (empty) to Top Level Item Path from (empty) to (sho…" at bounding box center [408, 581] width 749 height 78
click at [496, 582] on li "Top Level Item from to" at bounding box center [414, 592] width 737 height 20
click at [583, 568] on span "(show more)" at bounding box center [584, 574] width 55 height 12
click at [557, 568] on span "(show more)" at bounding box center [584, 574] width 55 height 12
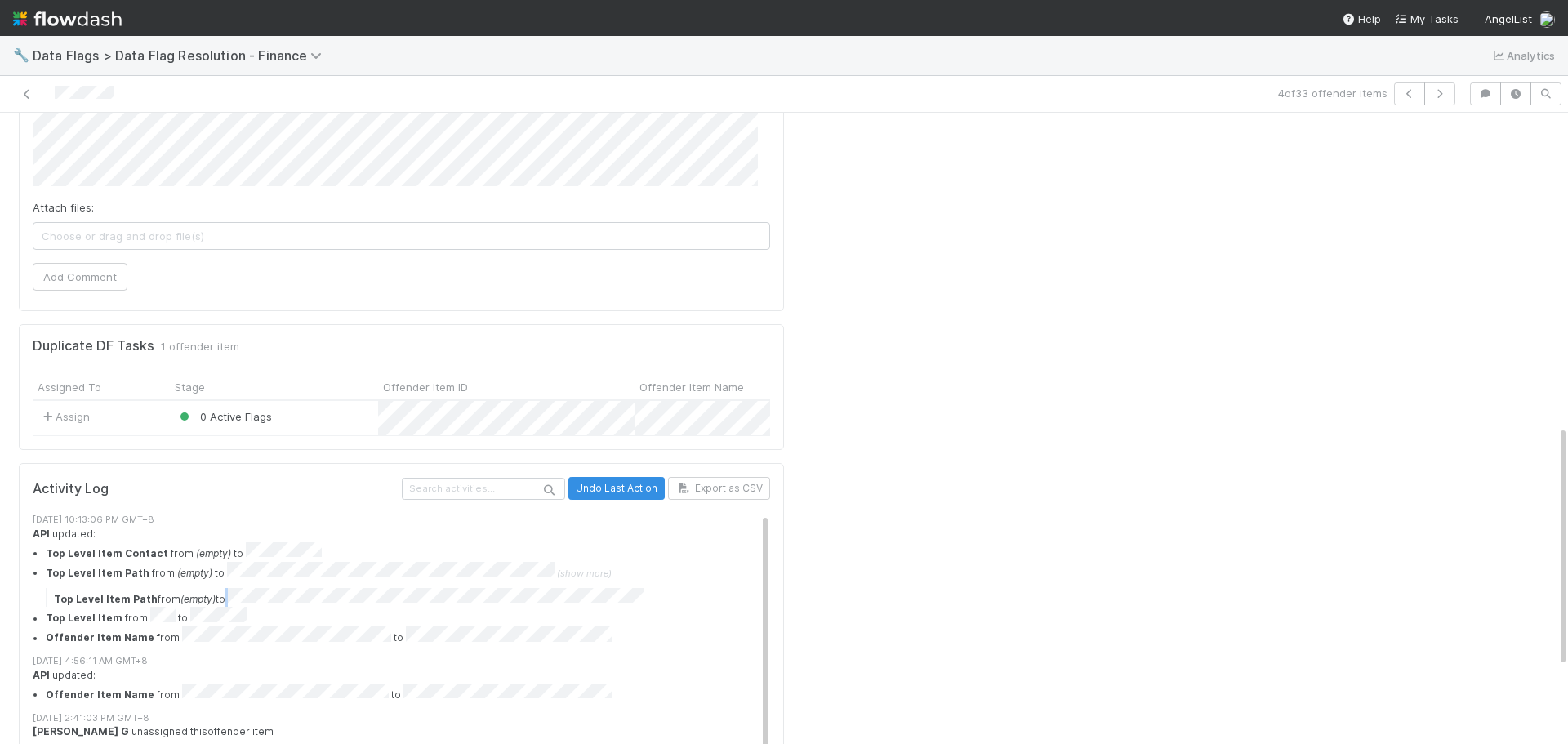
drag, startPoint x: 224, startPoint y: 544, endPoint x: 643, endPoint y: 550, distance: 419.0
click at [643, 589] on div "Top Level Item Path from (empty) to" at bounding box center [414, 598] width 737 height 20
copy div
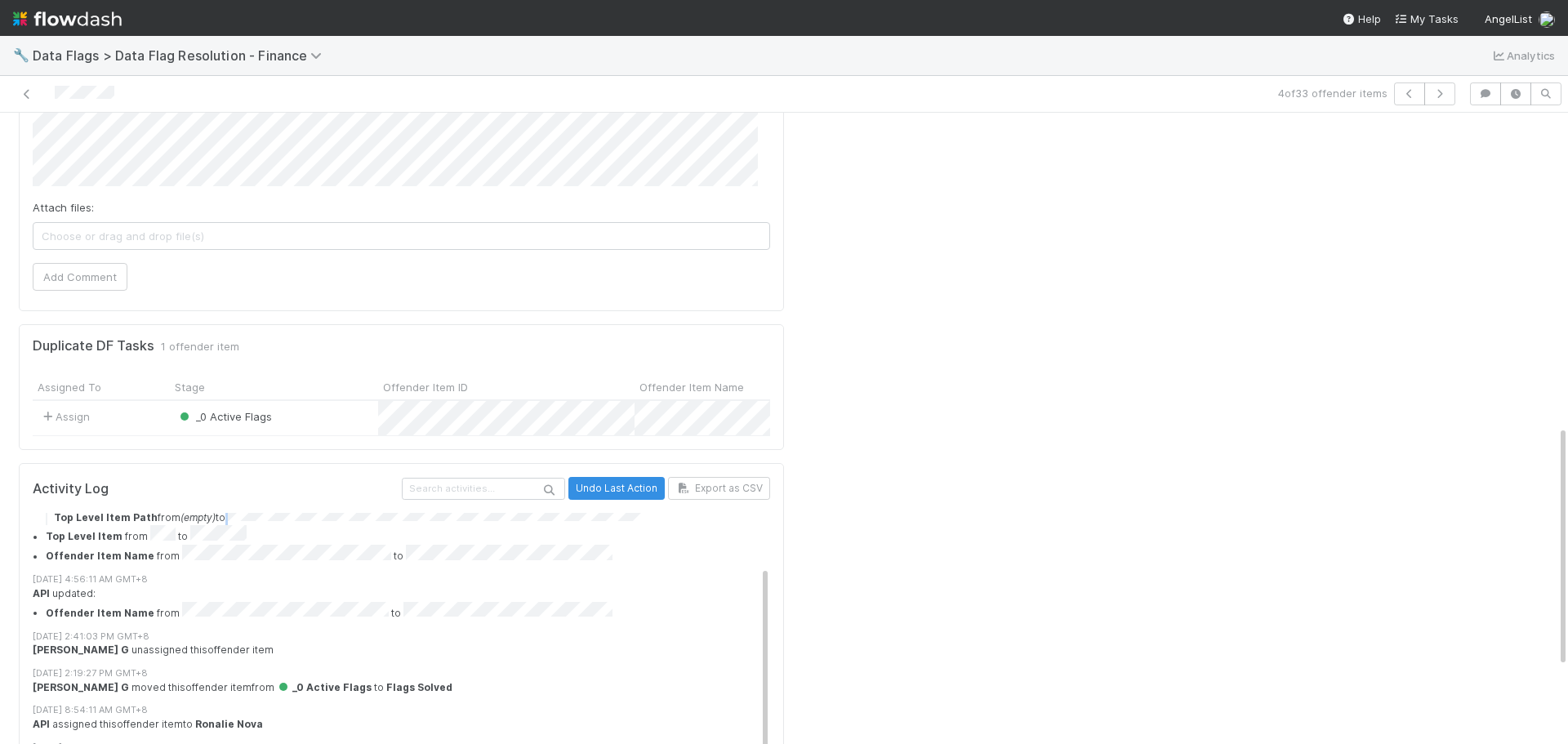
scroll to position [0, 0]
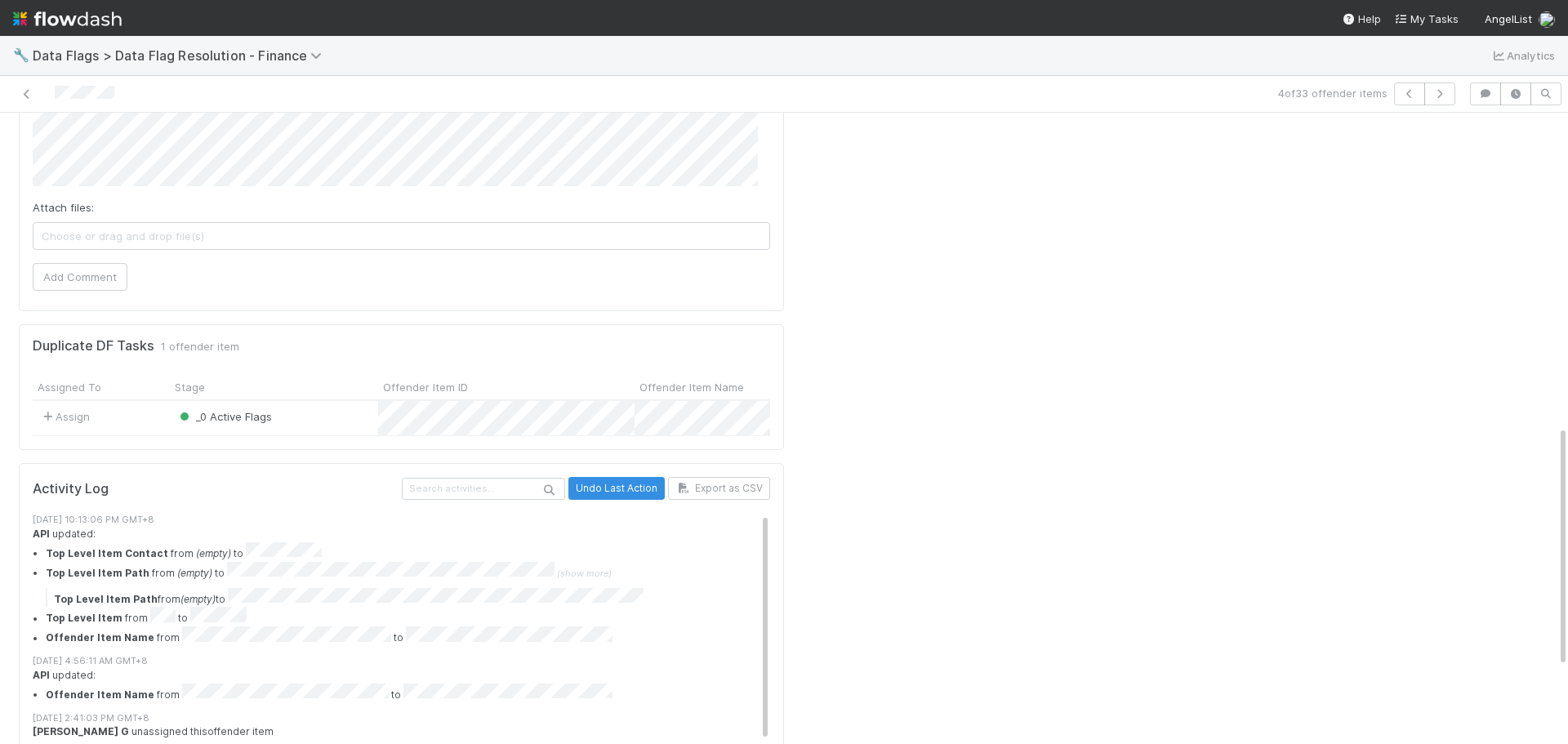
click at [561, 568] on span "(show more)" at bounding box center [584, 574] width 55 height 12
click at [572, 568] on span "(show more)" at bounding box center [584, 574] width 55 height 12
click at [488, 401] on div "Assign _0 Active Flags 5/24/23, 8:53:55 AM 6/6/23, 10:13:06 PM" at bounding box center [402, 418] width 738 height 35
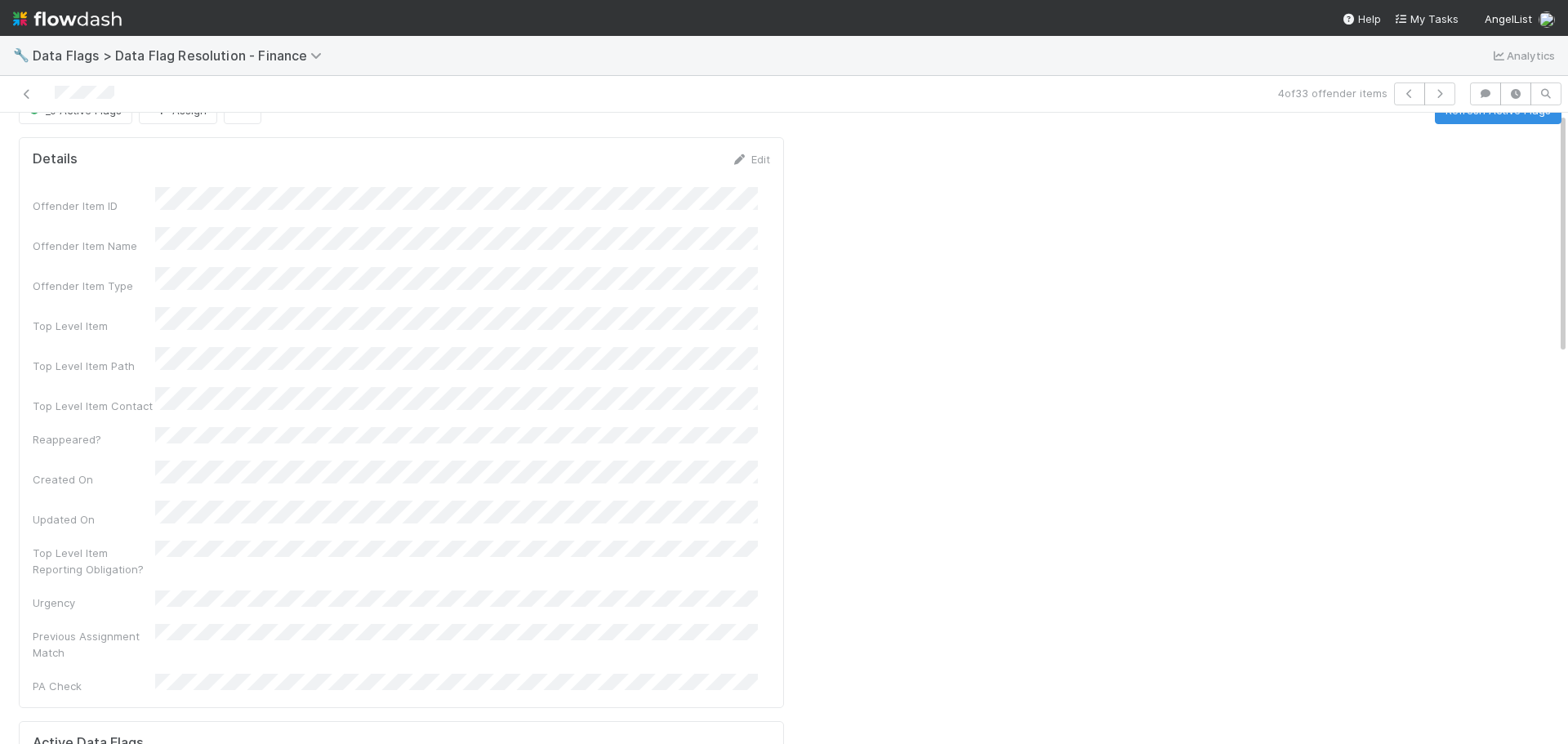
scroll to position [0, 0]
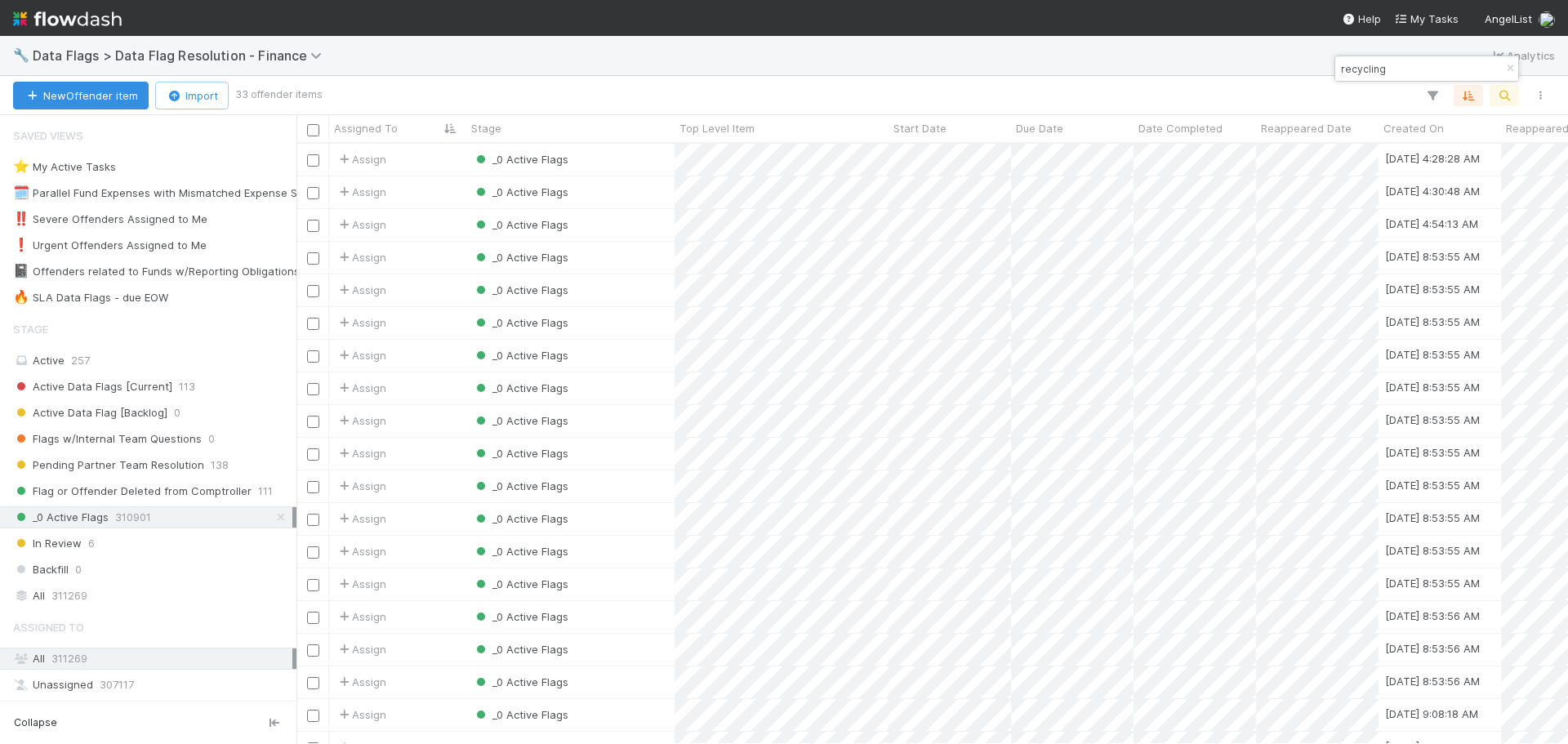
scroll to position [589, 1260]
click at [644, 286] on div "_0 Active Flags" at bounding box center [570, 290] width 208 height 32
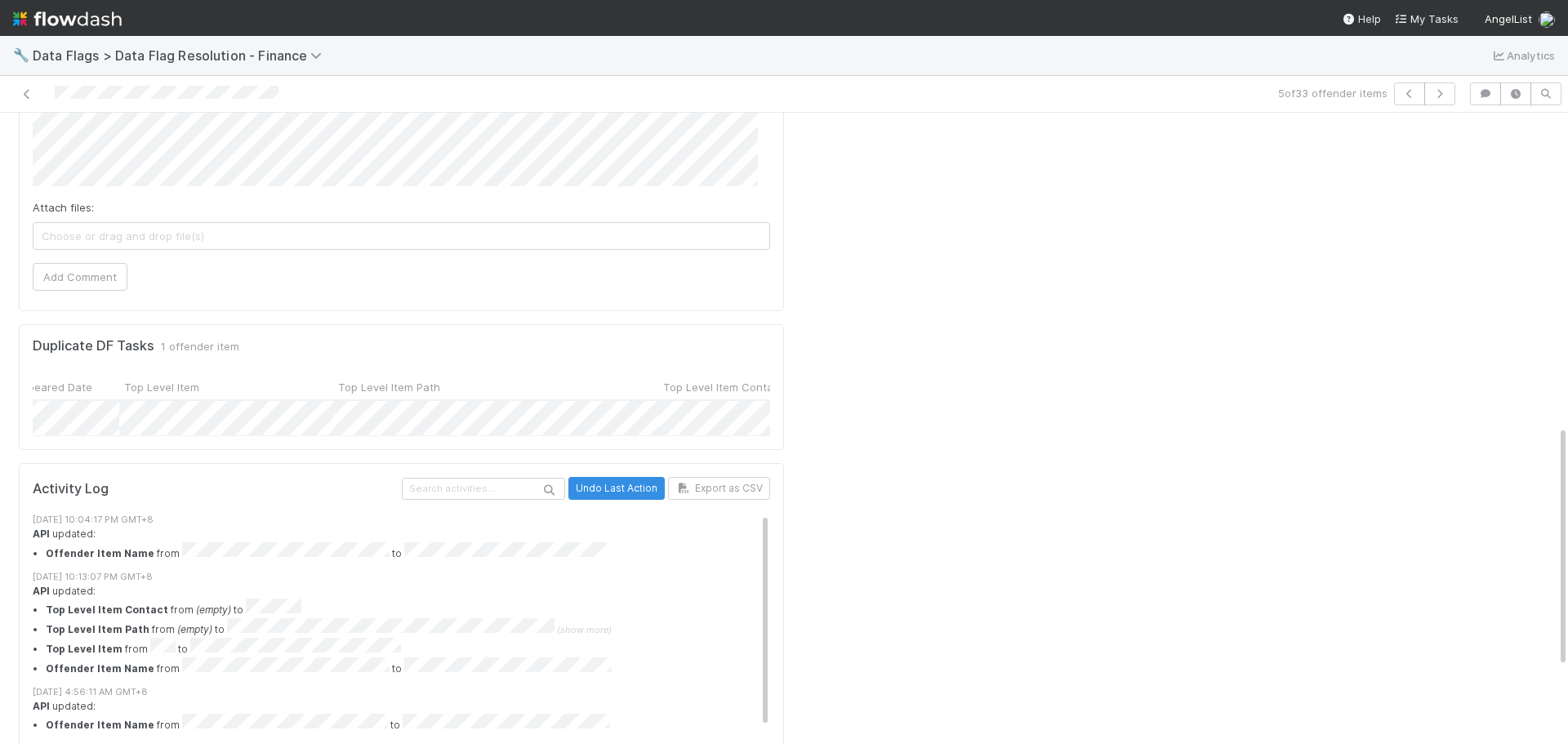
scroll to position [0, 1306]
click at [562, 624] on span "(show more)" at bounding box center [584, 630] width 55 height 12
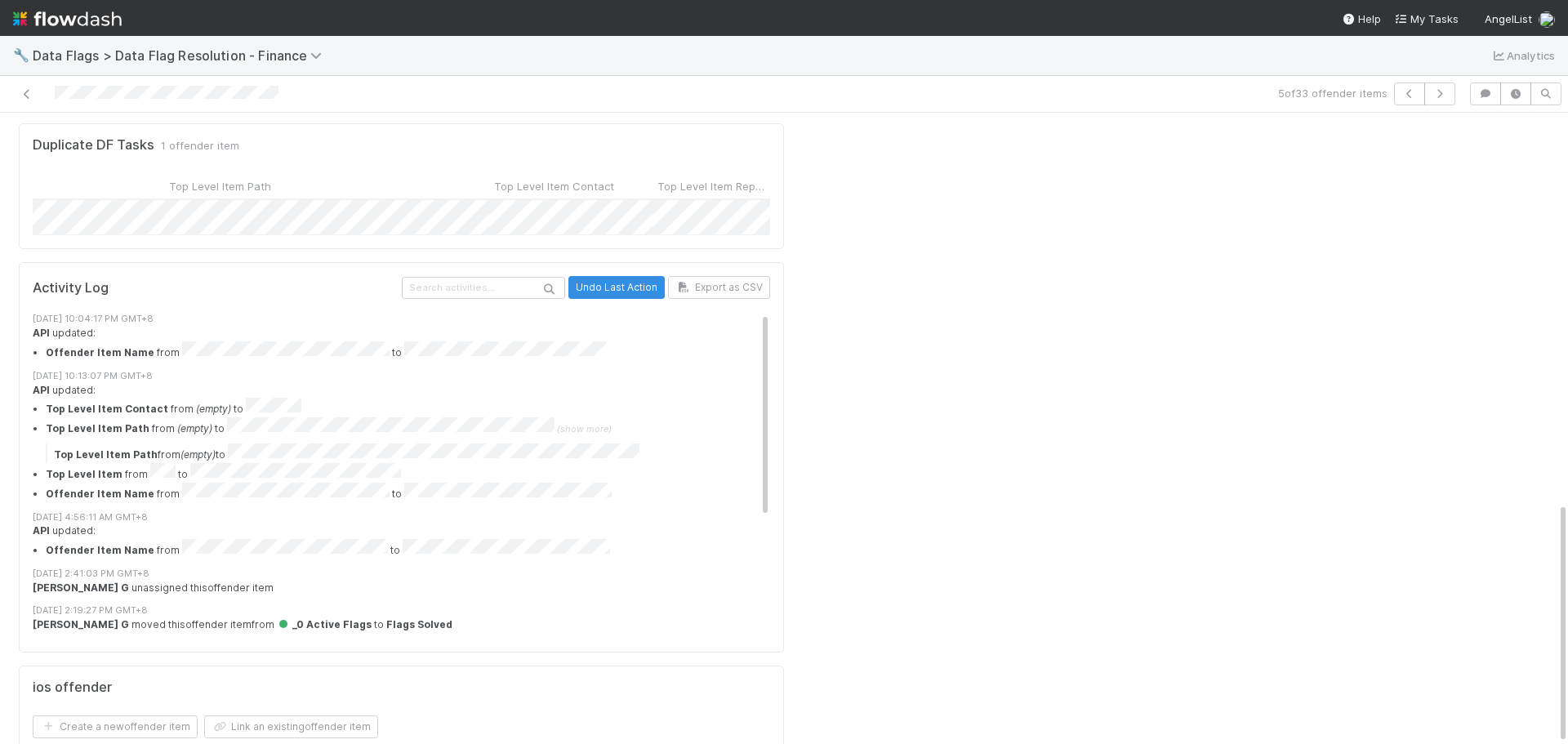
scroll to position [0, 0]
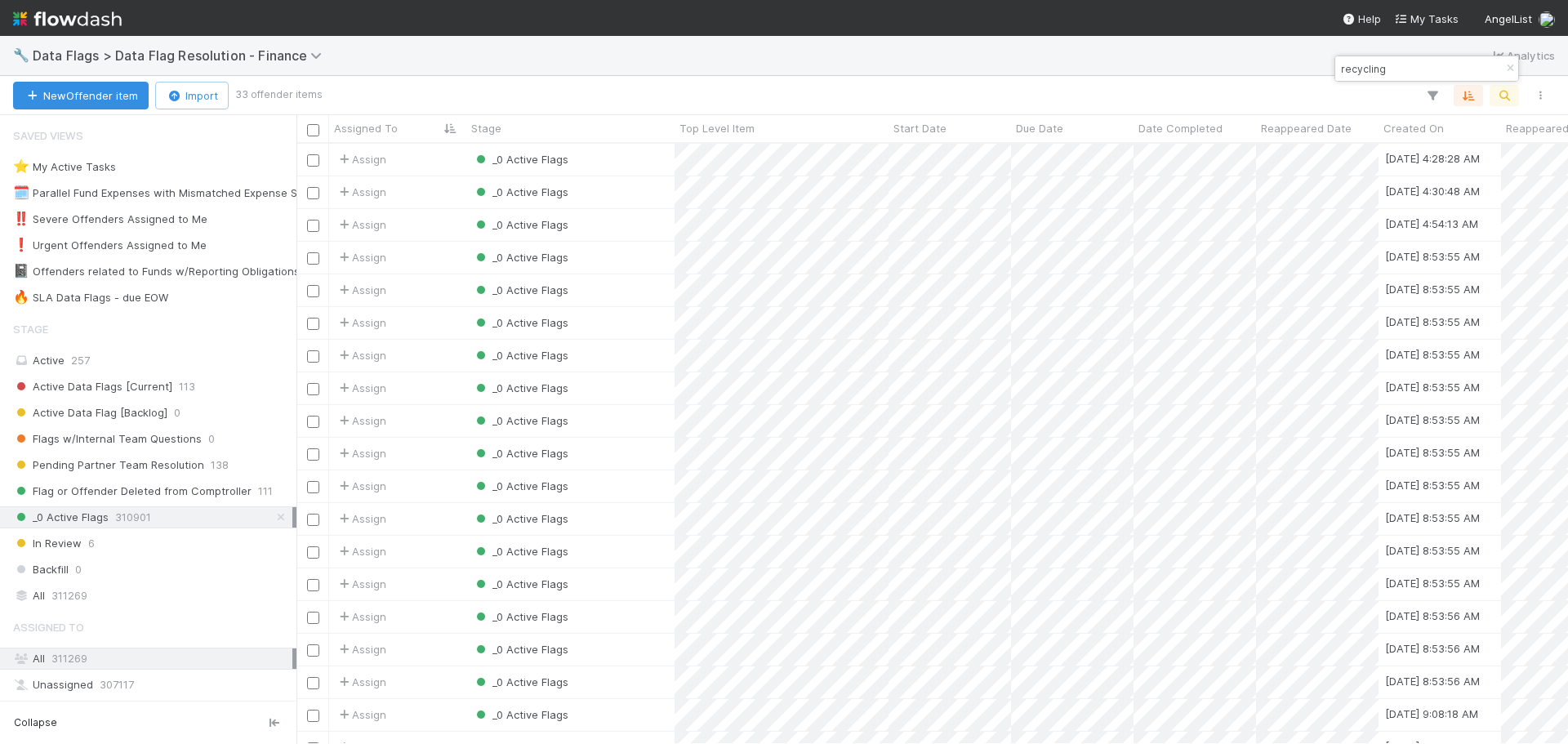
scroll to position [589, 1260]
click at [639, 410] on div "_0 Active Flags" at bounding box center [570, 421] width 208 height 32
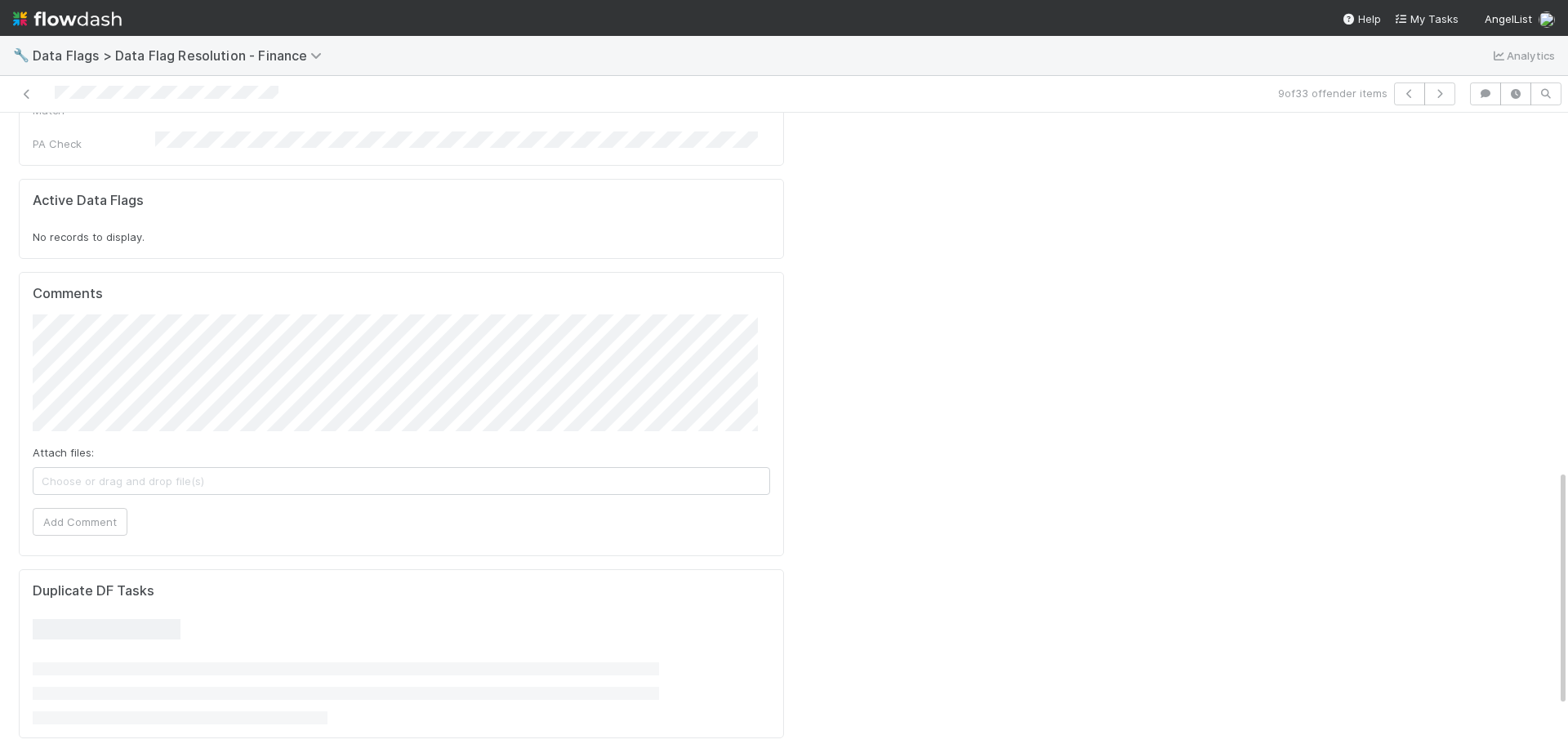
scroll to position [1048, 0]
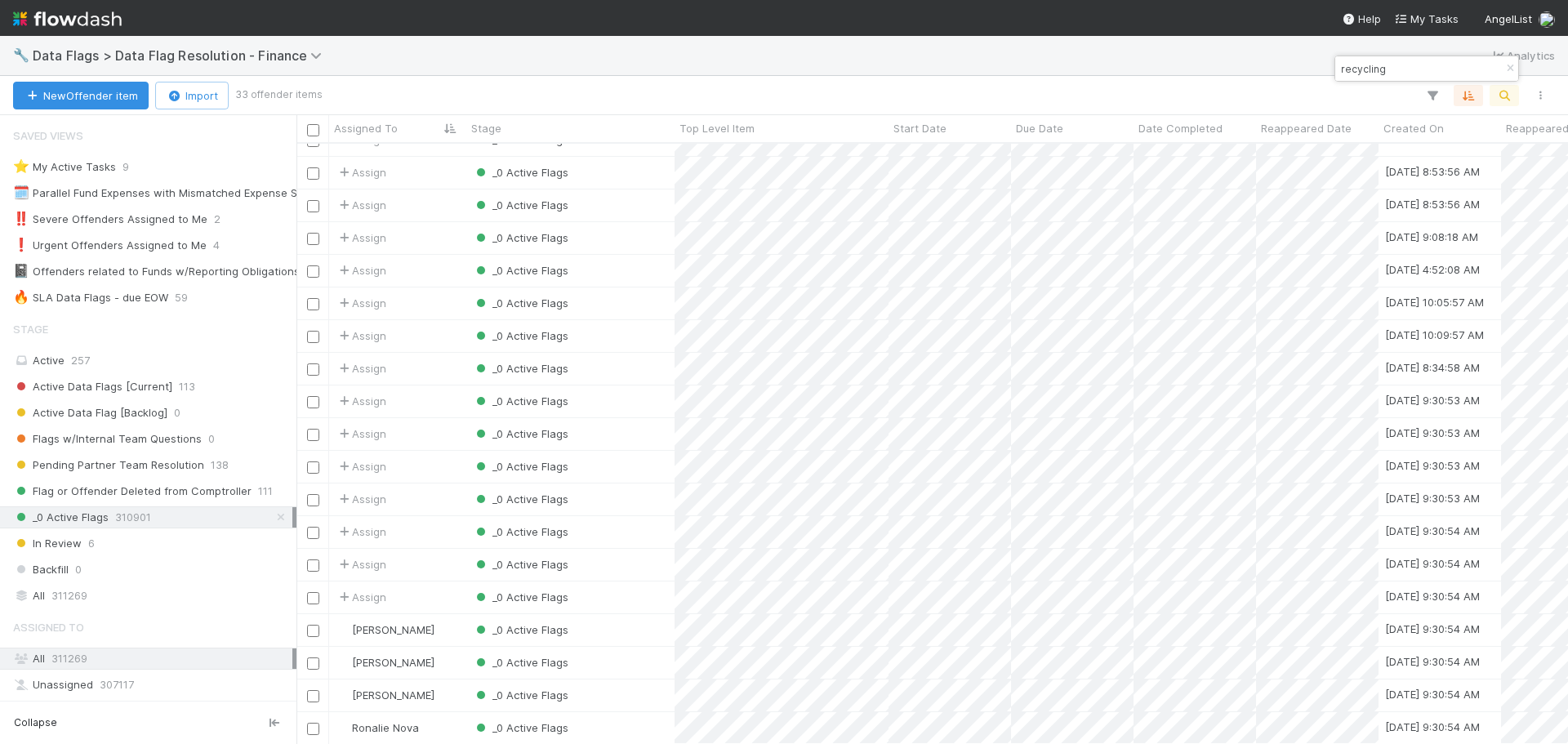
scroll to position [491, 0]
click at [643, 613] on div "_0 Active Flags" at bounding box center [570, 628] width 208 height 32
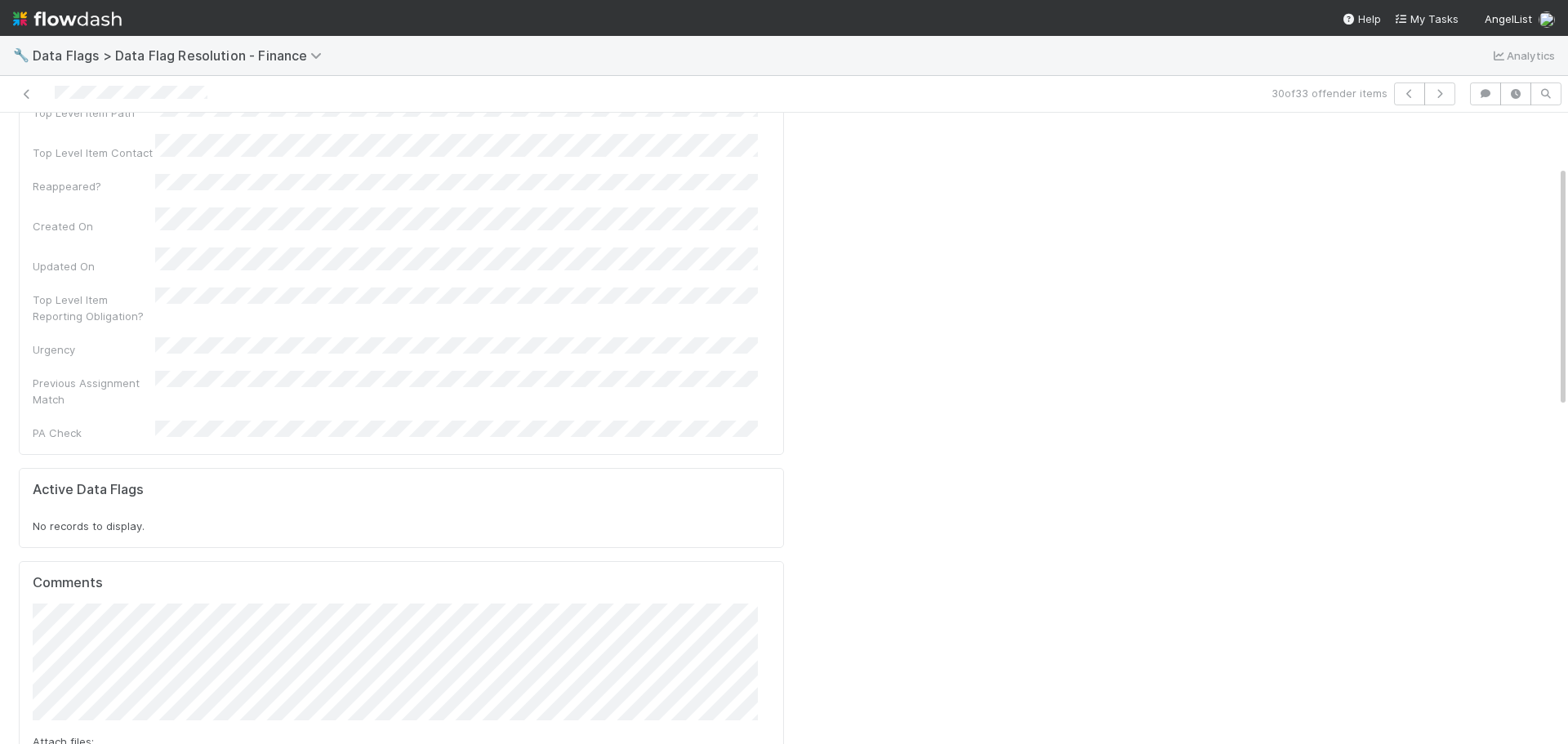
scroll to position [38, 0]
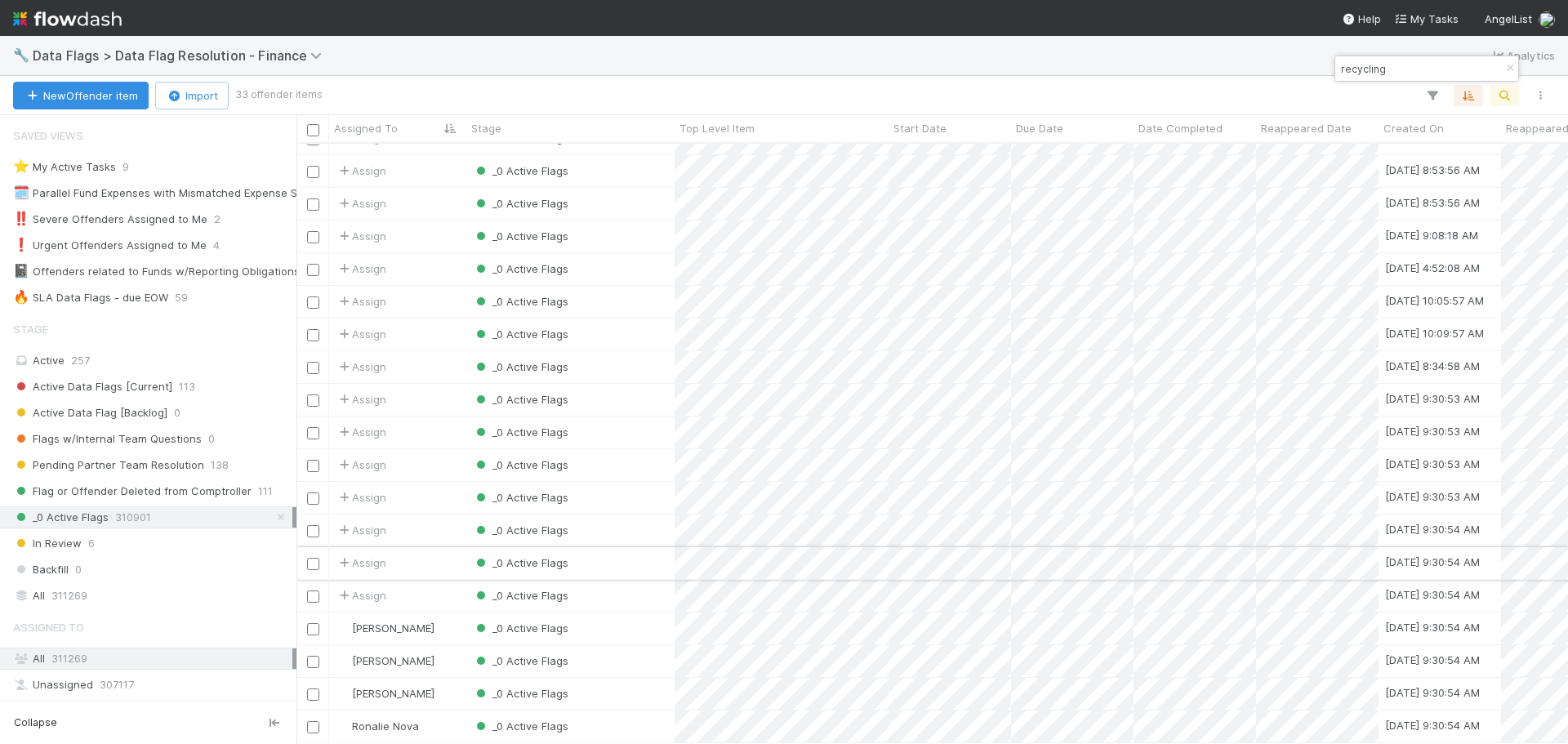
click at [643, 548] on div "_0 Active Flags" at bounding box center [570, 563] width 208 height 32
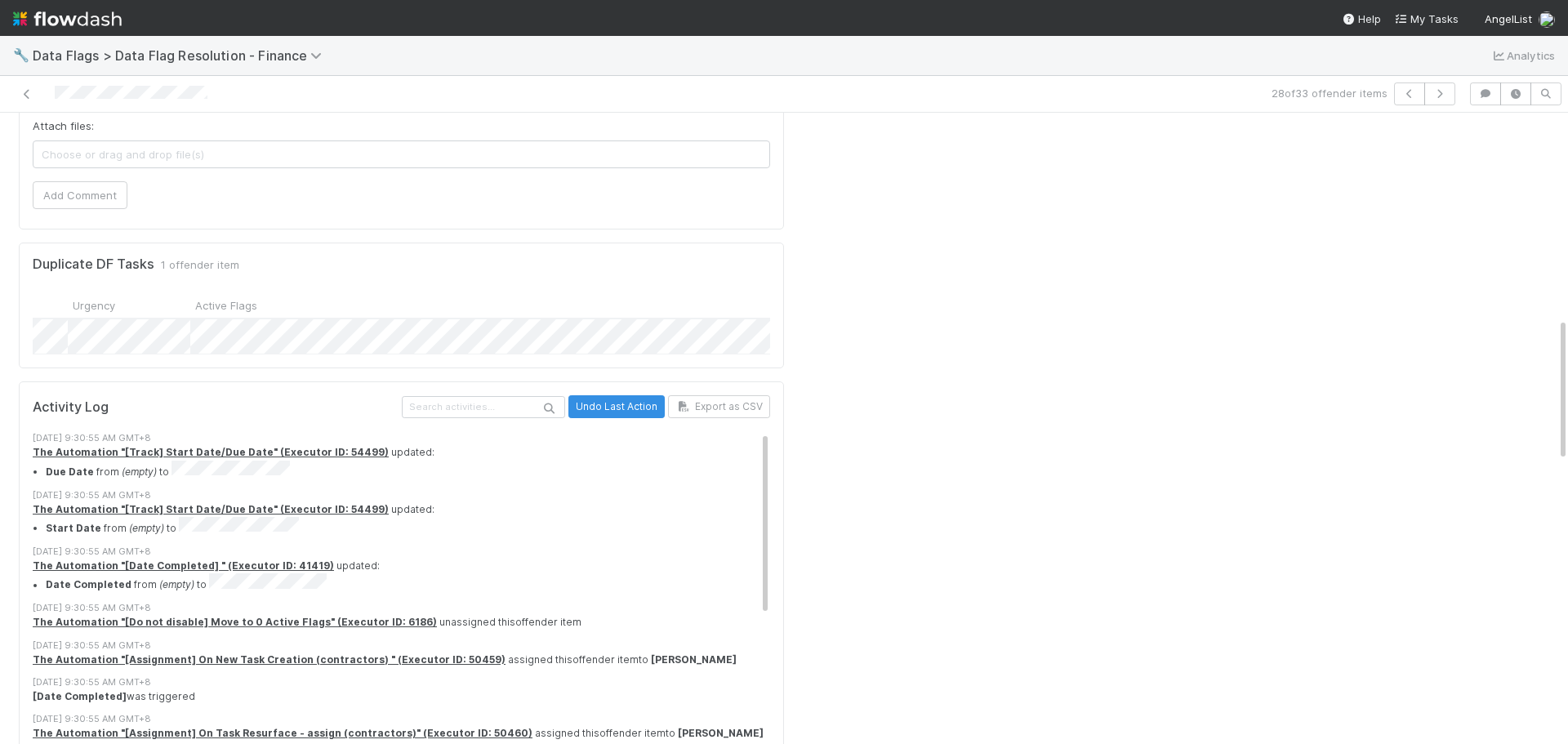
scroll to position [0, 2401]
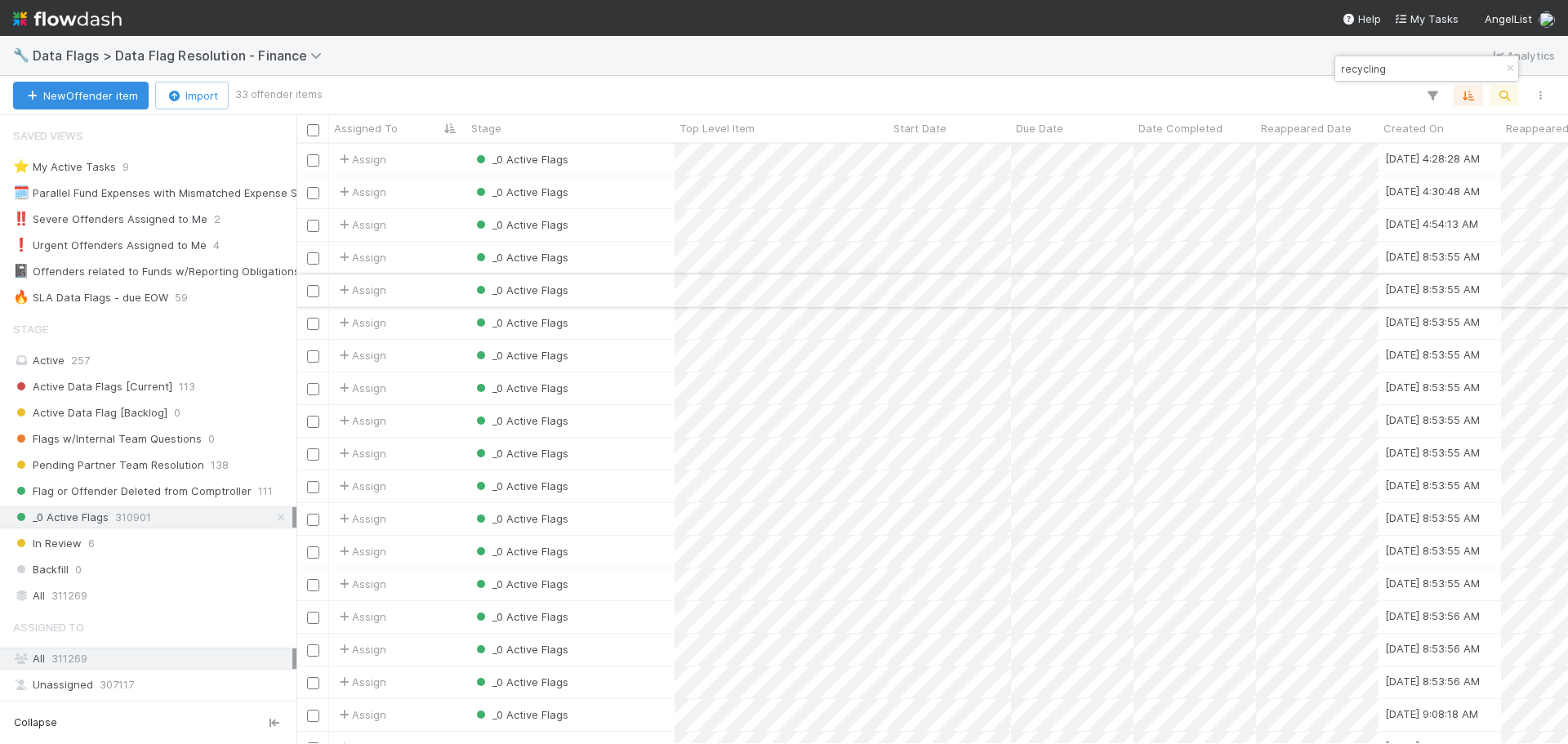
click at [643, 284] on div "_0 Active Flags" at bounding box center [570, 290] width 208 height 32
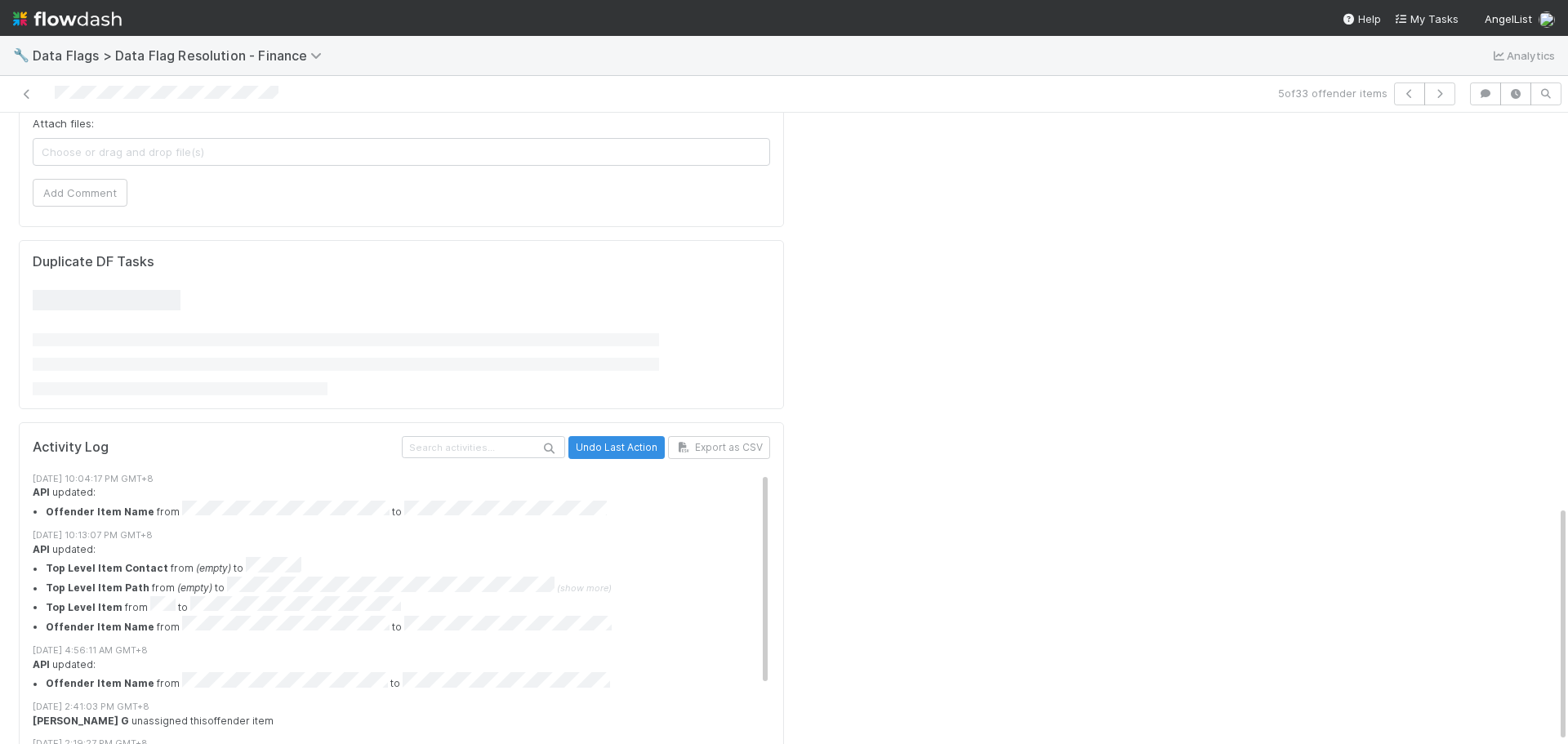
scroll to position [1048, 0]
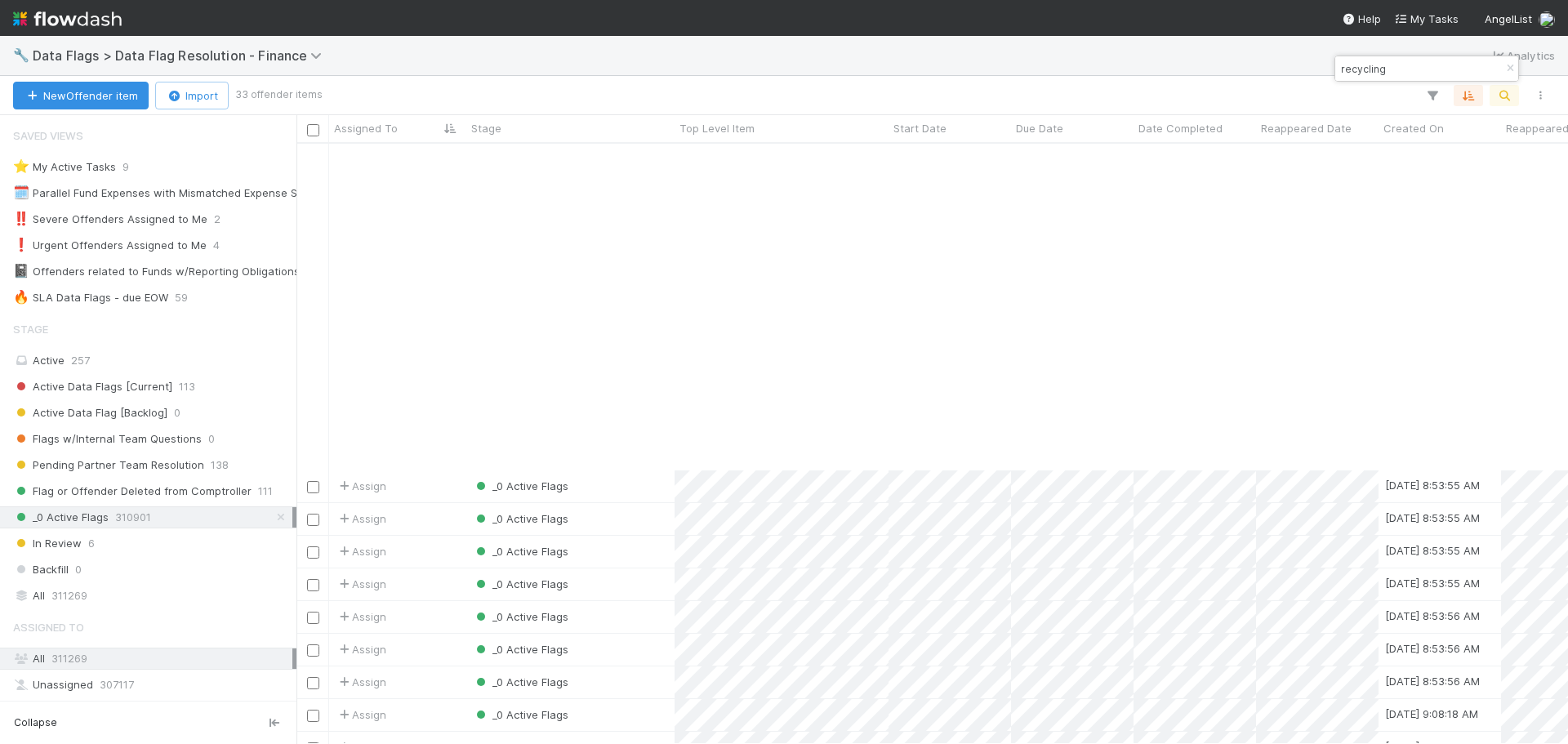
scroll to position [491, 0]
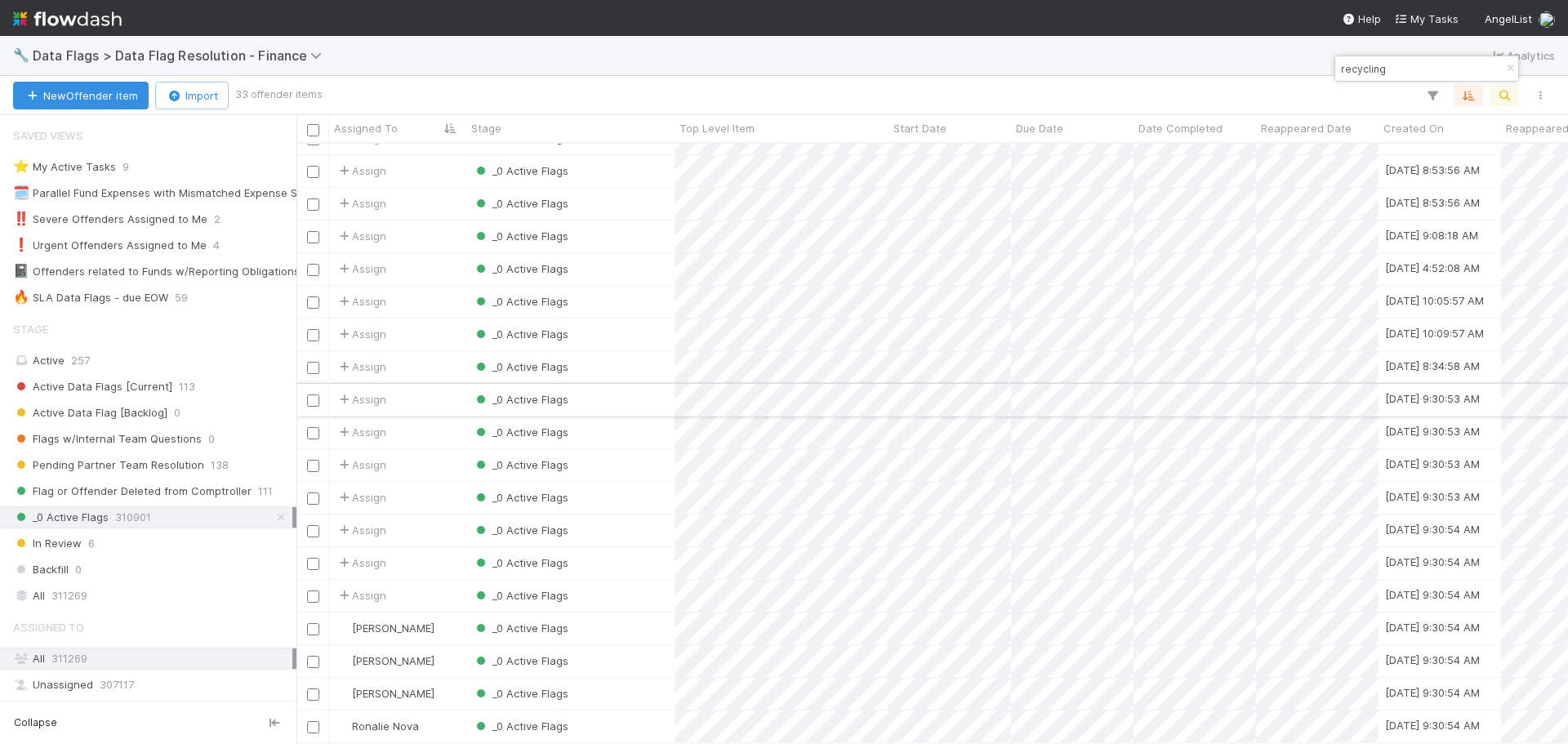
click at [618, 390] on div "_0 Active Flags" at bounding box center [570, 400] width 208 height 32
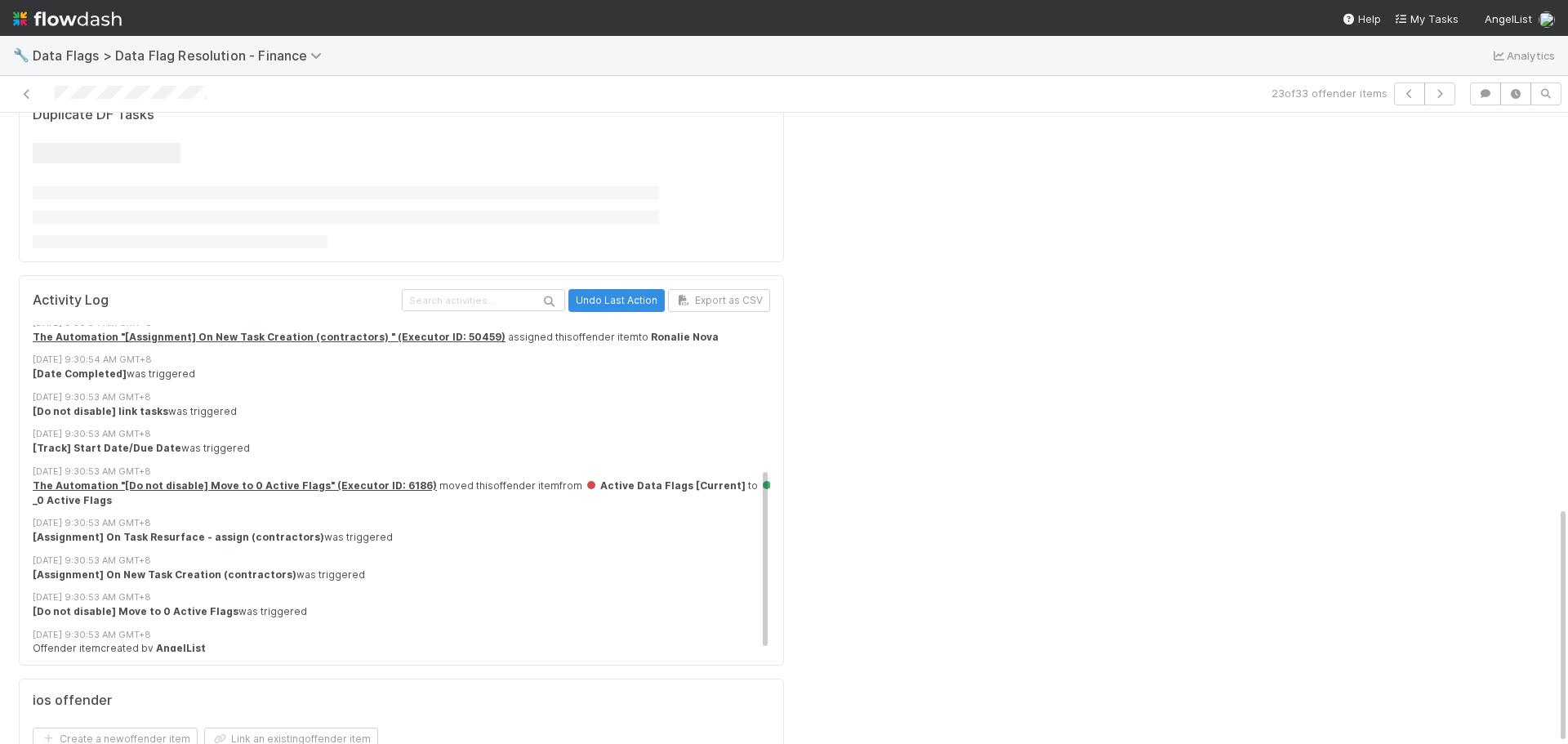
scroll to position [12, 0]
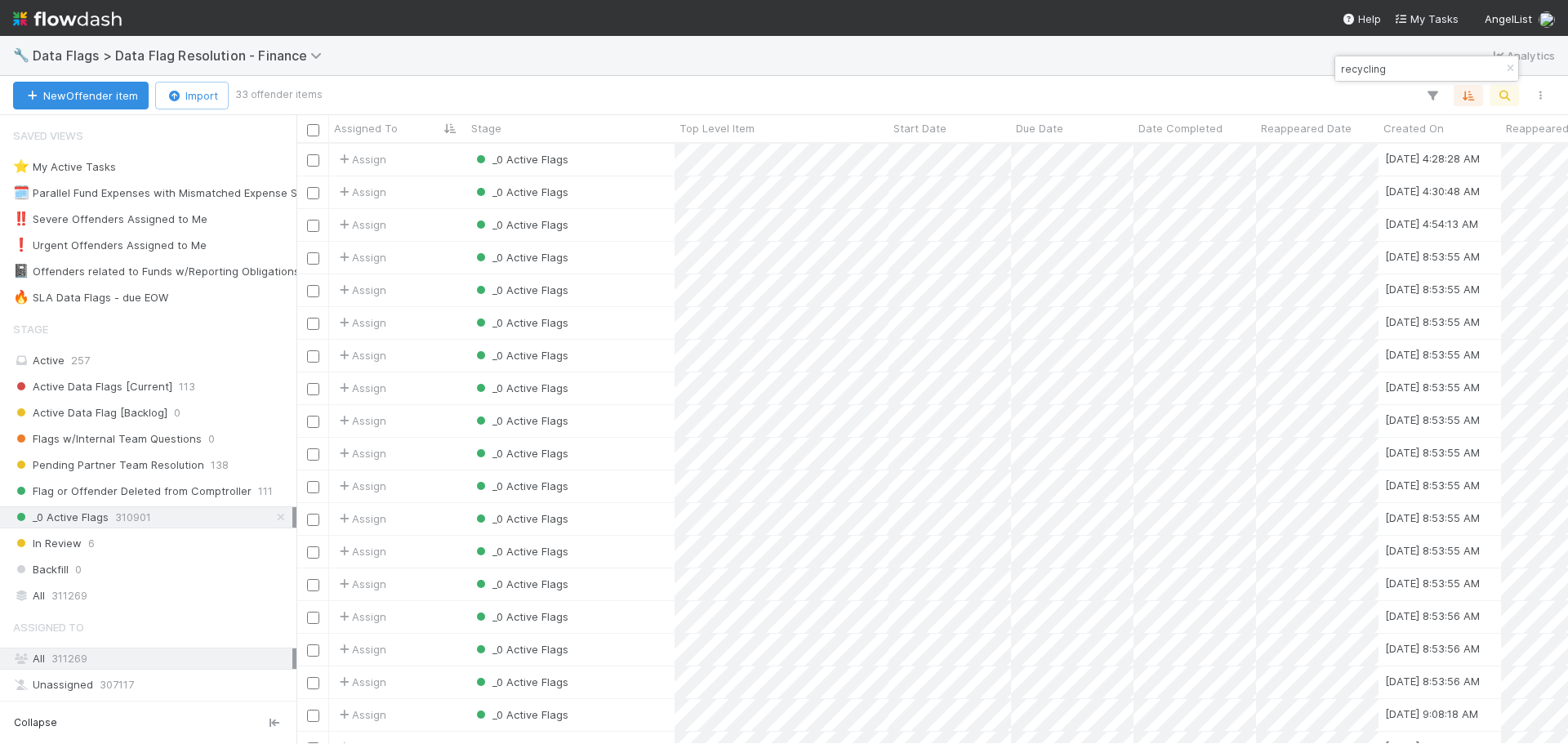
scroll to position [589, 1260]
click at [626, 491] on div "_0 Active Flags" at bounding box center [570, 486] width 208 height 32
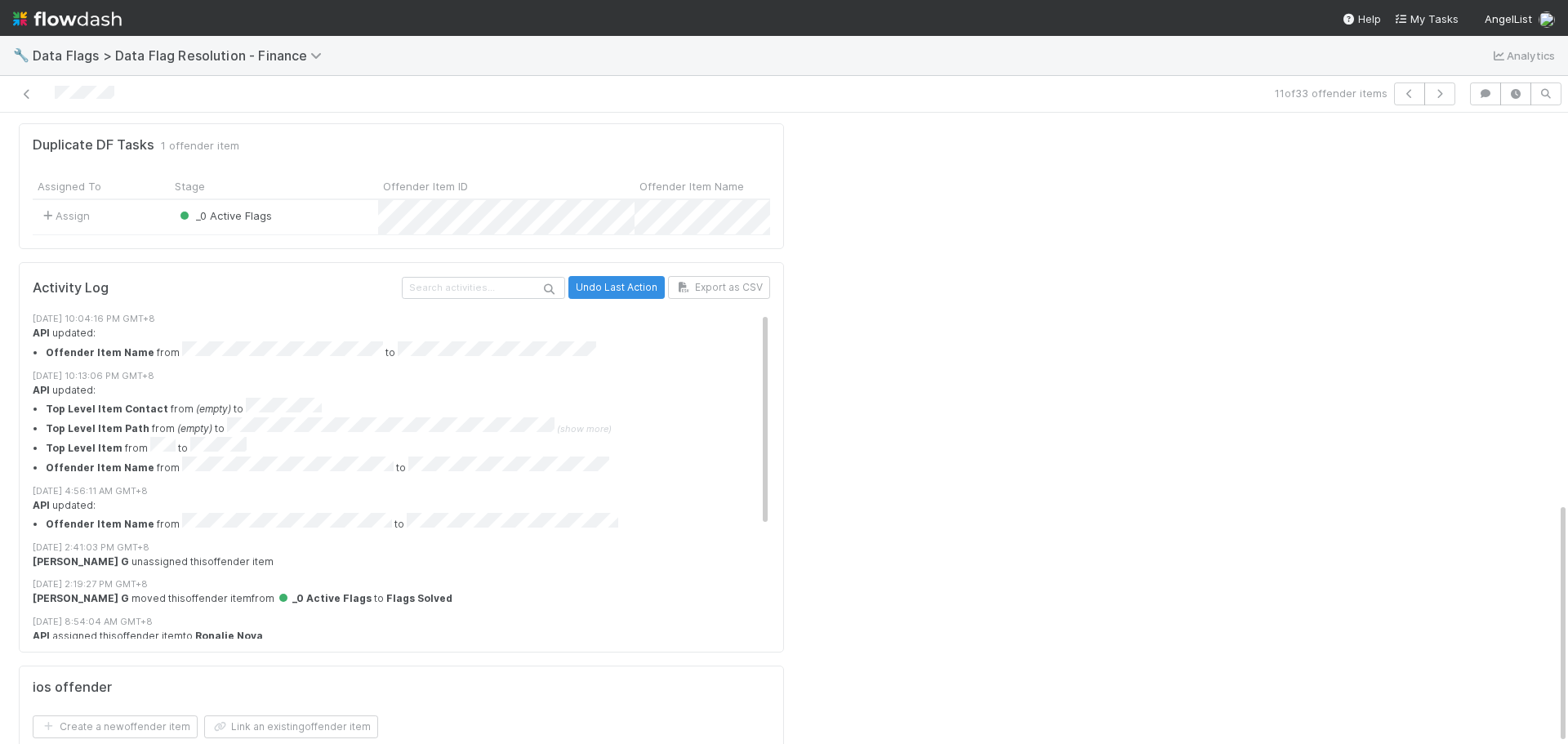
scroll to position [936, 0]
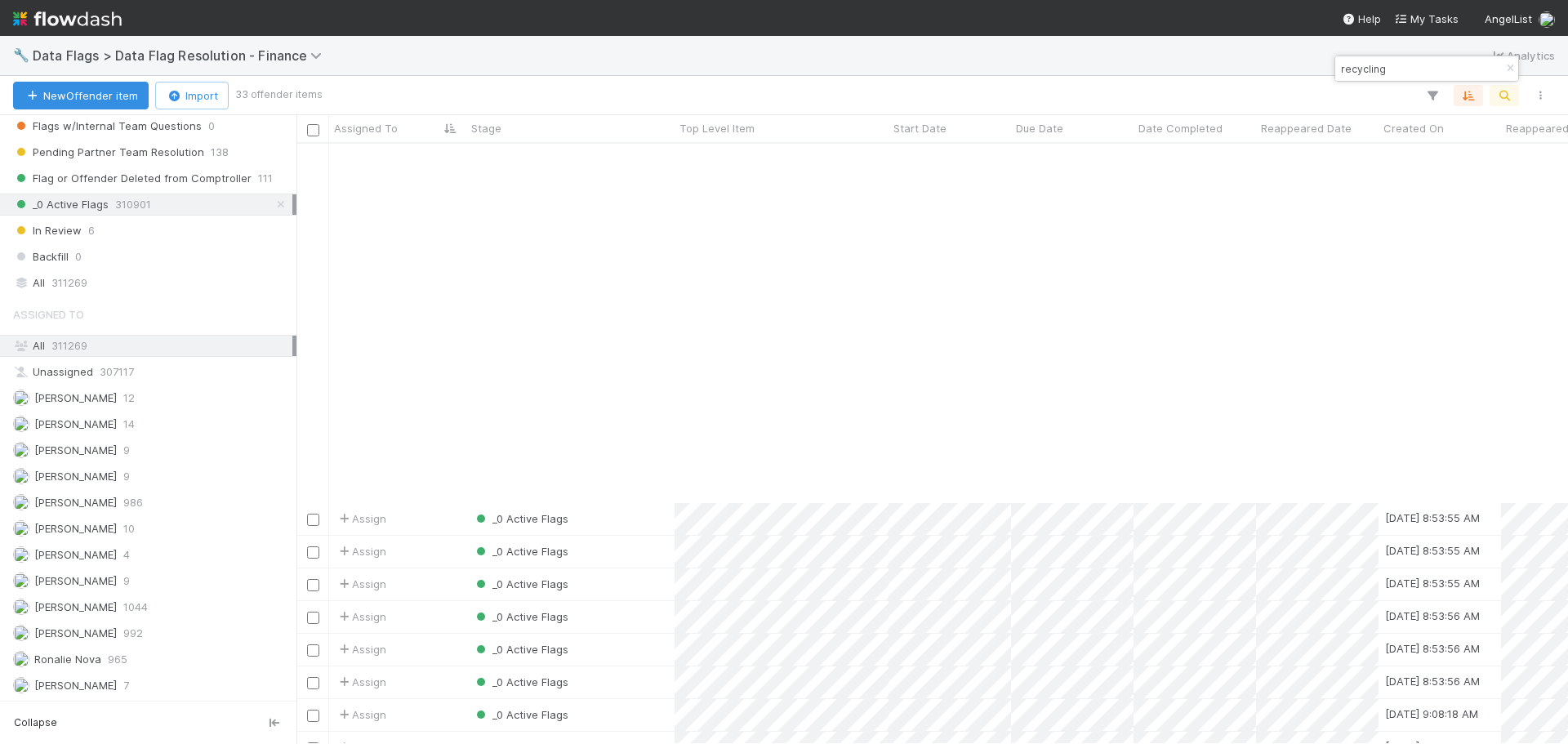
scroll to position [491, 0]
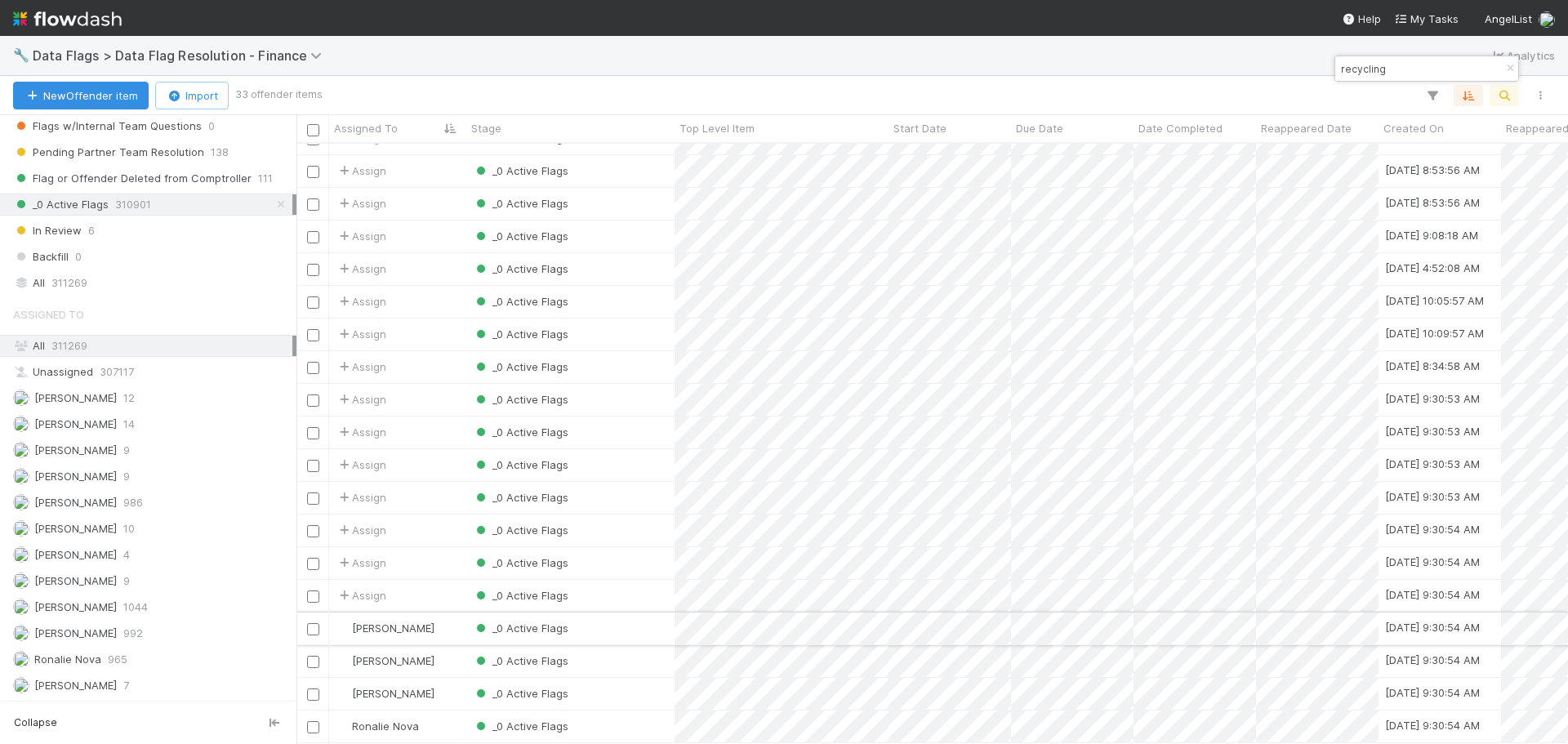
click at [650, 621] on div "_0 Active Flags" at bounding box center [570, 628] width 208 height 32
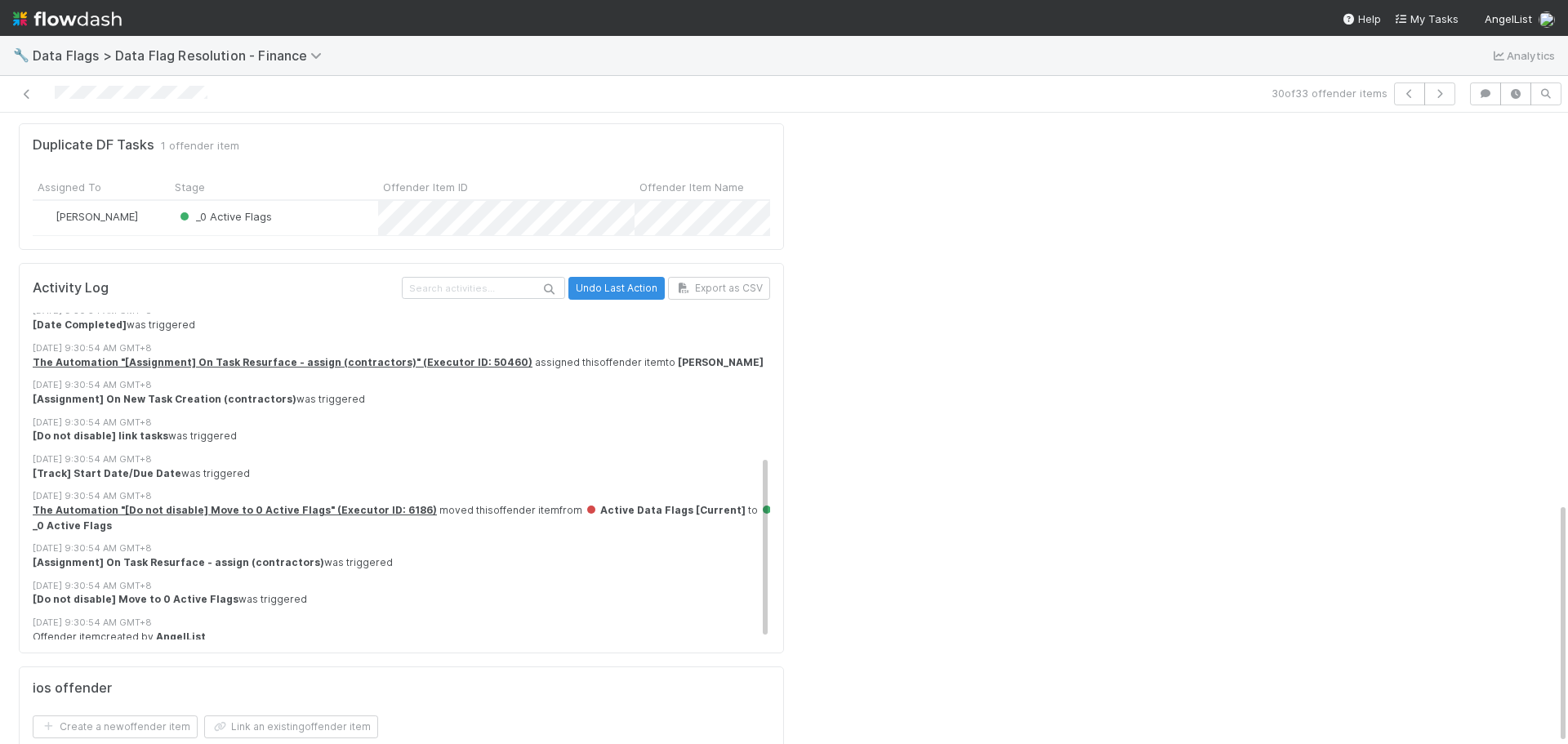
scroll to position [12, 0]
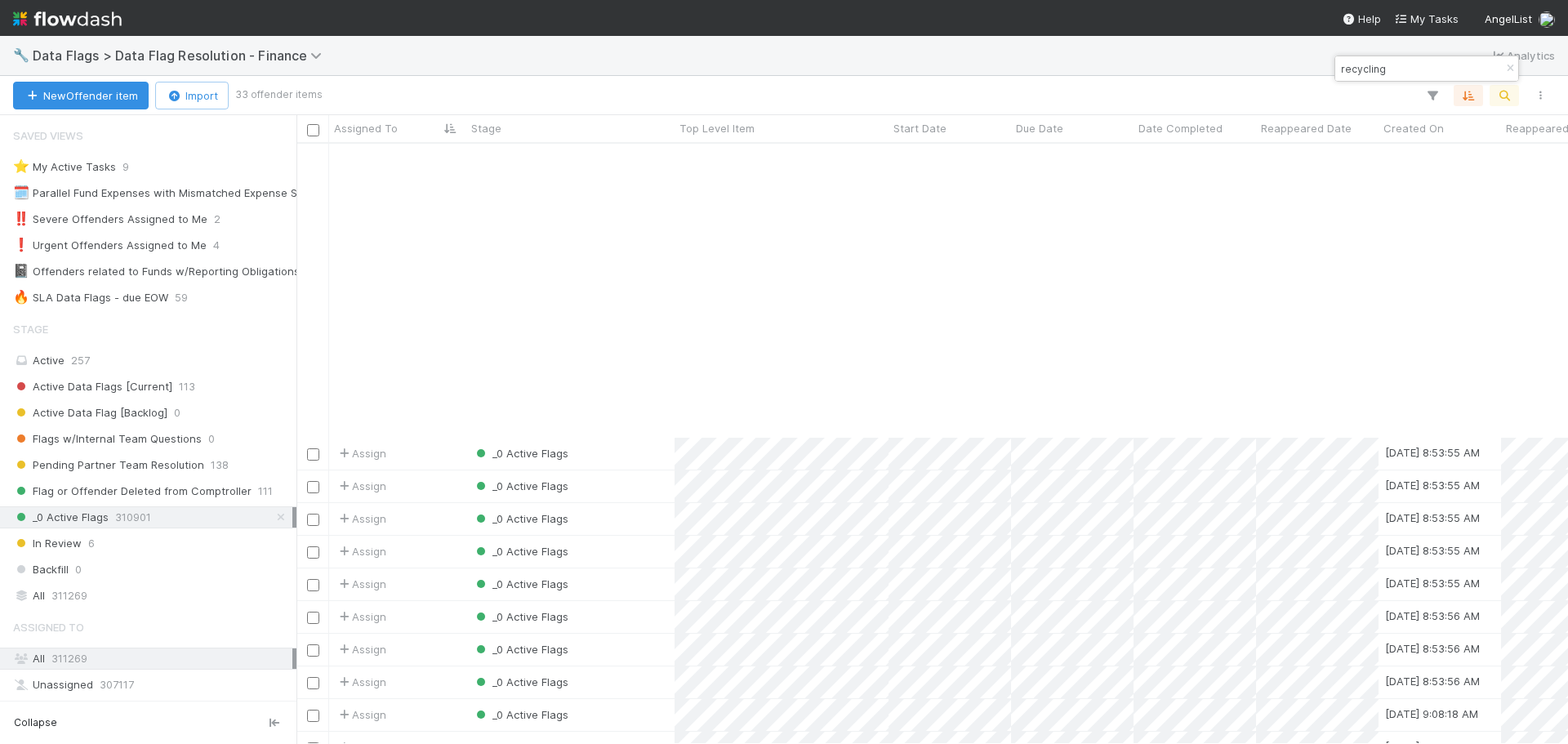
scroll to position [327, 0]
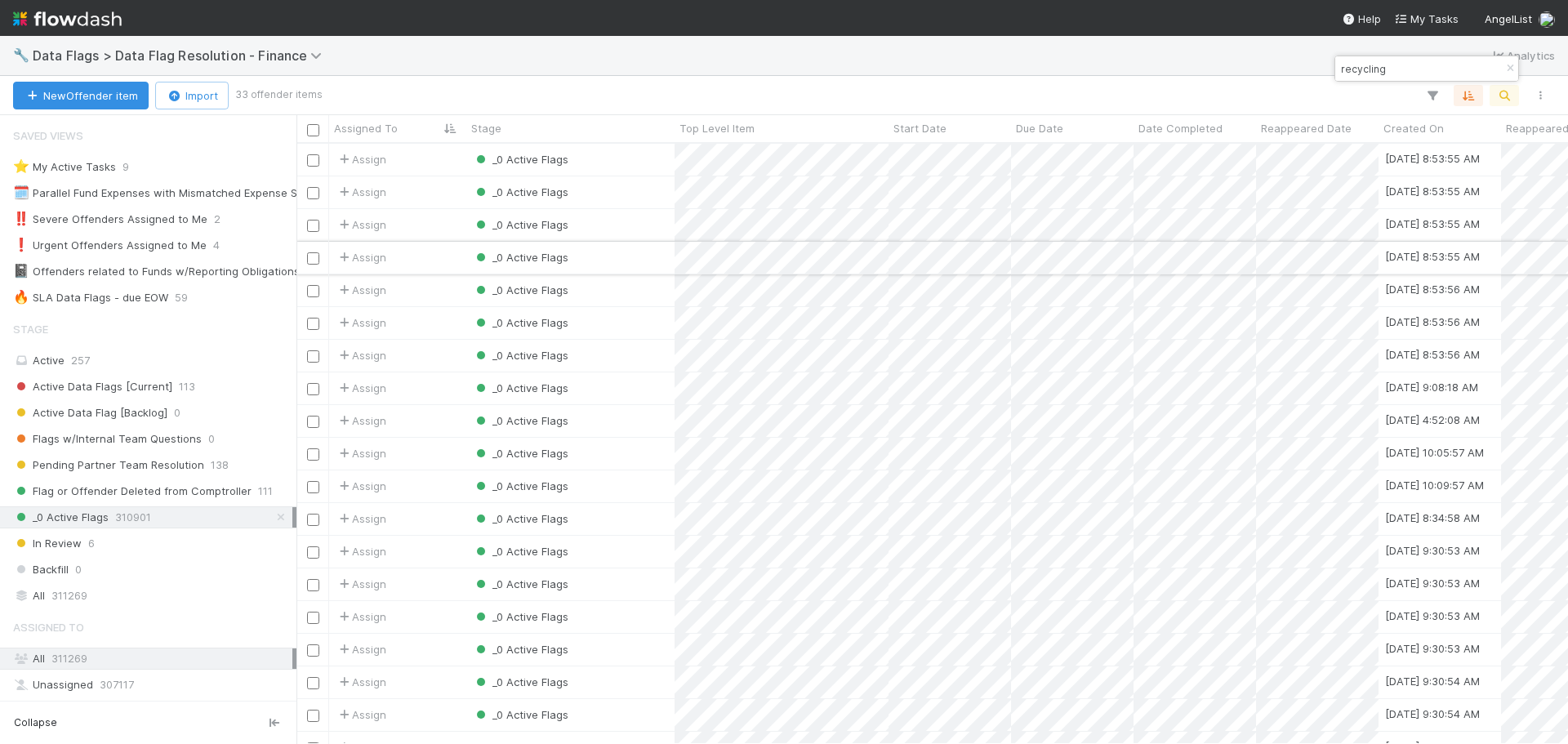
click at [625, 255] on div "_0 Active Flags" at bounding box center [570, 257] width 208 height 32
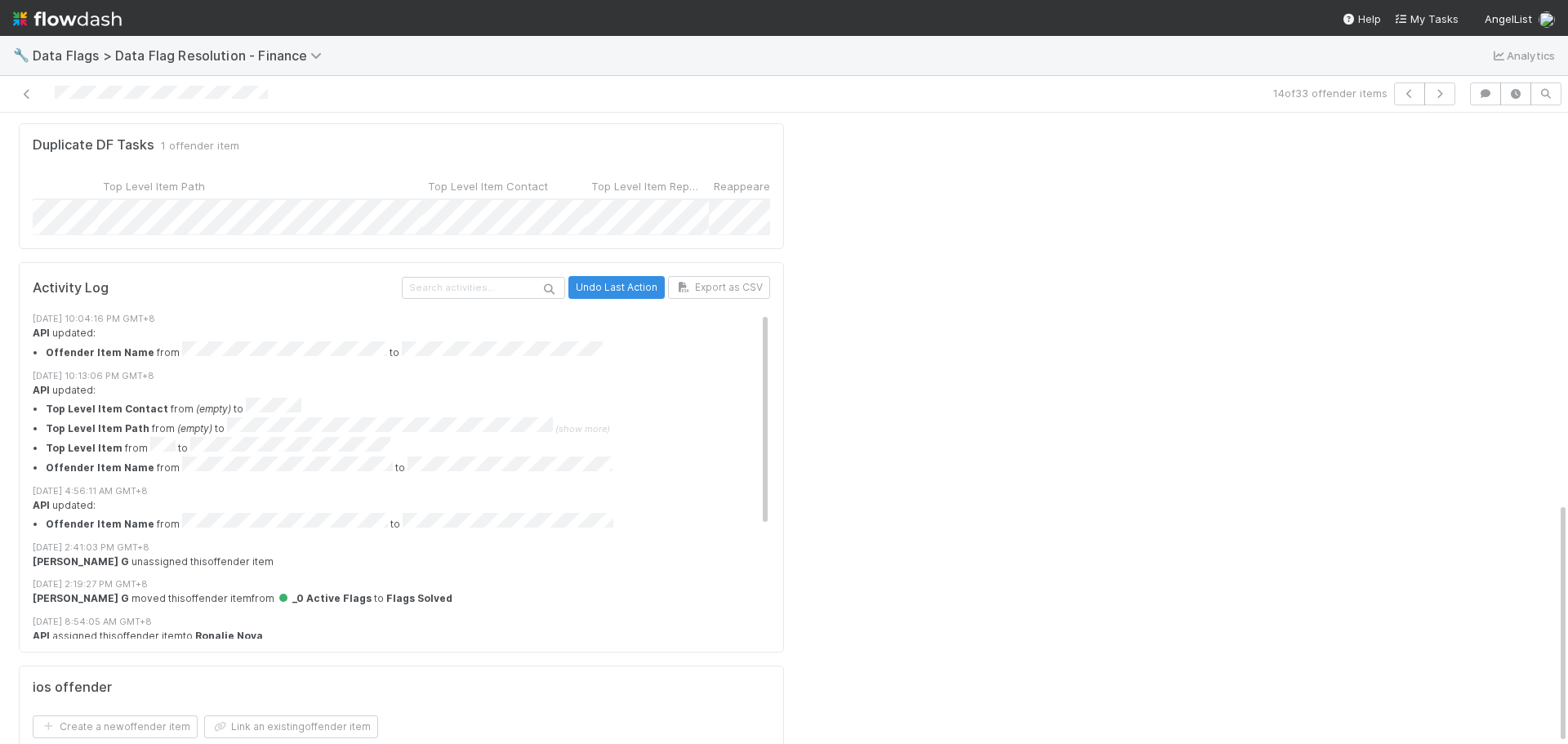
scroll to position [0, 2034]
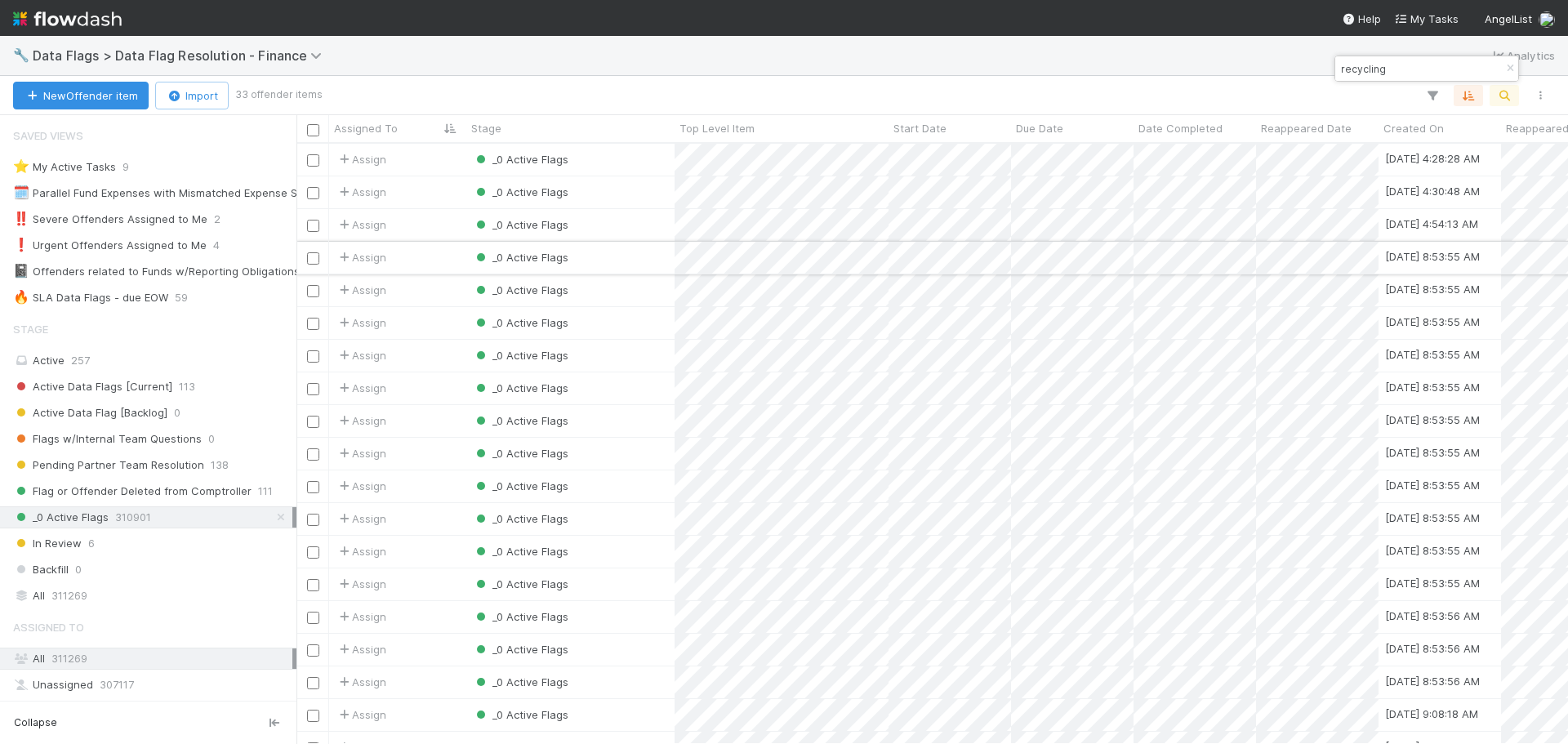
click at [659, 265] on div "_0 Active Flags" at bounding box center [570, 257] width 208 height 32
click at [607, 512] on div "_0 Active Flags" at bounding box center [570, 519] width 208 height 32
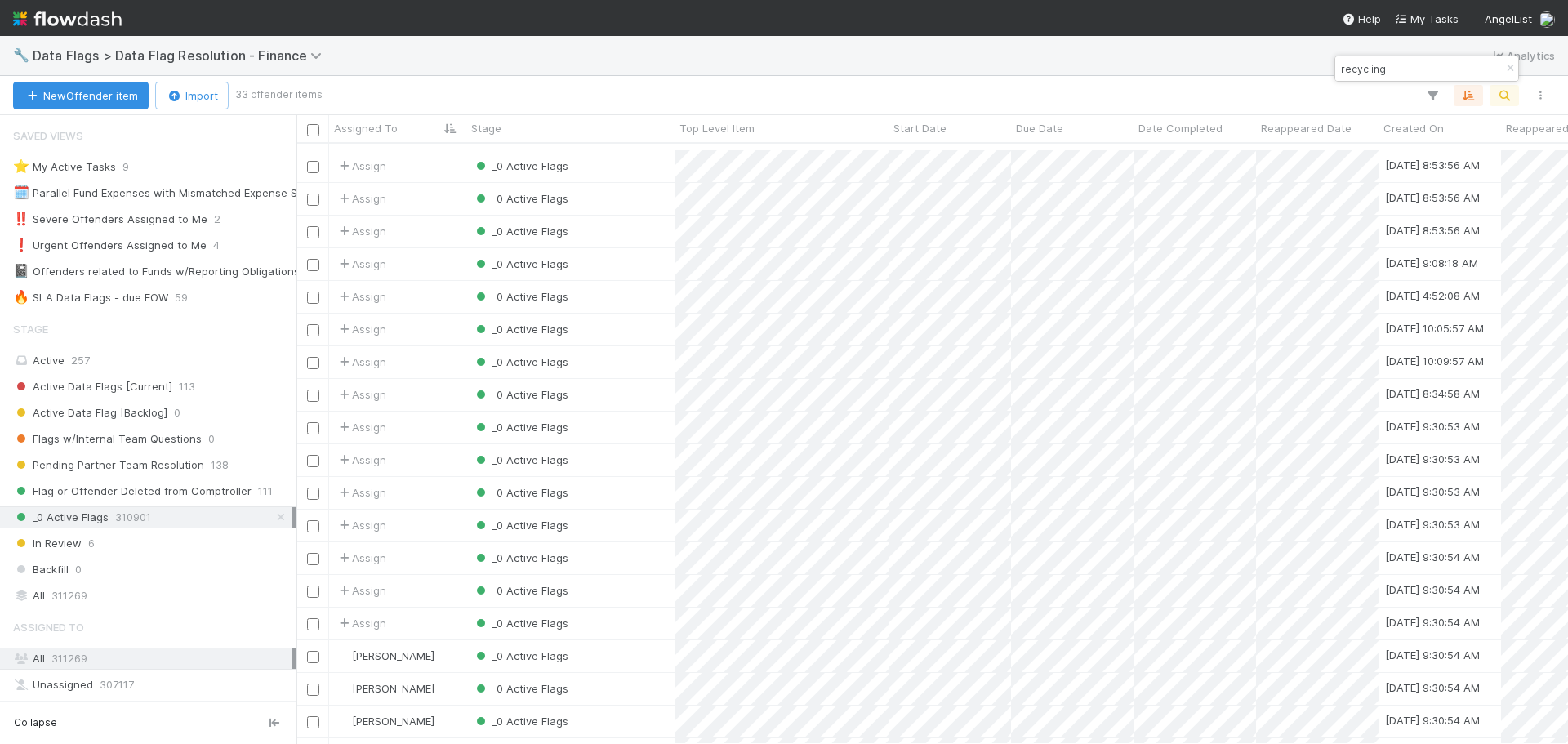
scroll to position [491, 0]
click at [604, 515] on div "_0 Active Flags" at bounding box center [570, 530] width 208 height 32
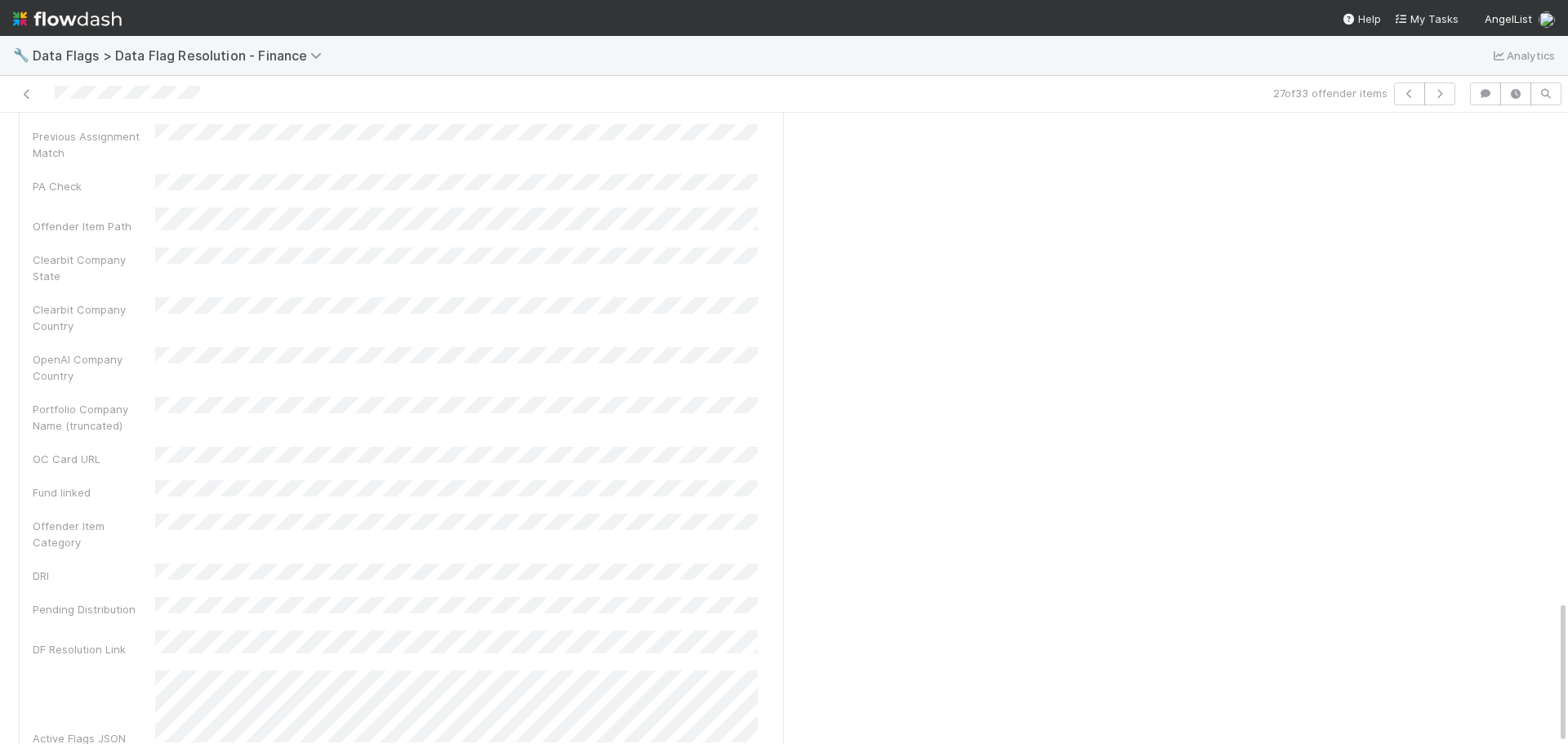
scroll to position [12, 0]
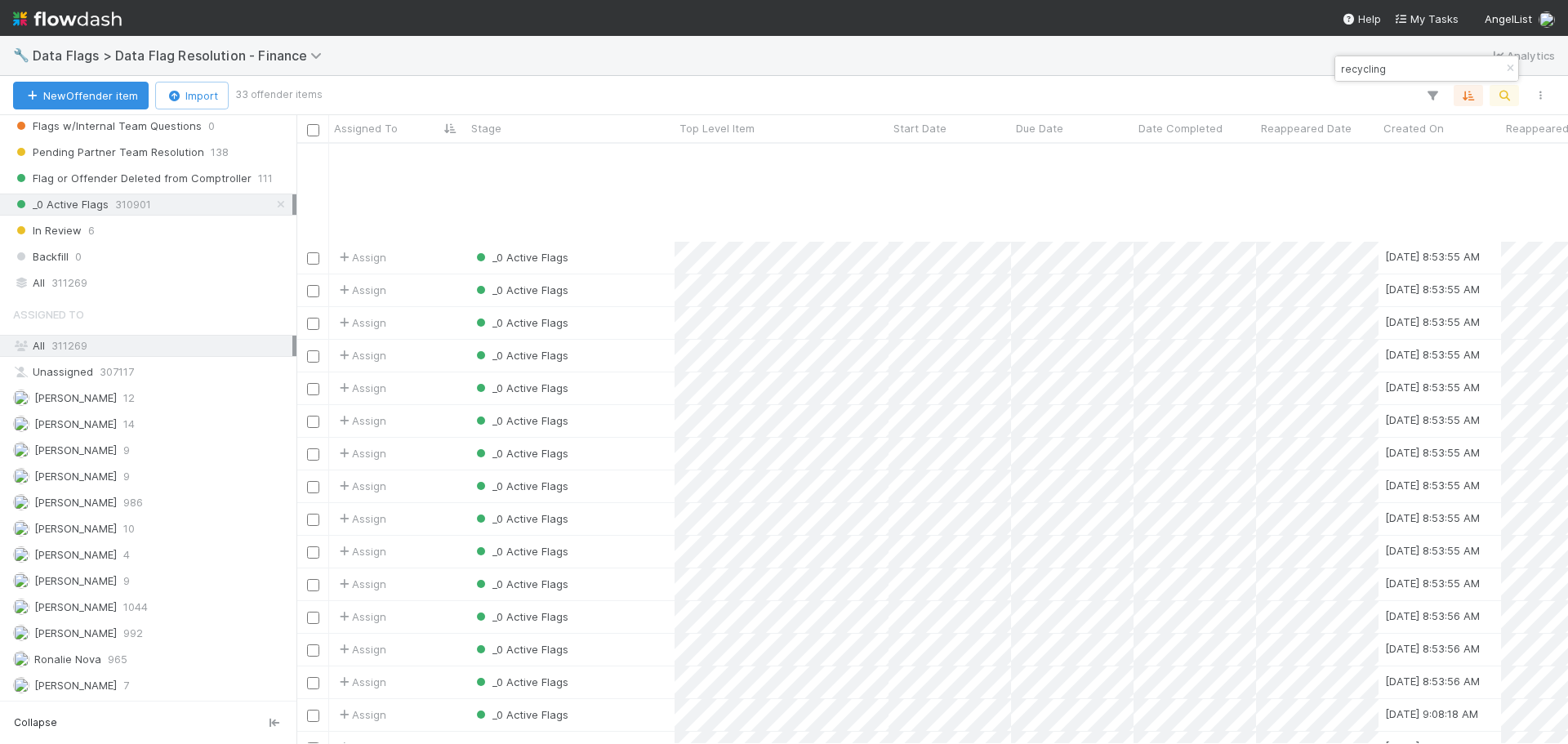
scroll to position [491, 0]
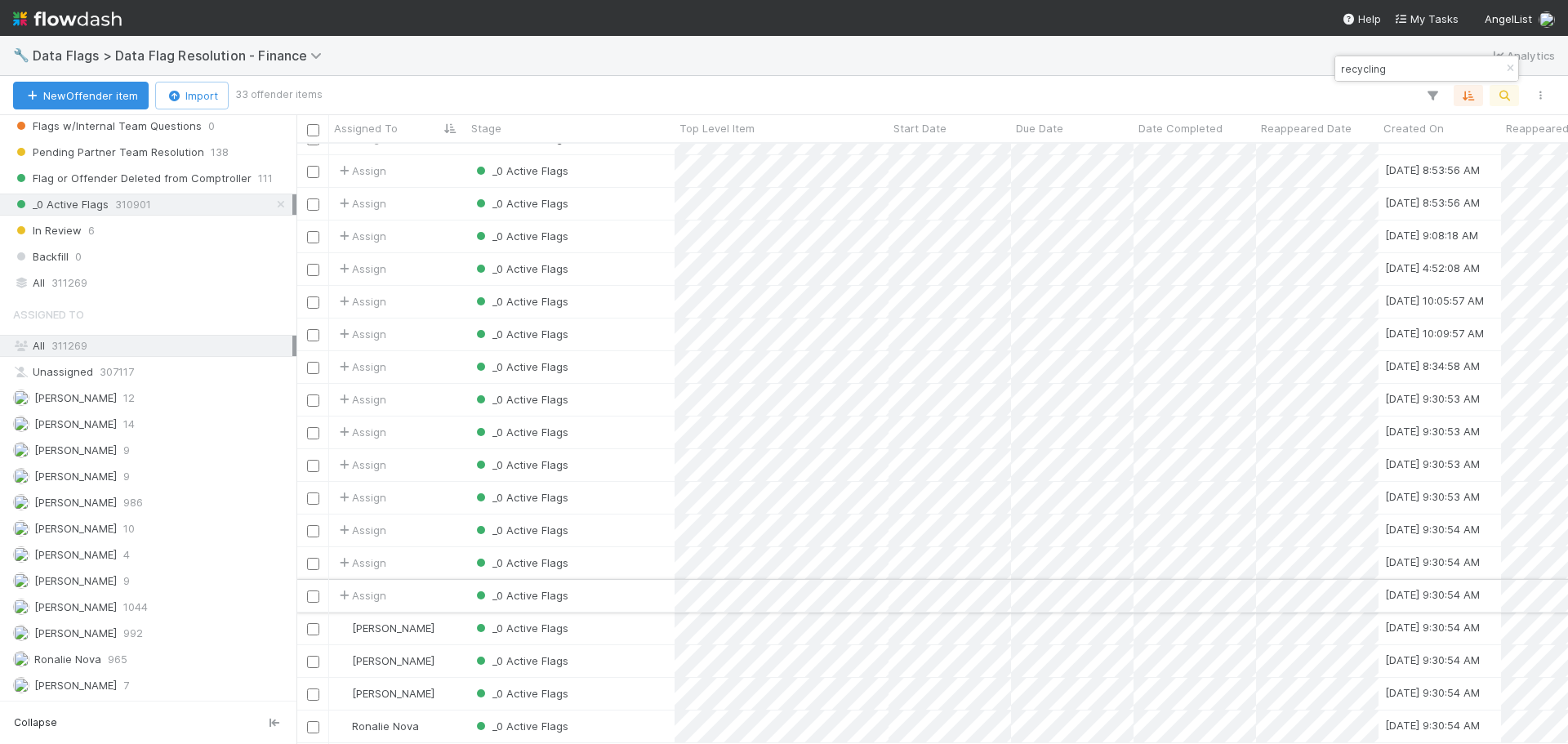
click at [649, 589] on div "_0 Active Flags" at bounding box center [570, 596] width 208 height 32
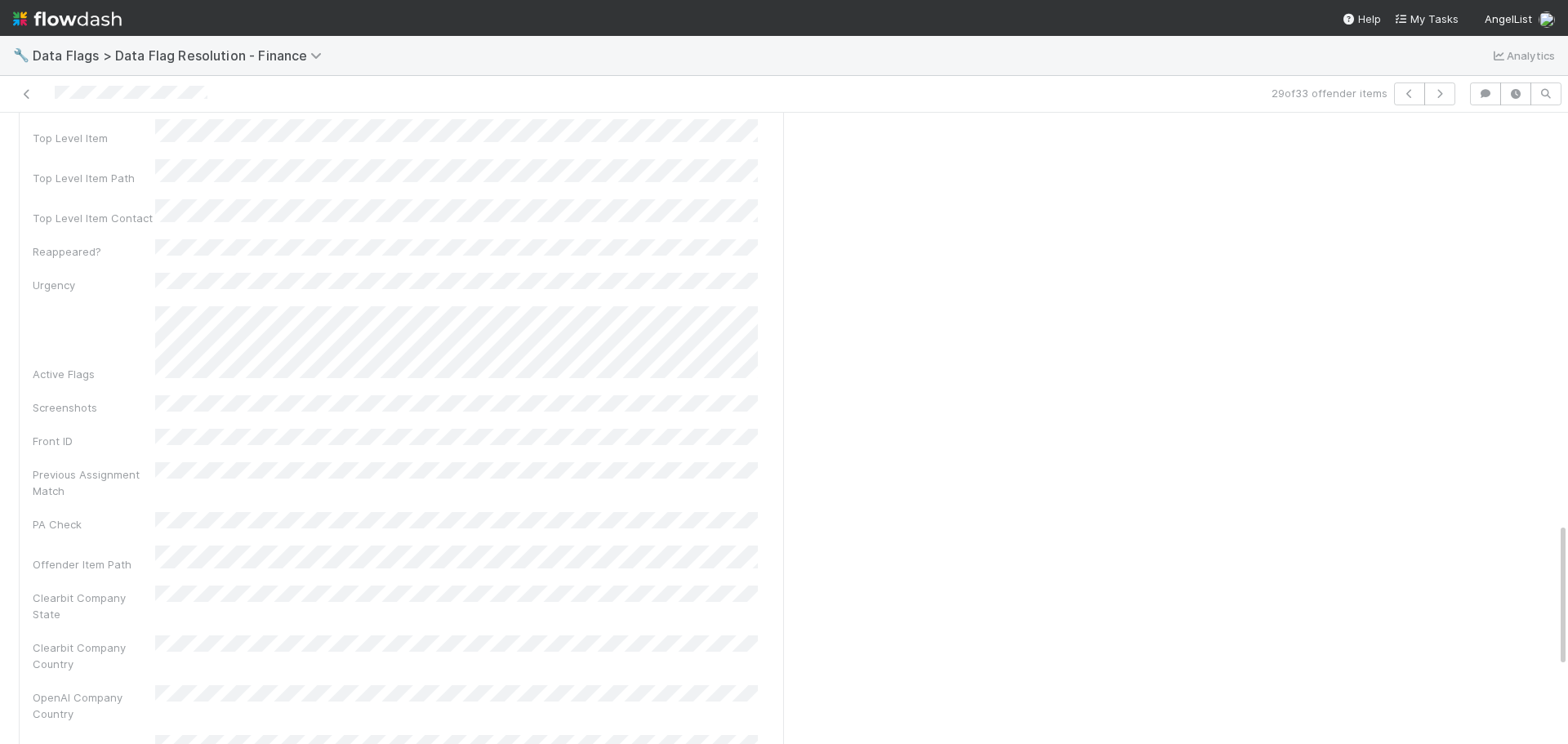
scroll to position [2136, 0]
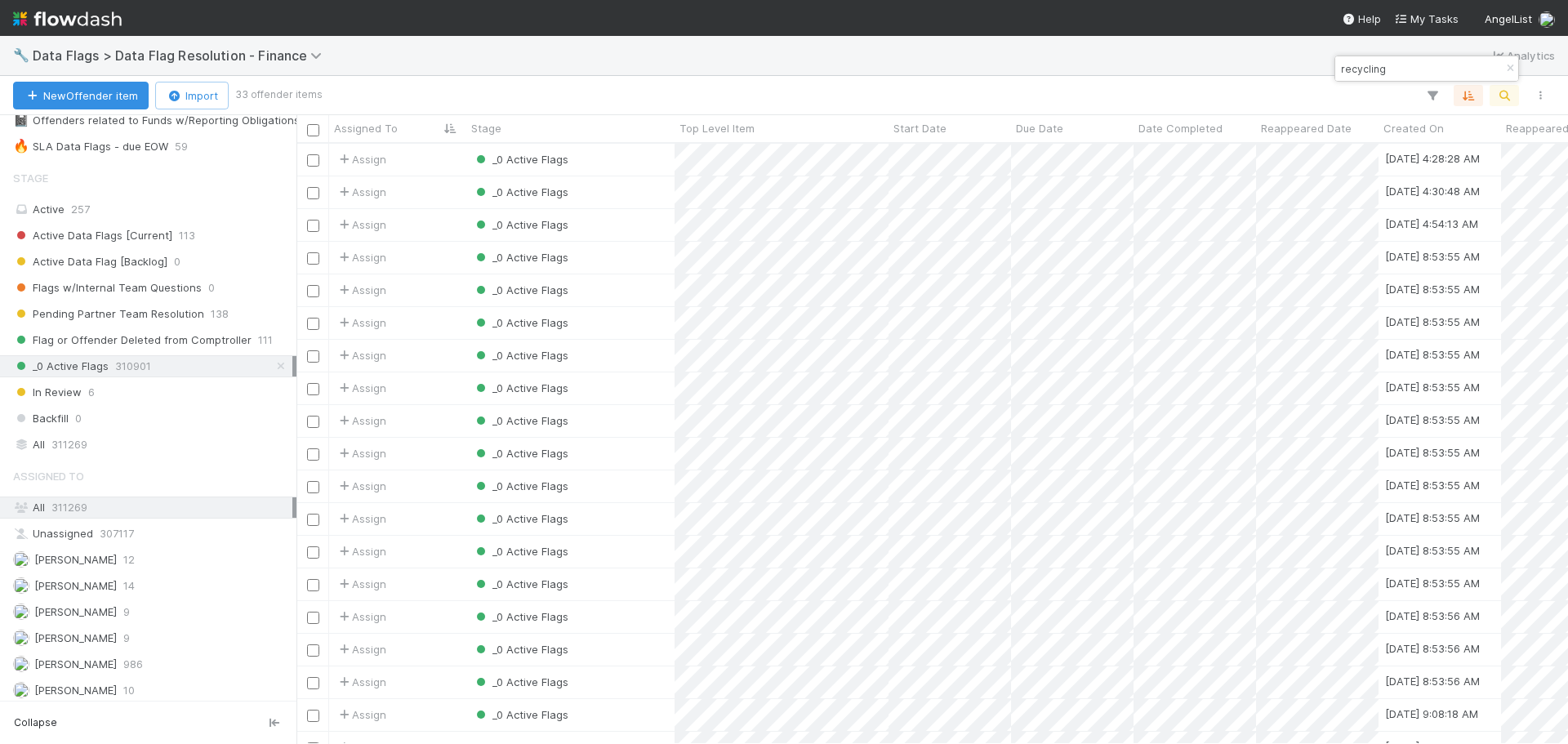
scroll to position [313, 0]
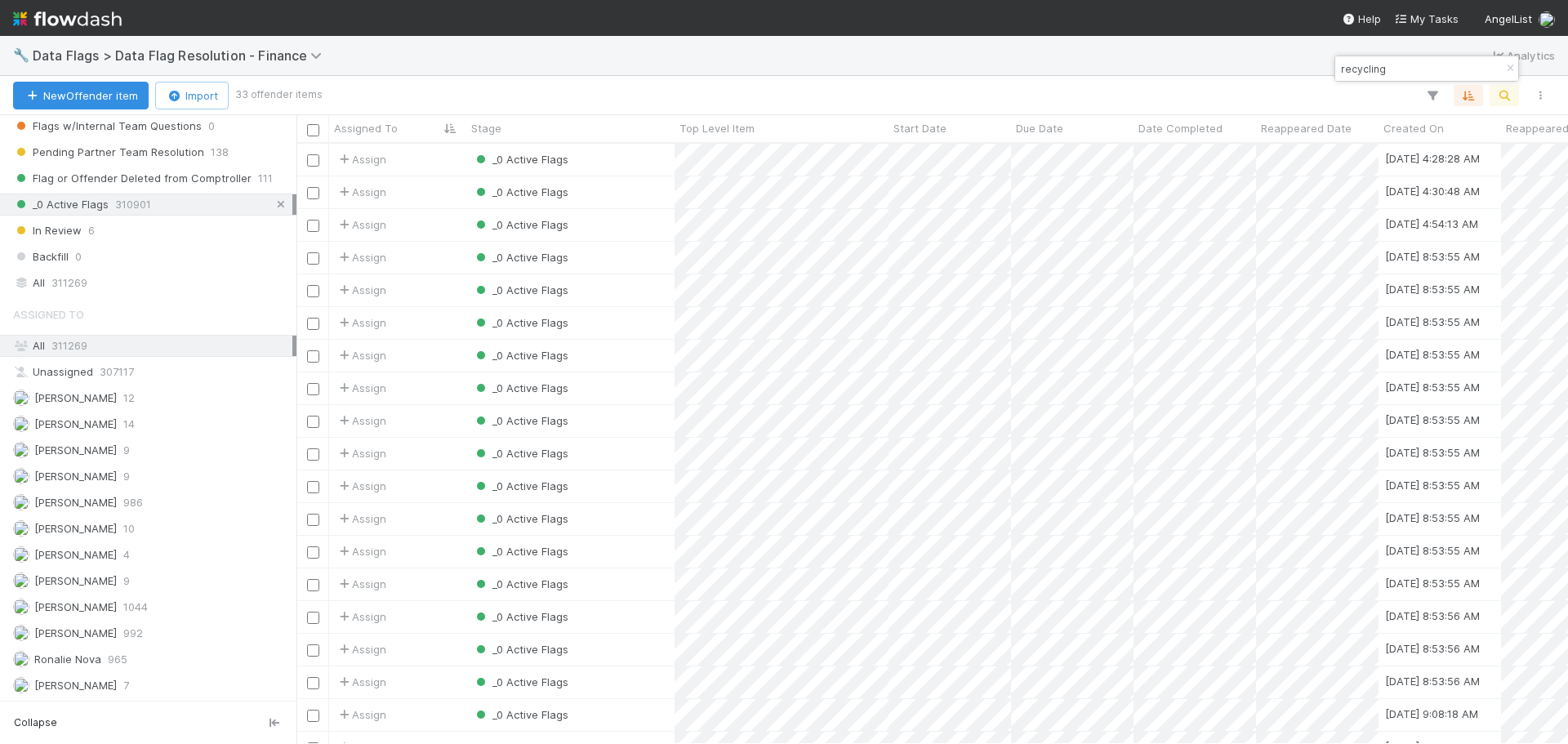
click at [273, 210] on link at bounding box center [281, 205] width 16 height 21
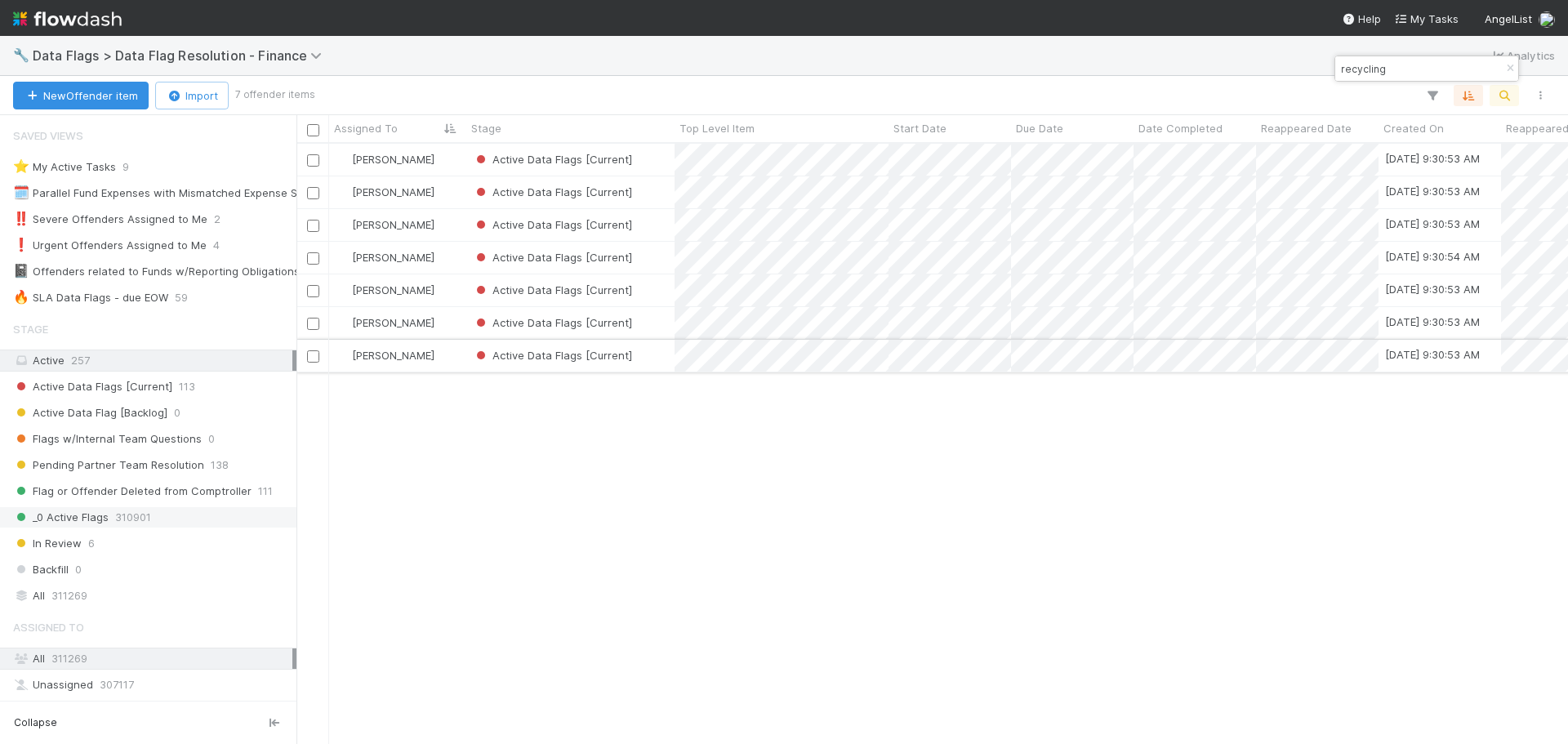
click at [648, 357] on div "Active Data Flags [Current]" at bounding box center [570, 355] width 208 height 32
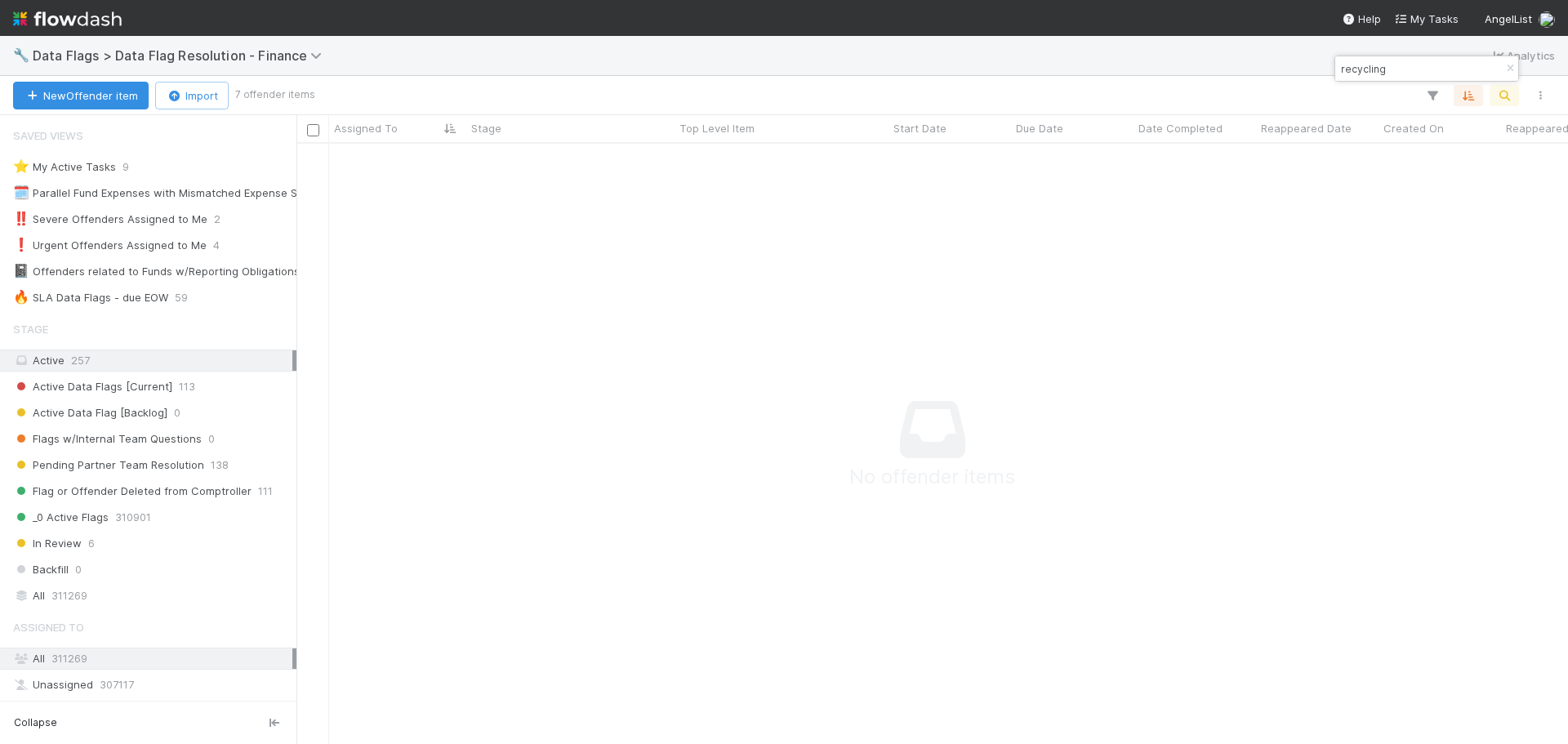
scroll to position [576, 1260]
click at [1510, 72] on icon "button" at bounding box center [1510, 69] width 16 height 10
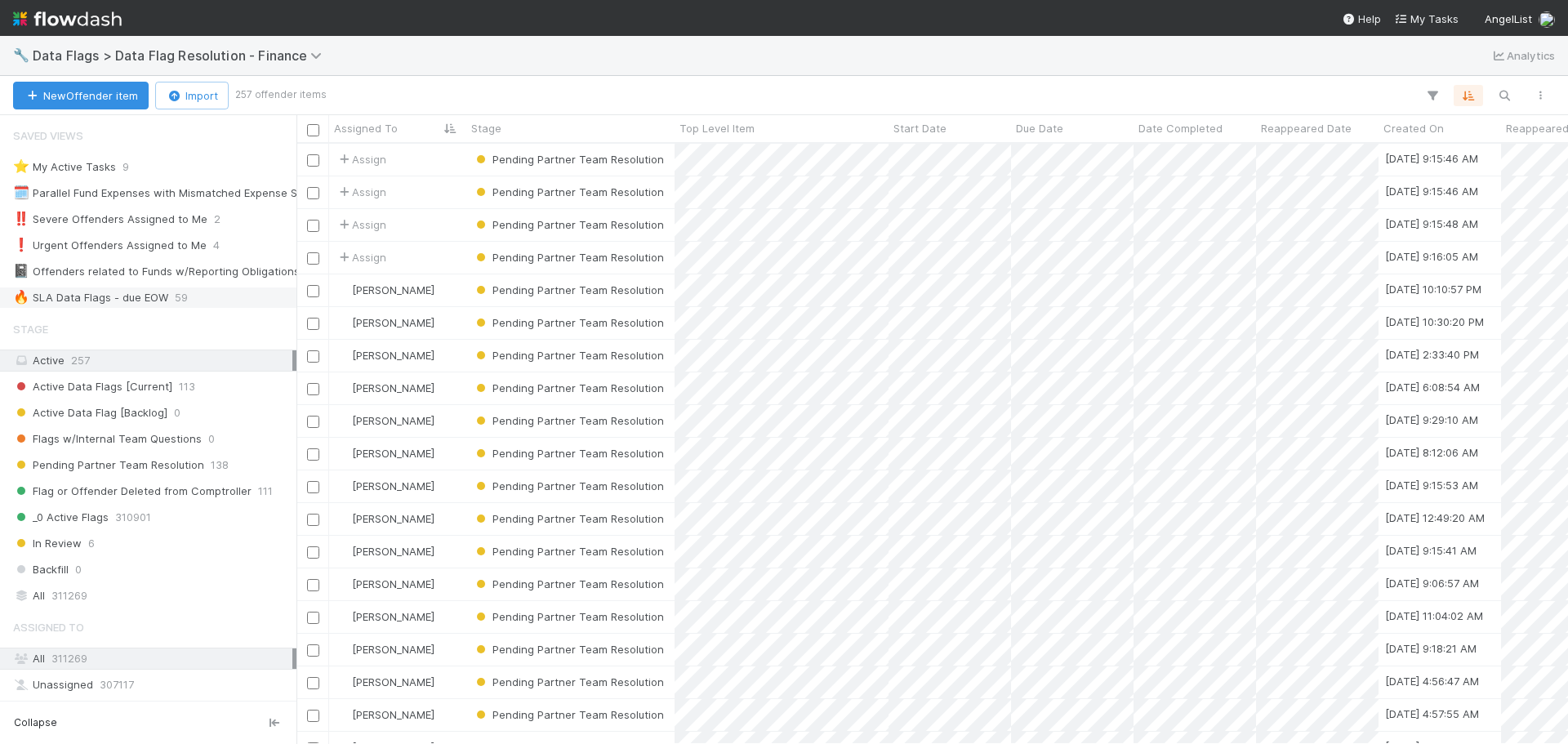
scroll to position [589, 1260]
click at [150, 291] on div "🔥 SLA Data Flags - due EOW" at bounding box center [90, 298] width 155 height 21
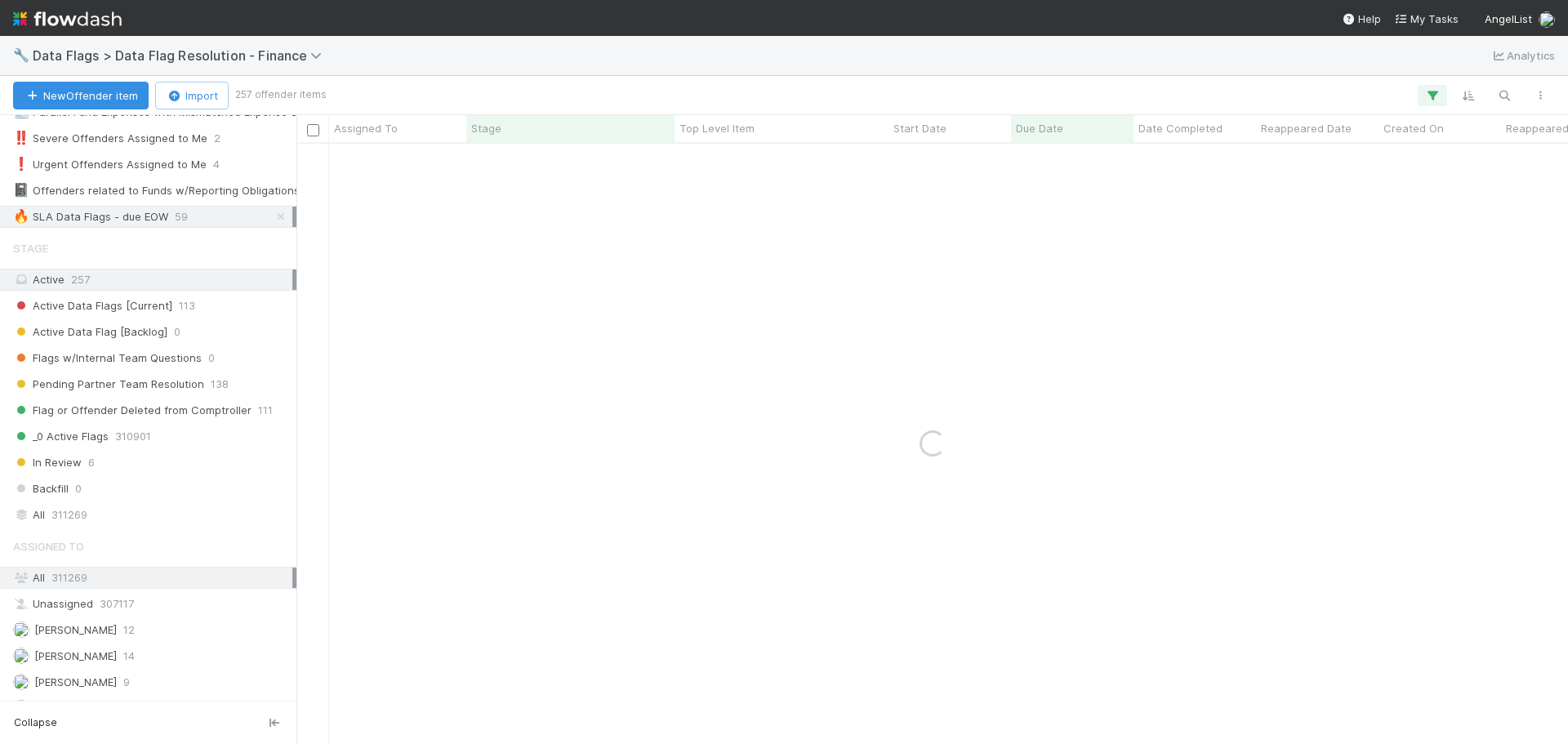
scroll to position [313, 0]
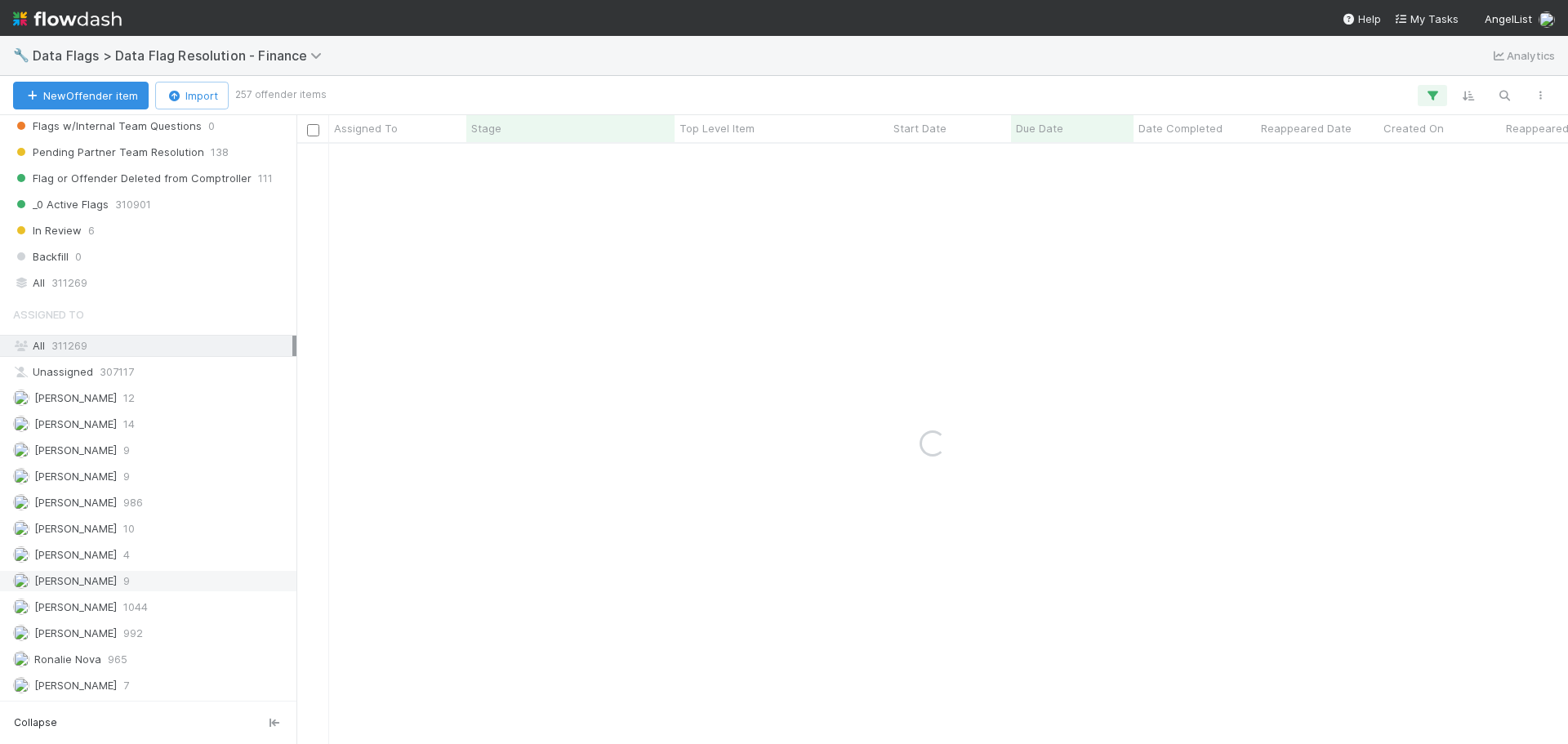
click at [125, 574] on span "9" at bounding box center [127, 581] width 7 height 21
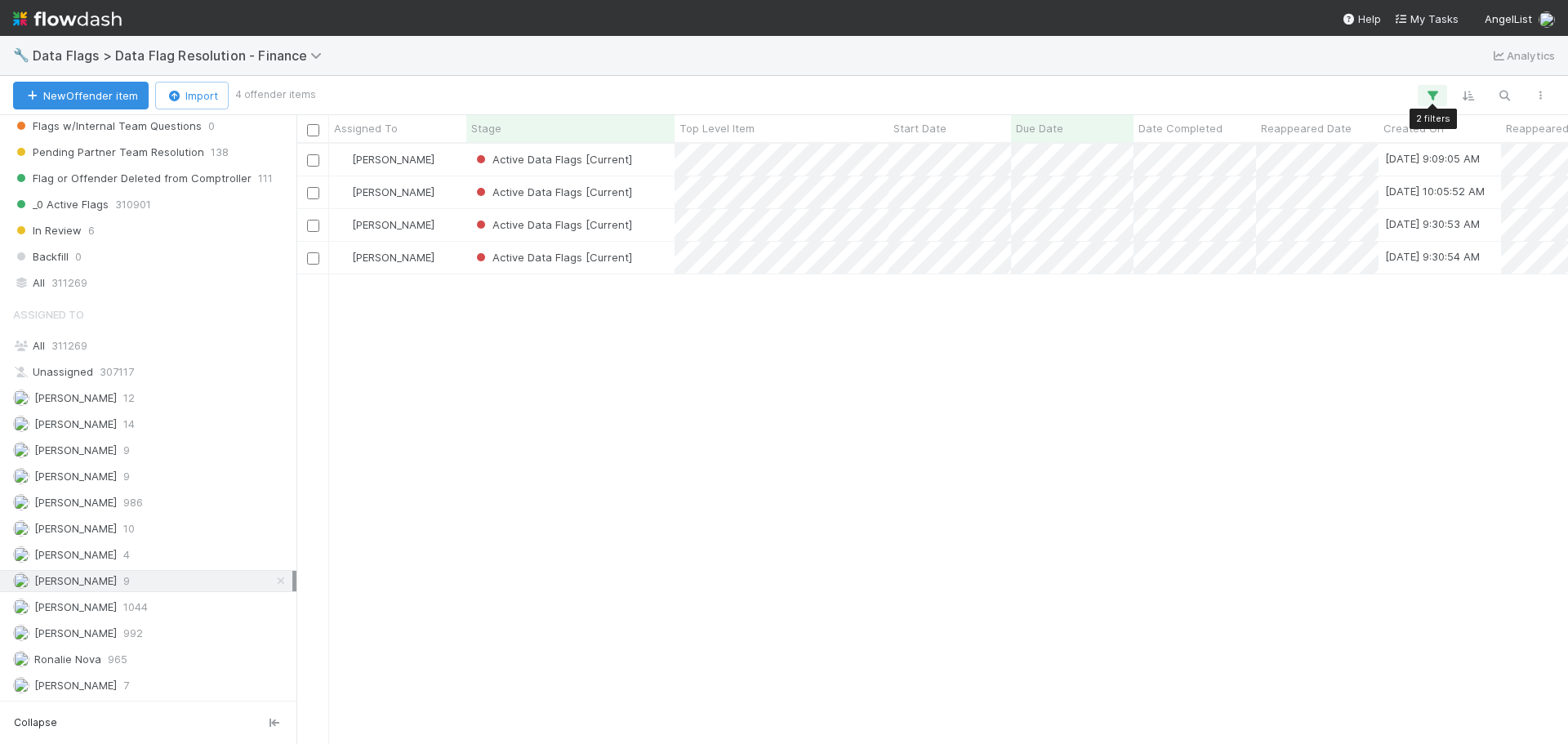
scroll to position [589, 1260]
click at [1437, 89] on icon "button" at bounding box center [1432, 95] width 16 height 15
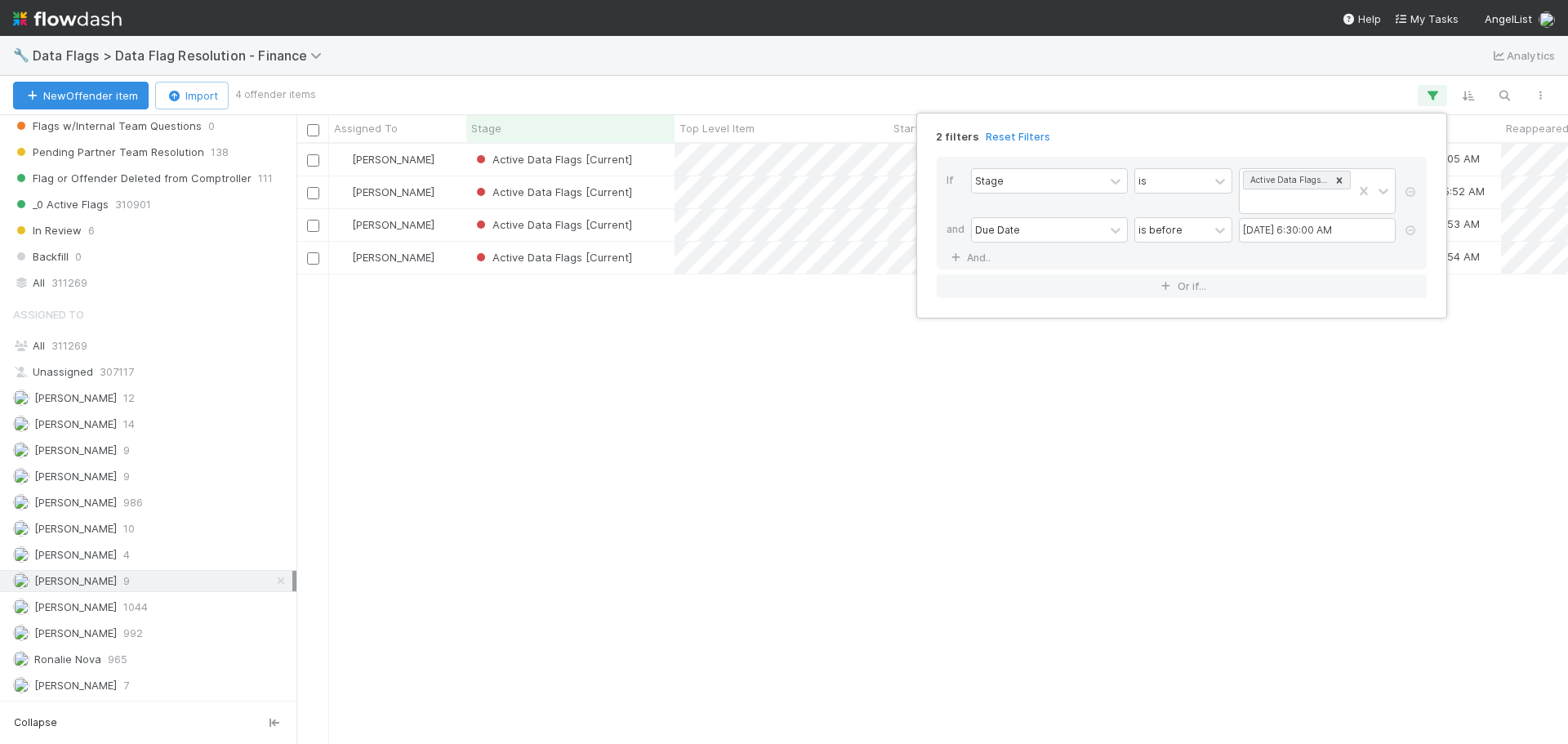
click at [778, 428] on div "2 filters Reset Filters If Stage is Active Data Flags [Current] and Due Date is…" at bounding box center [784, 372] width 1568 height 744
click at [657, 218] on div "Active Data Flags [Current]" at bounding box center [570, 224] width 208 height 32
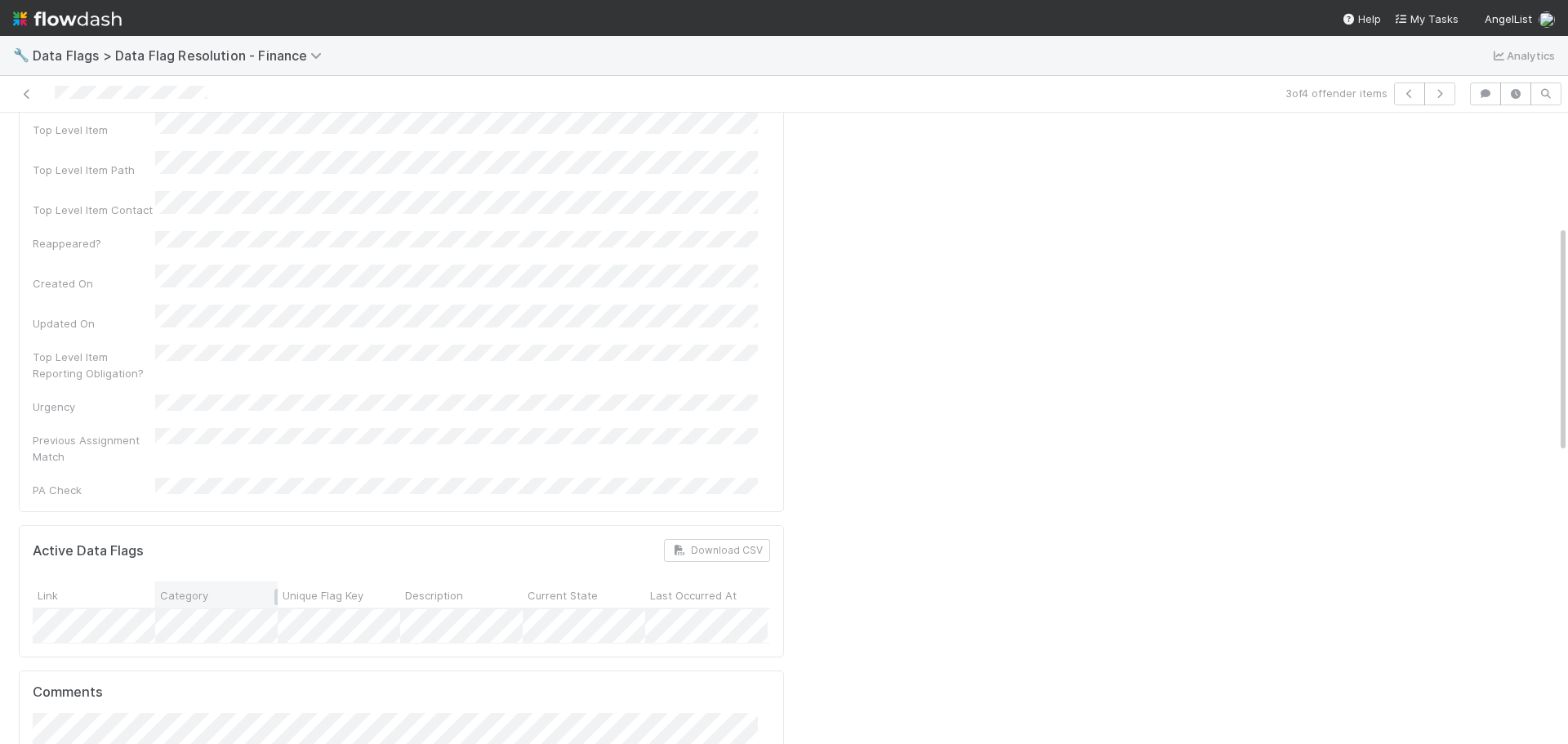
scroll to position [327, 0]
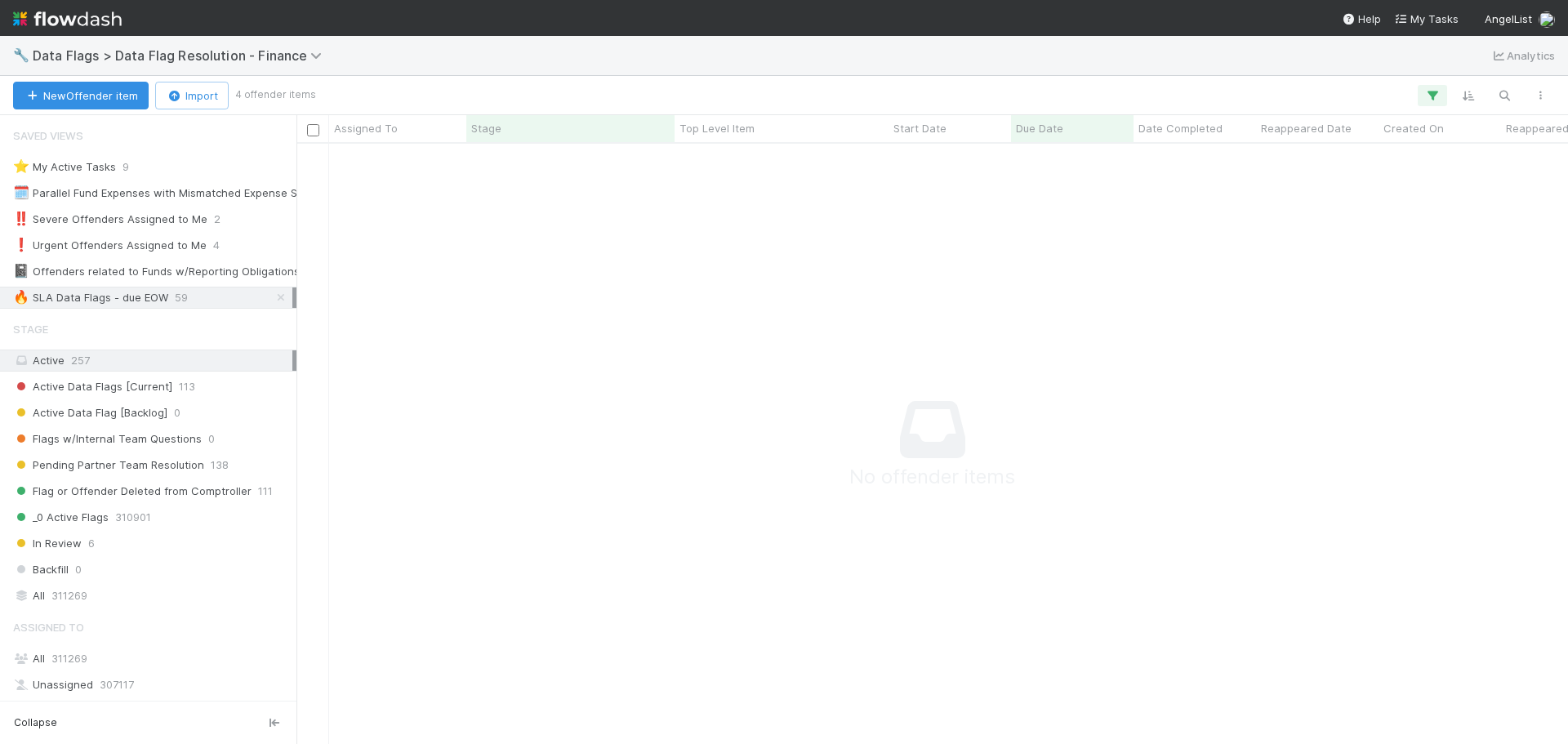
scroll to position [13, 13]
click at [1436, 96] on icon "button" at bounding box center [1432, 95] width 16 height 15
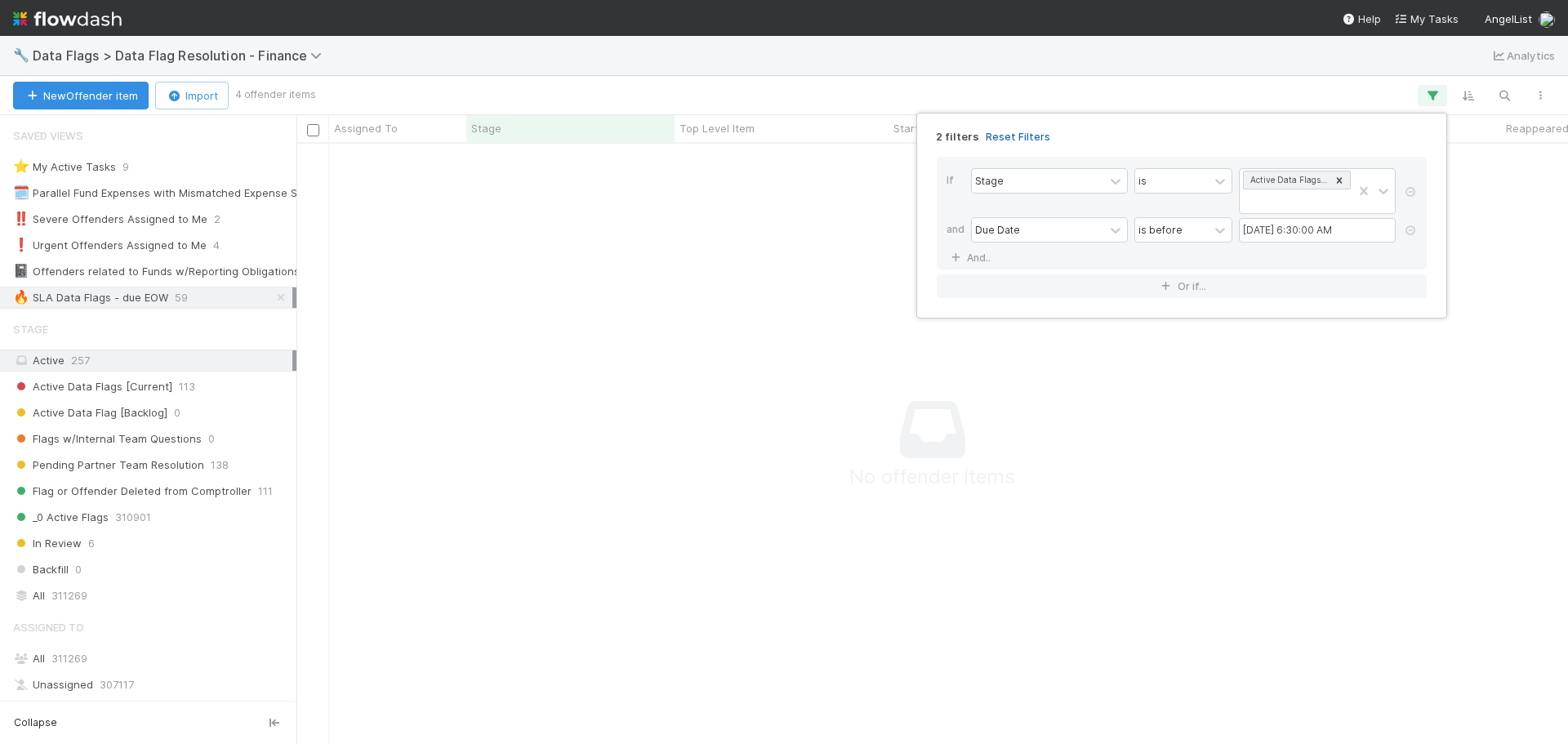
click at [1019, 141] on link "Reset Filters" at bounding box center [1018, 136] width 65 height 14
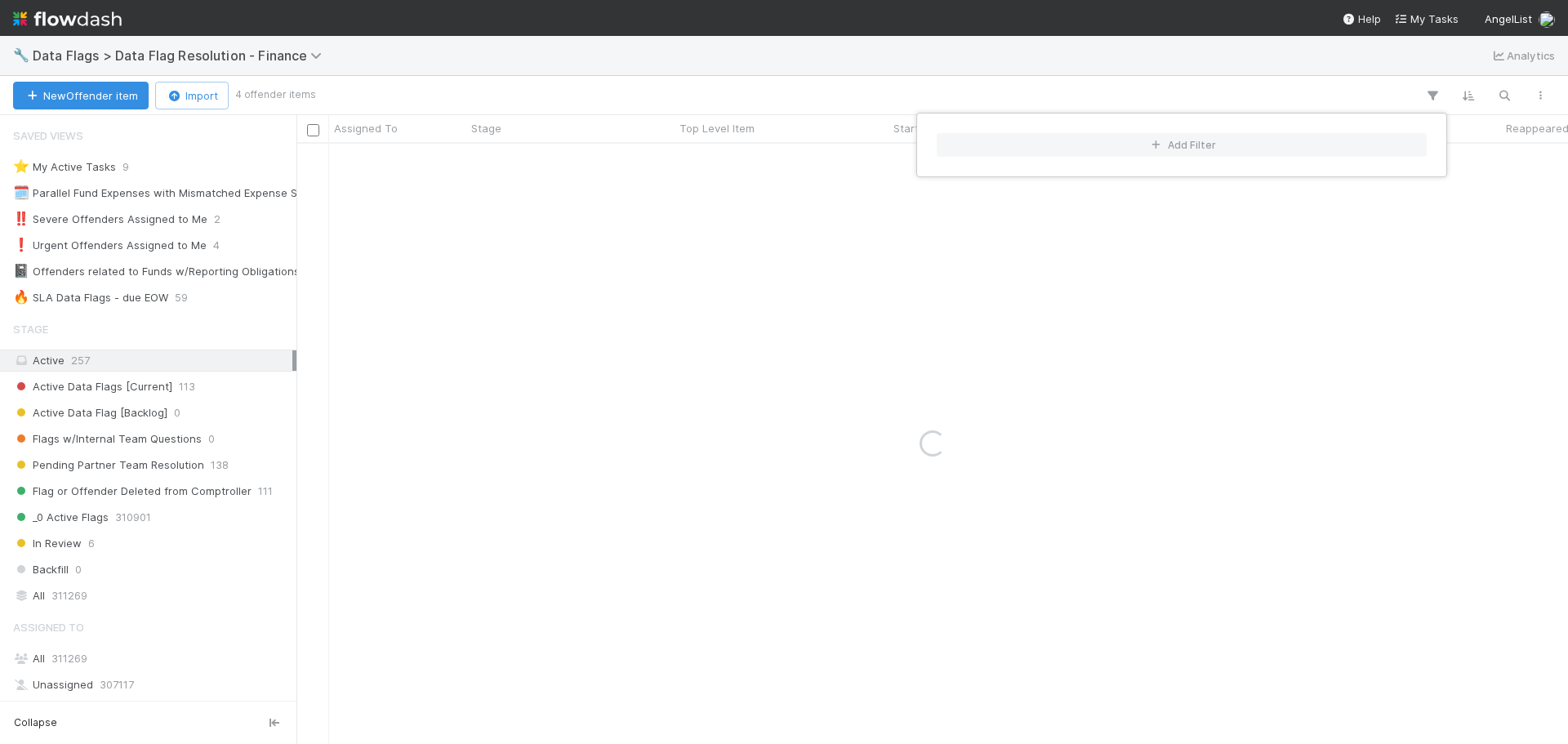
click at [915, 51] on div "Add Filter" at bounding box center [784, 372] width 1568 height 744
click at [1318, 82] on div "Add Filter" at bounding box center [784, 372] width 1568 height 744
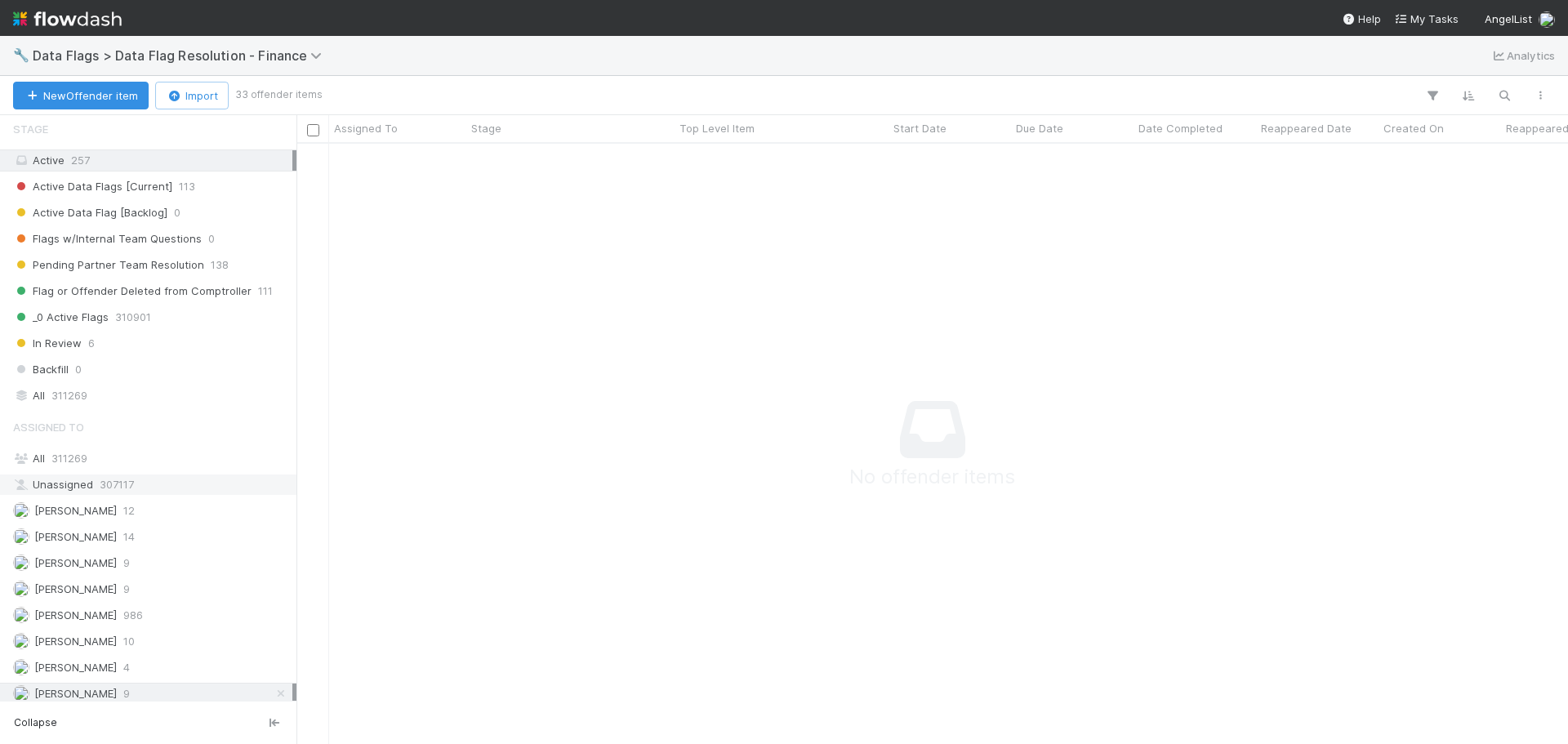
scroll to position [67, 0]
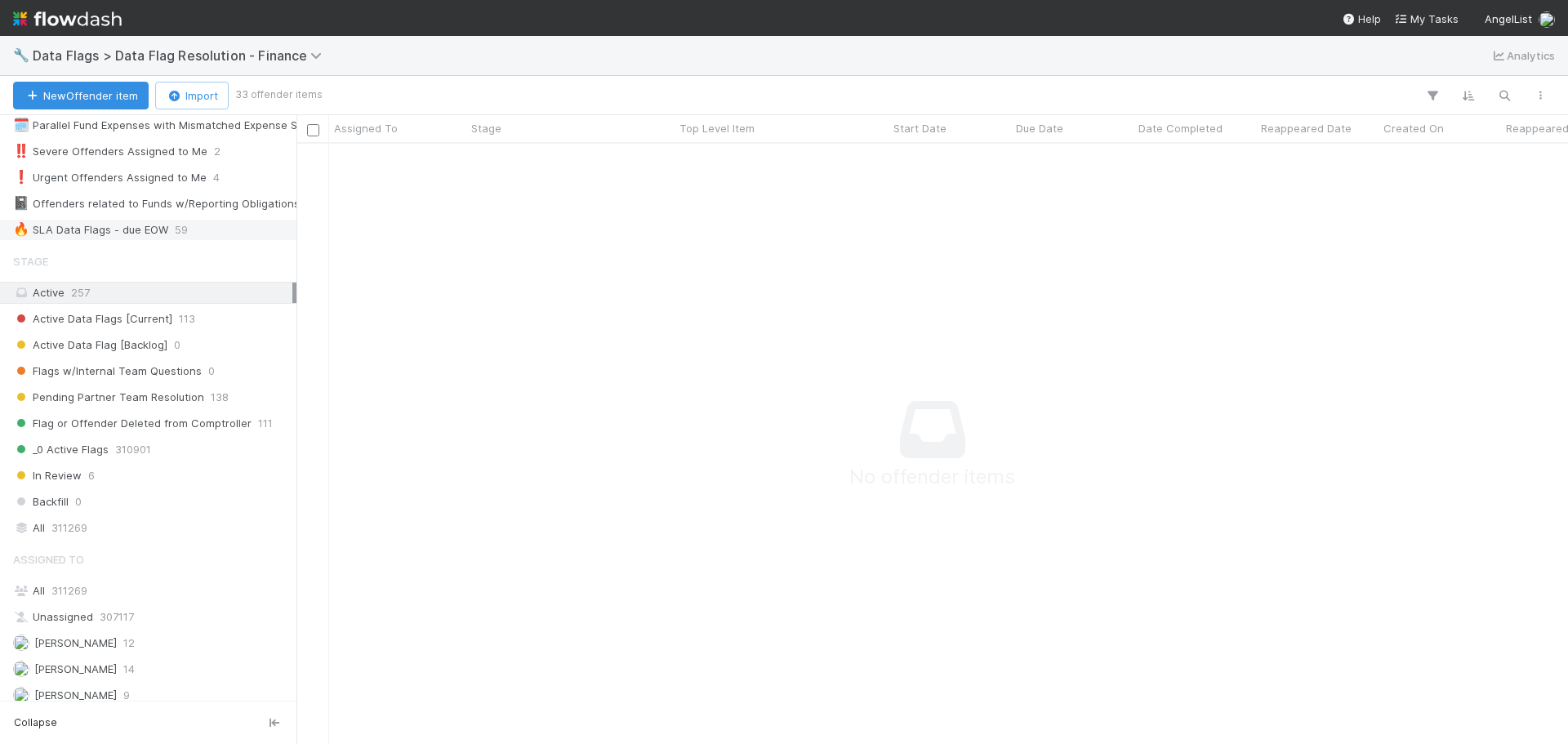
click at [141, 224] on div "🔥 SLA Data Flags - due EOW" at bounding box center [90, 229] width 155 height 21
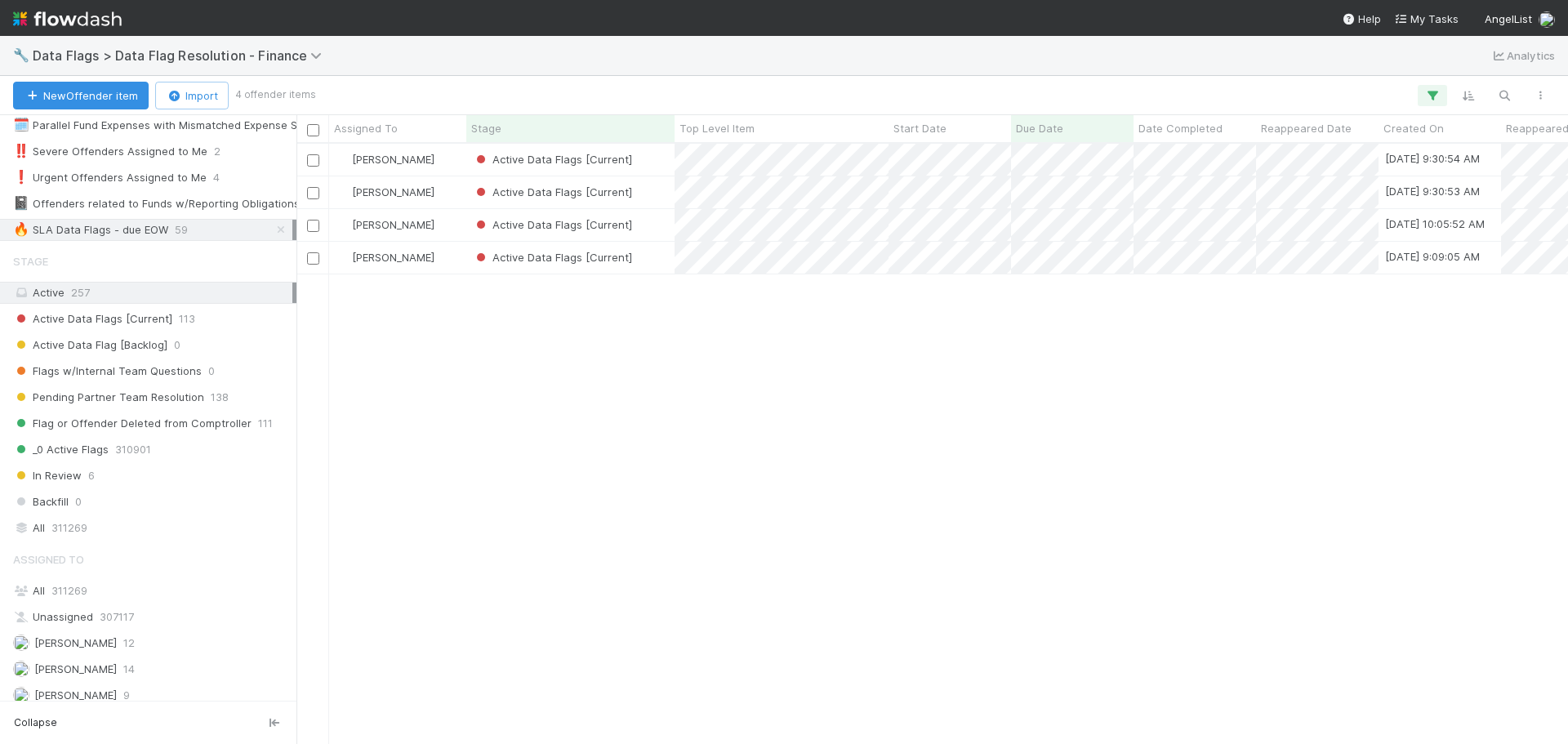
scroll to position [589, 1260]
click at [658, 183] on div "Active Data Flags [Current]" at bounding box center [570, 192] width 208 height 32
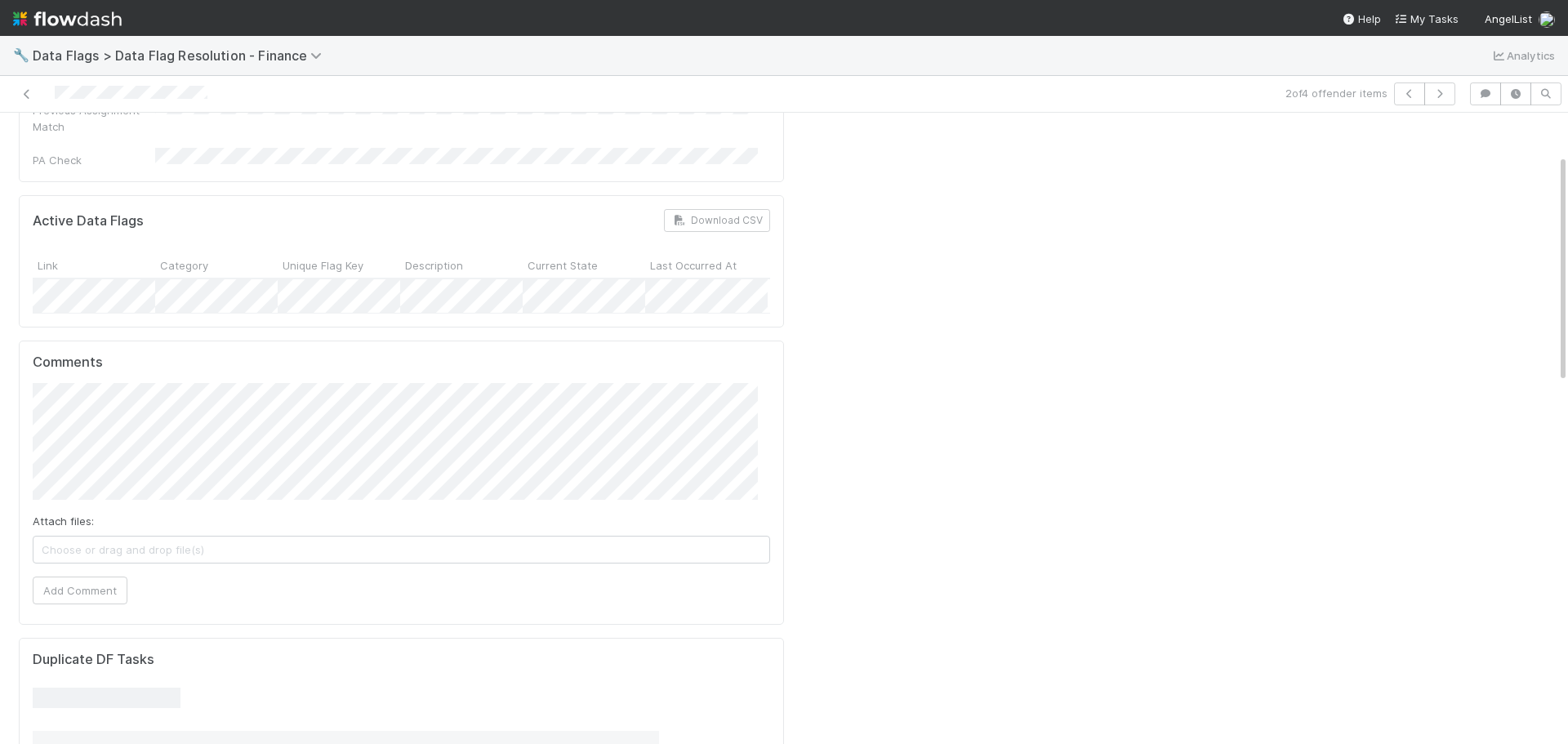
scroll to position [572, 0]
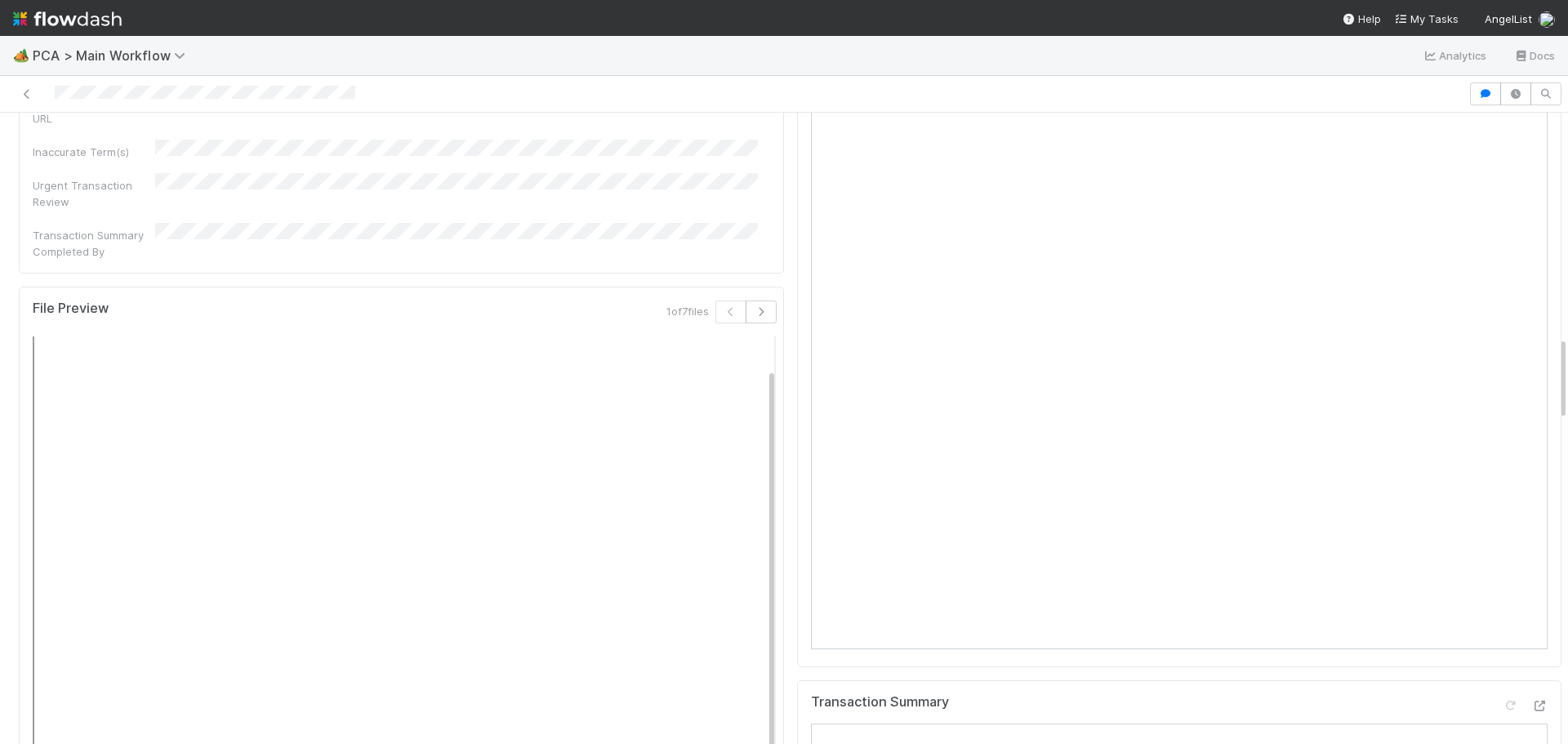
scroll to position [1716, 0]
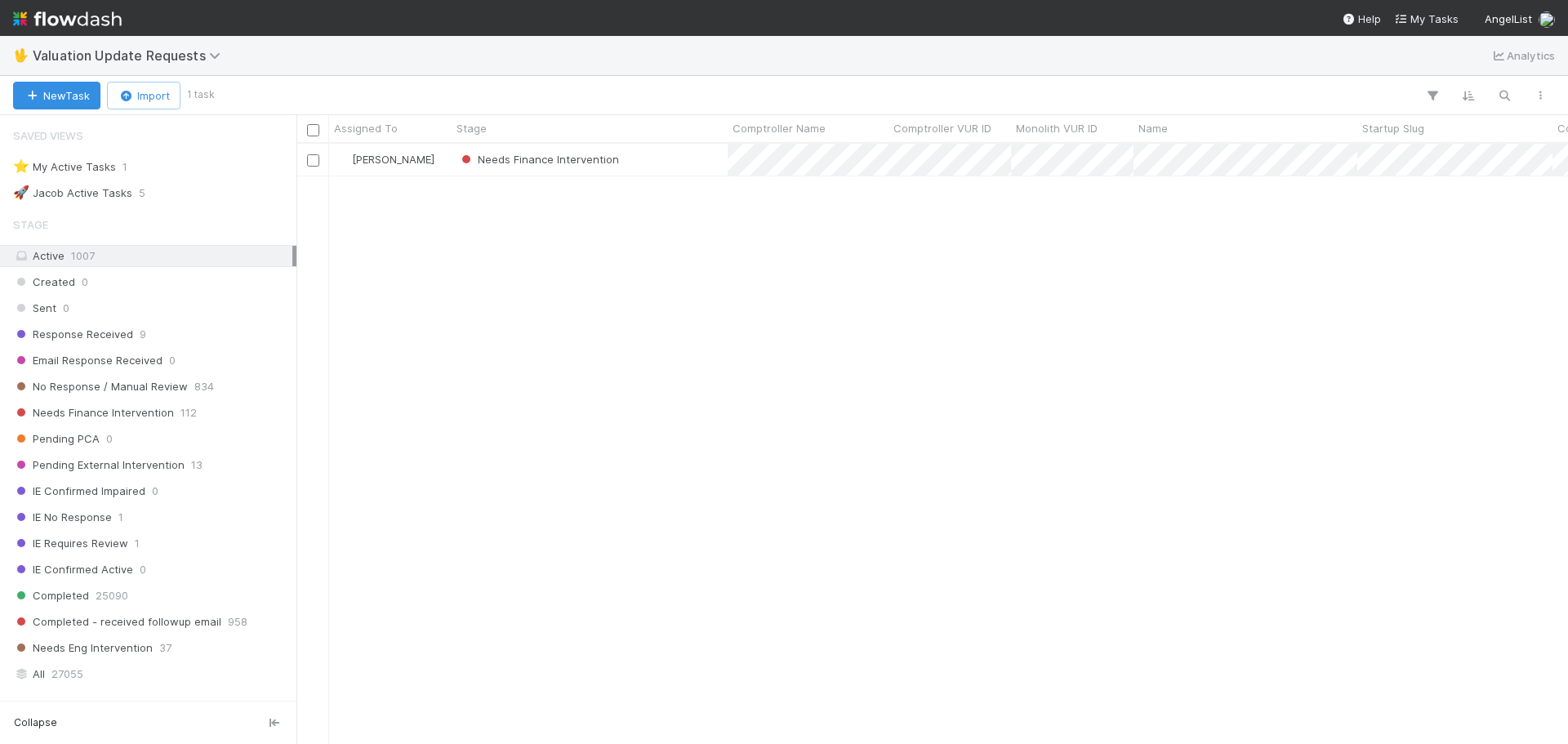
scroll to position [589, 1260]
